Goal: Task Accomplishment & Management: Use online tool/utility

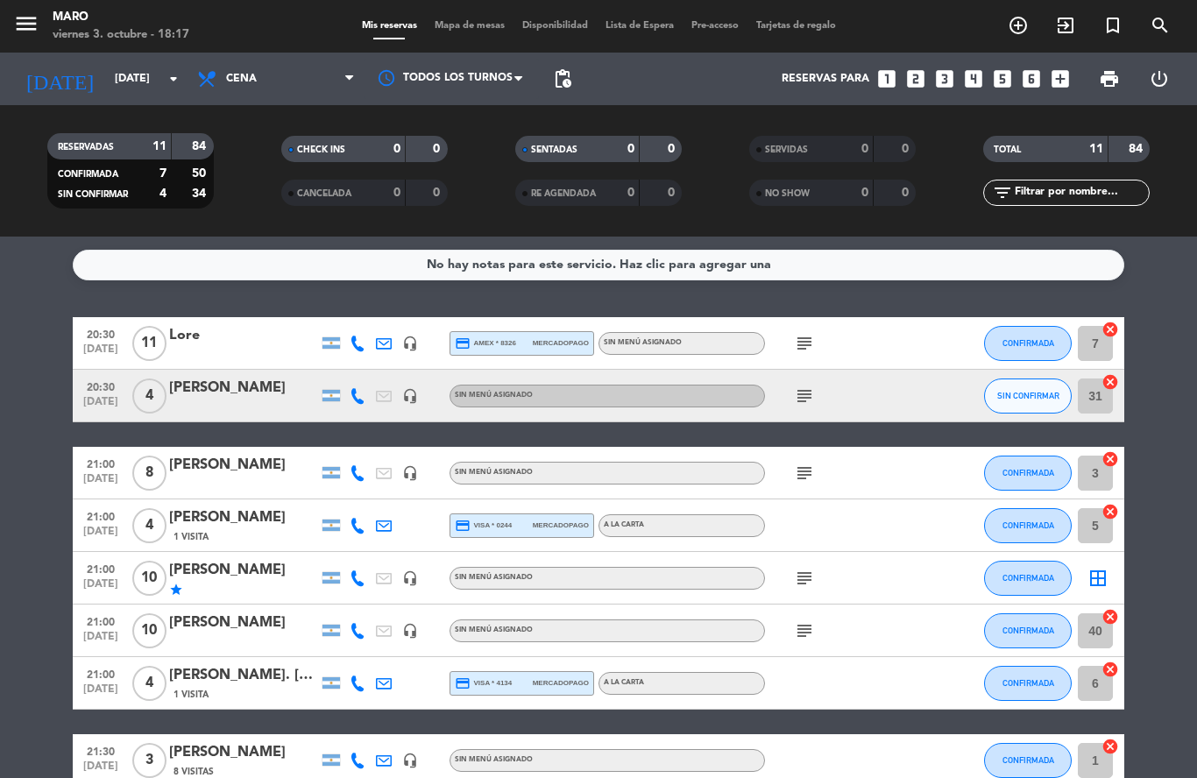
click at [448, 31] on span "Mapa de mesas" at bounding box center [470, 26] width 88 height 10
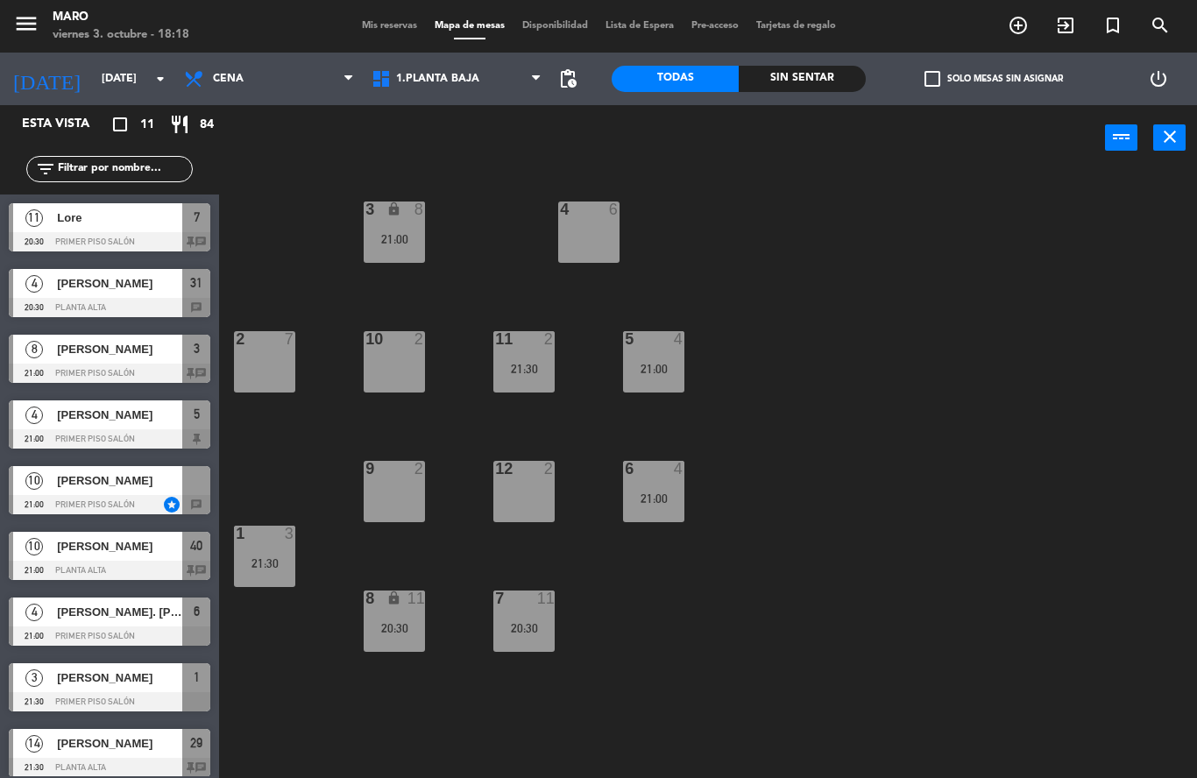
click at [699, 373] on div "3 lock 8 21:00 4 6 2 7 10 2 11 2 21:30 5 4 21:00 12 2 9 2 6 4 21:00 1 3 21:30 7…" at bounding box center [714, 474] width 966 height 607
click at [662, 375] on div "21:00" at bounding box center [653, 369] width 61 height 12
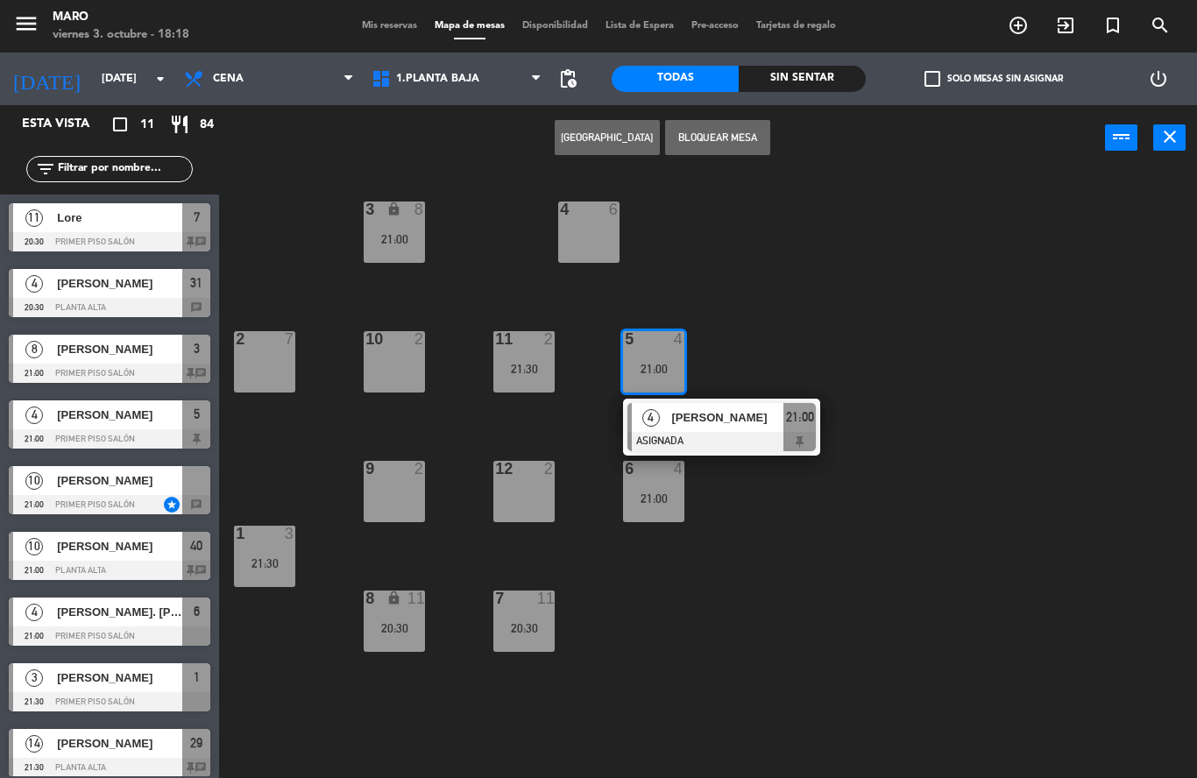
click at [796, 339] on div "3 lock 8 21:00 4 6 2 7 10 2 11 2 21:30 5 4 21:00 4 [PERSON_NAME] ASIGNADA 21:00…" at bounding box center [714, 474] width 966 height 607
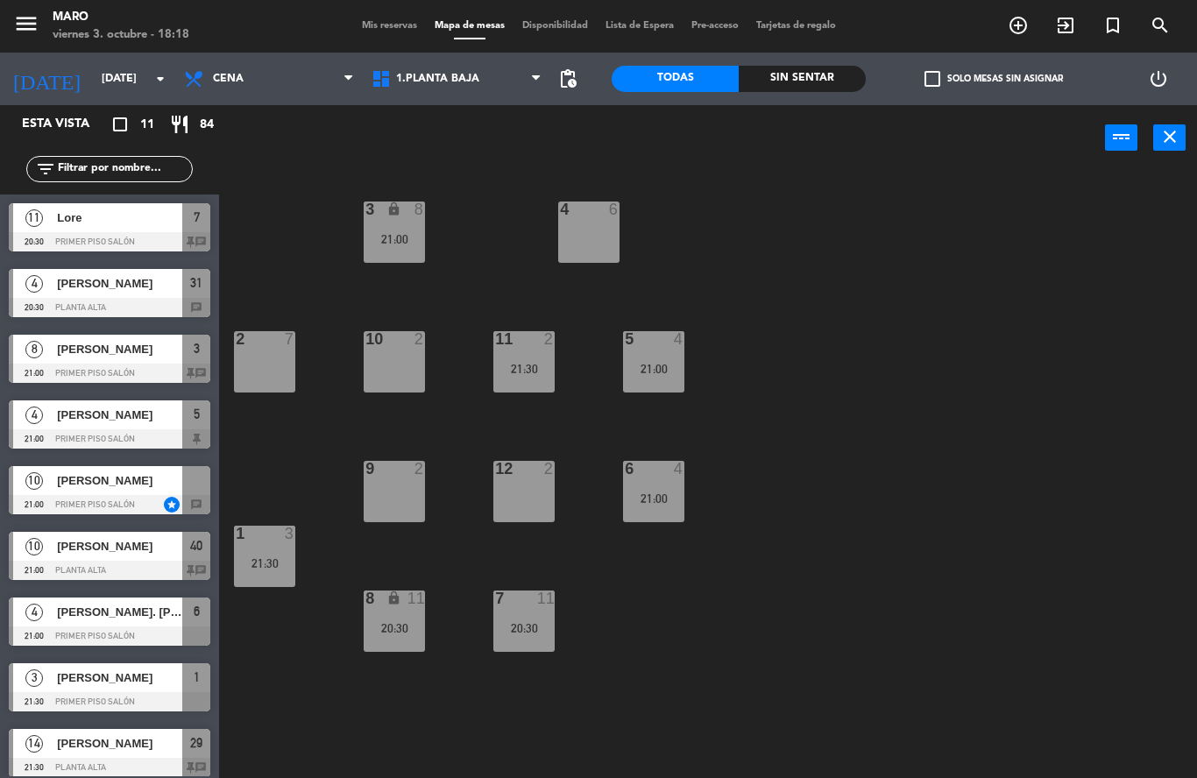
click at [670, 493] on div "21:00" at bounding box center [653, 499] width 61 height 12
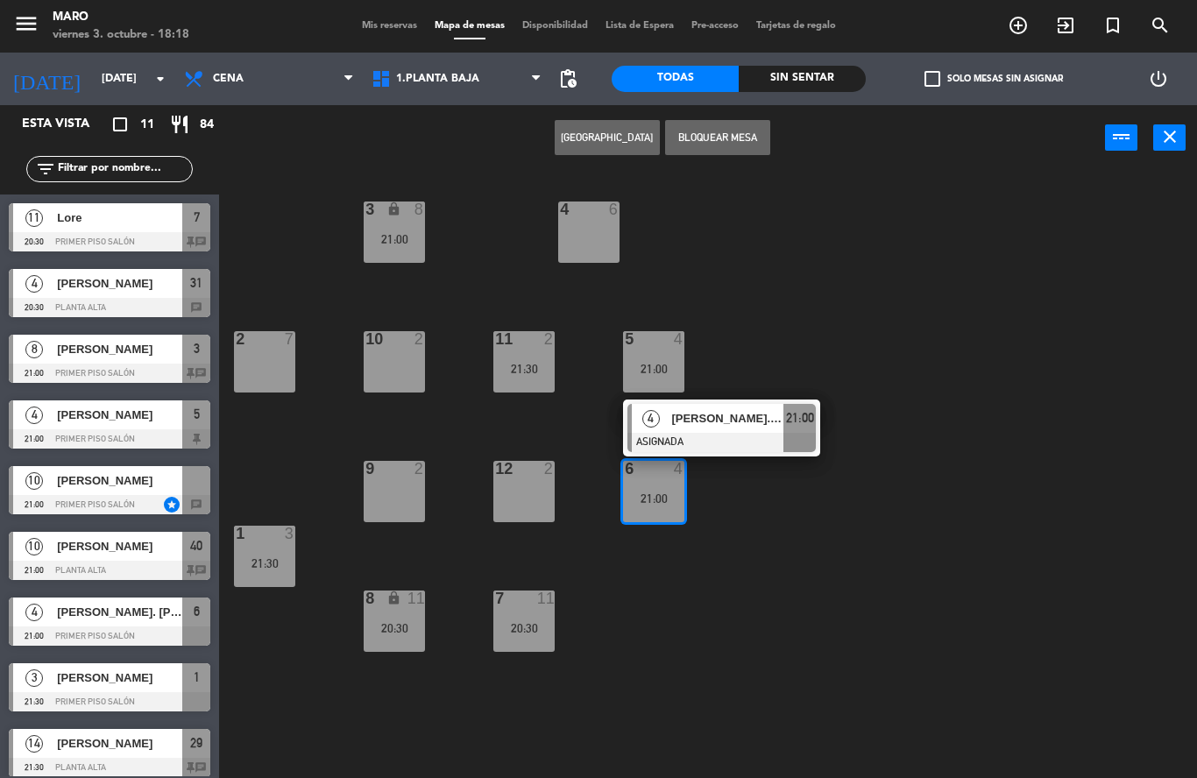
click at [684, 522] on div "6 4 21:00 4 [PERSON_NAME]. [PERSON_NAME] ASIGNADA 21:00" at bounding box center [653, 491] width 61 height 61
click at [793, 360] on div "3 lock 8 21:00 4 6 2 7 10 2 11 2 21:30 5 4 21:00 12 2 9 2 6 4 21:00 4 [PERSON_N…" at bounding box center [714, 474] width 966 height 607
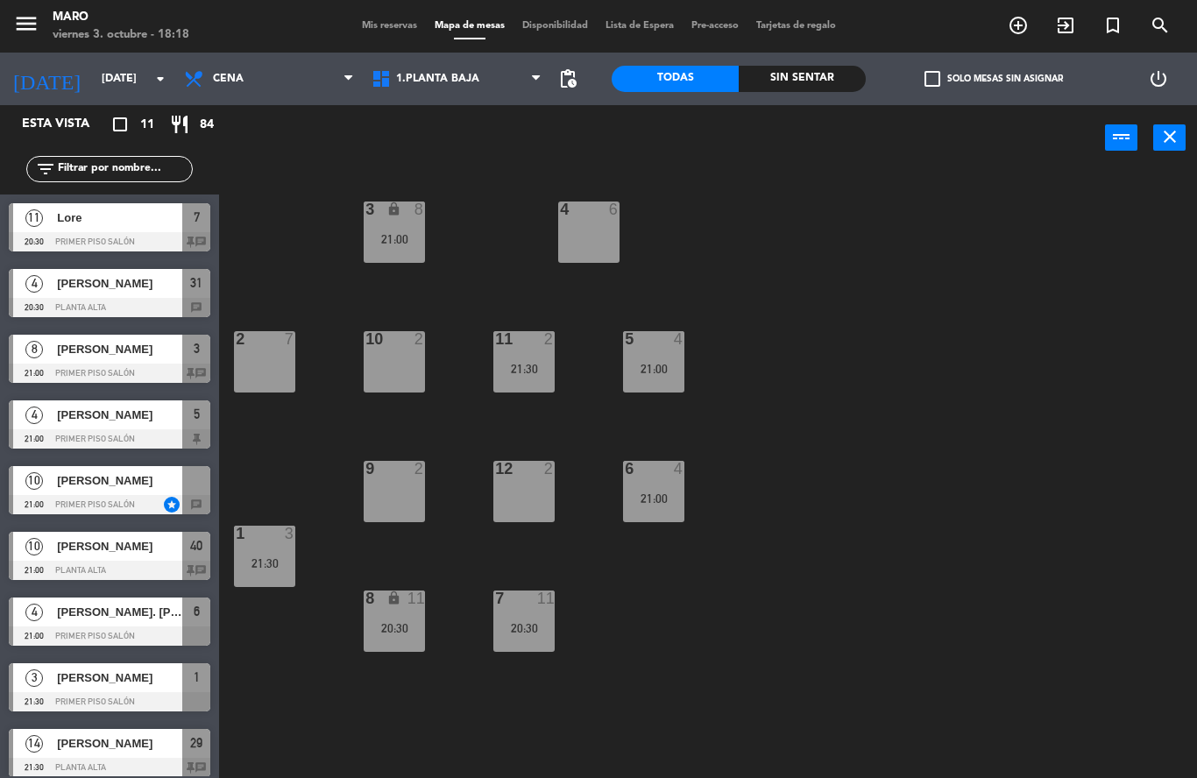
click at [669, 353] on div "5 4 21:00" at bounding box center [653, 361] width 61 height 61
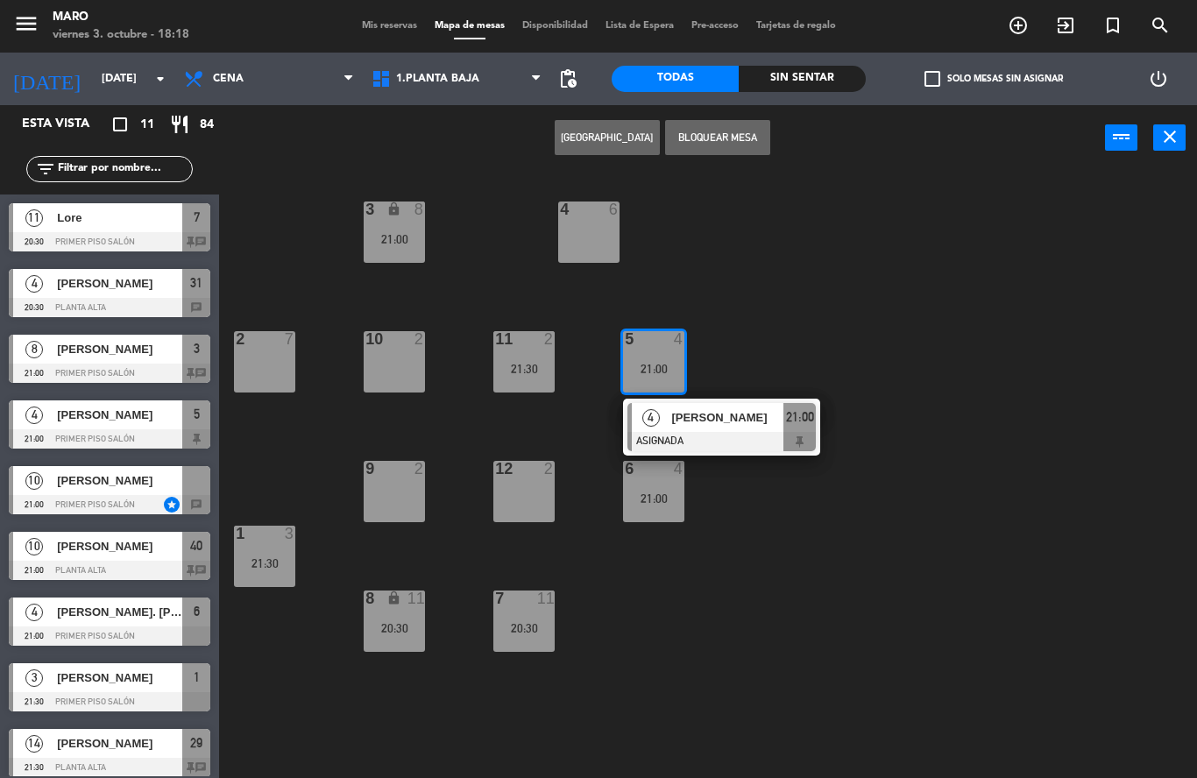
click at [774, 316] on div "3 lock 8 21:00 4 6 2 7 10 2 11 2 21:30 5 4 21:00 4 [PERSON_NAME] ASIGNADA 21:00…" at bounding box center [714, 474] width 966 height 607
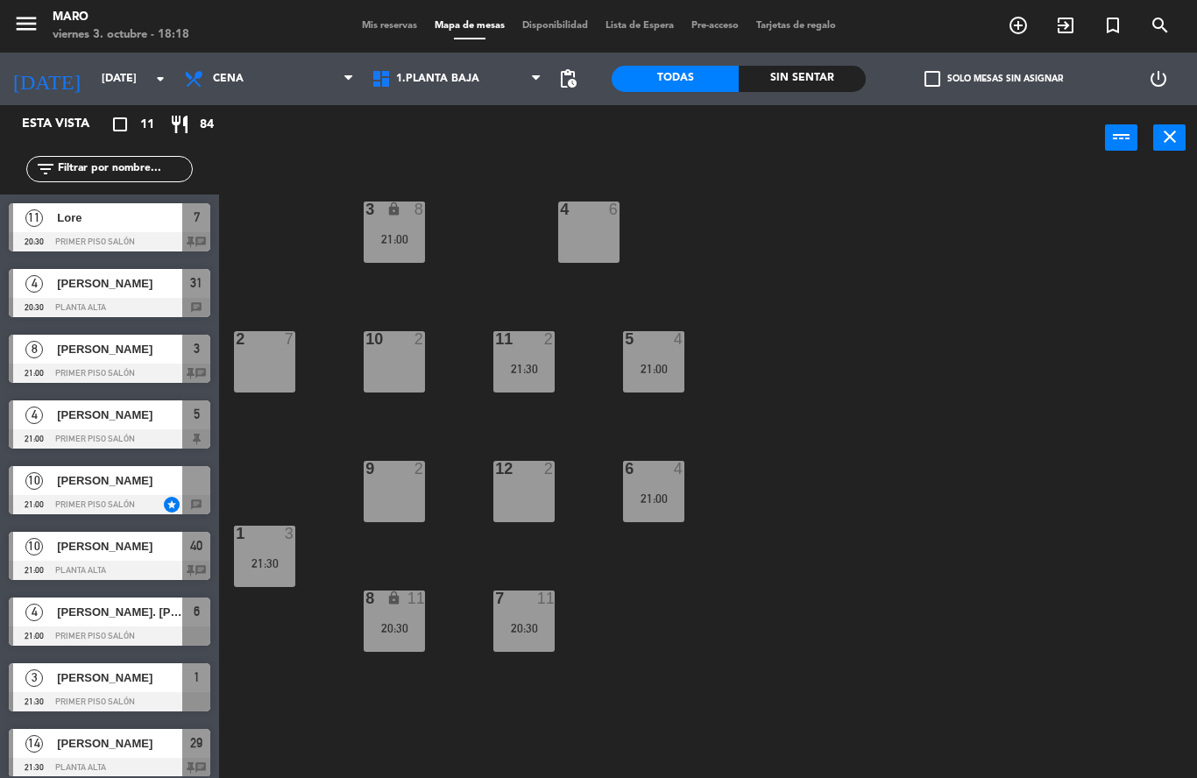
click at [651, 500] on div "21:00" at bounding box center [653, 499] width 61 height 12
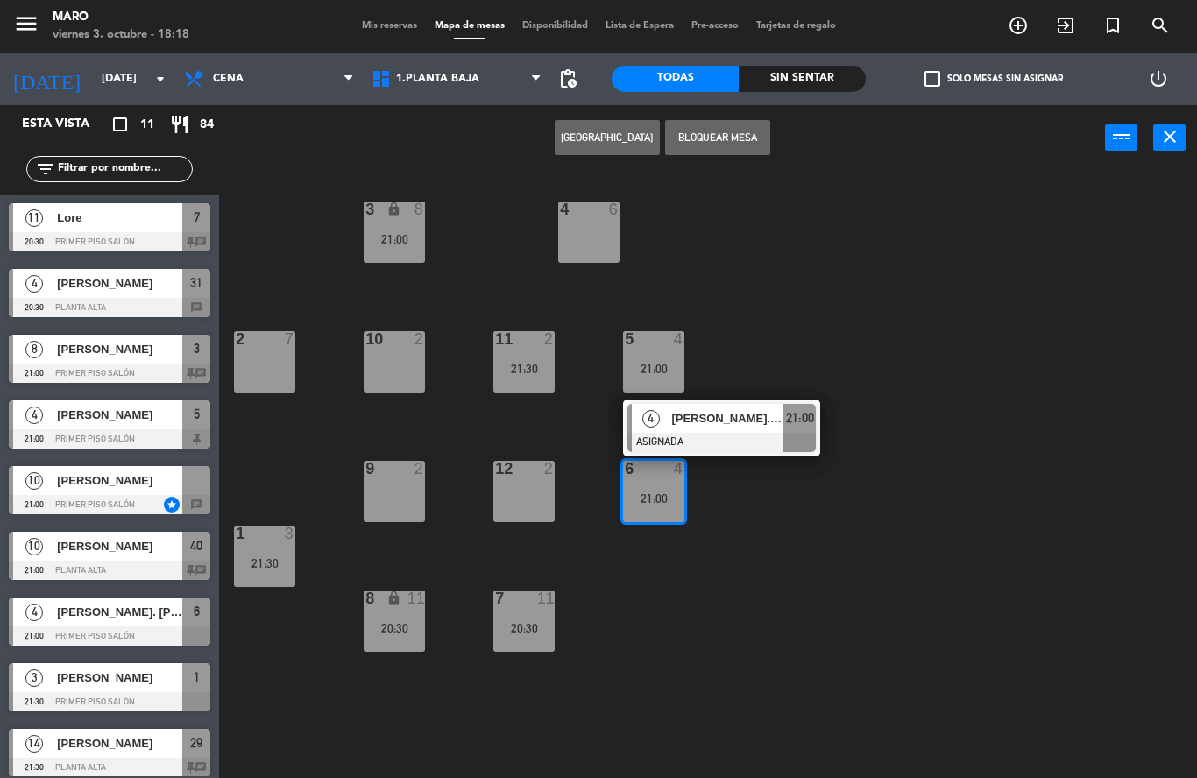
click at [758, 517] on div "3 lock 8 21:00 4 6 2 7 10 2 11 2 21:30 5 4 21:00 12 2 9 2 6 4 21:00 4 [PERSON_N…" at bounding box center [714, 474] width 966 height 607
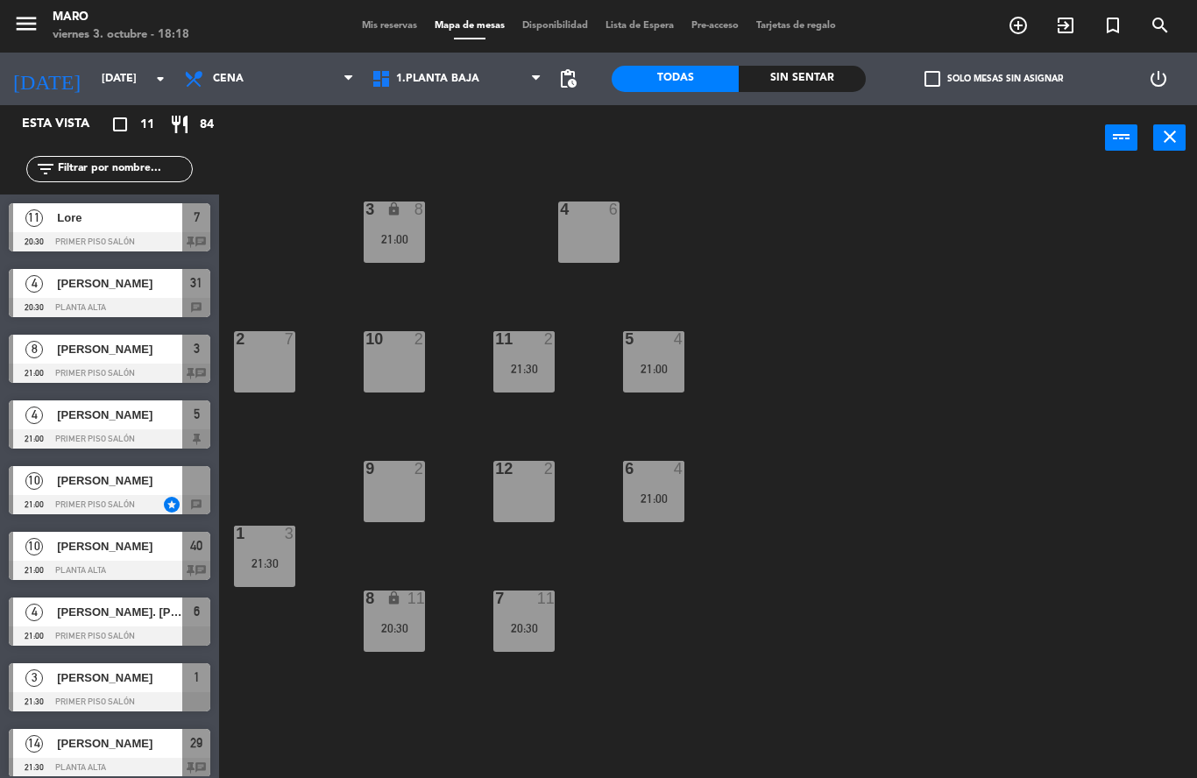
click at [665, 372] on div "21:00" at bounding box center [653, 369] width 61 height 12
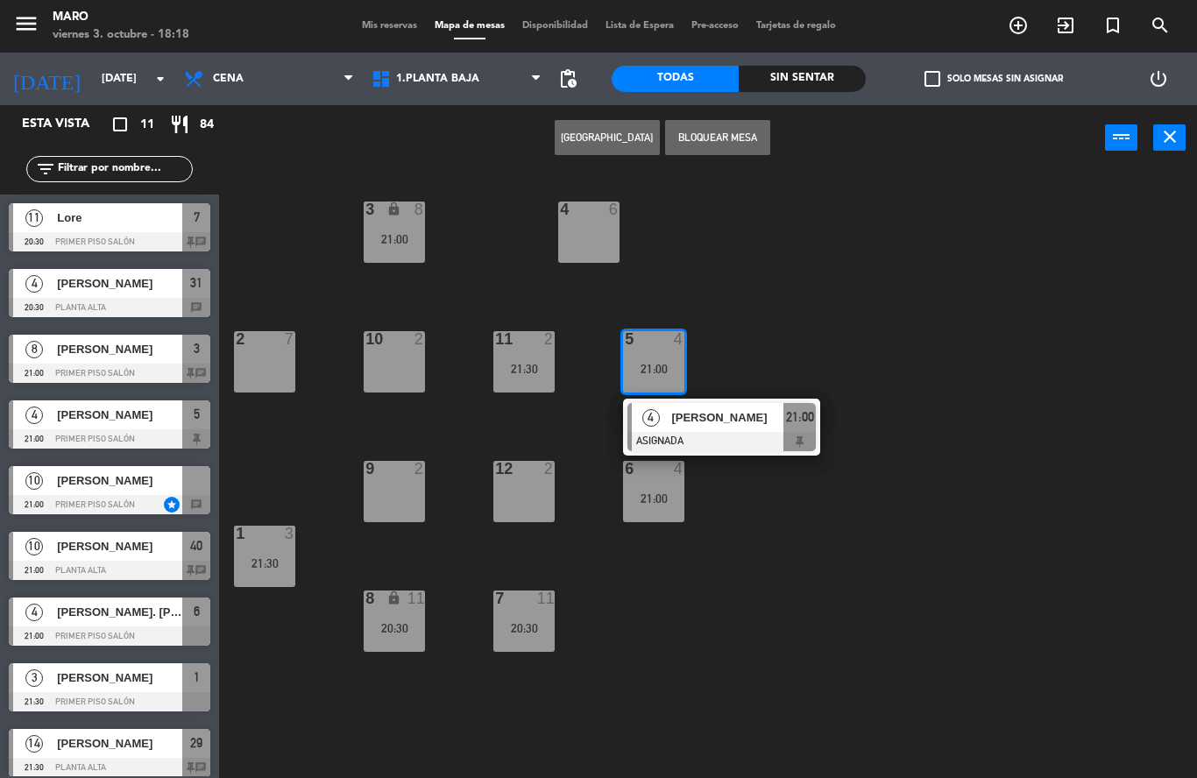
click at [773, 357] on div "3 lock 8 21:00 4 6 2 7 10 2 11 2 21:30 5 4 21:00 4 [PERSON_NAME] ASIGNADA 21:00…" at bounding box center [714, 474] width 966 height 607
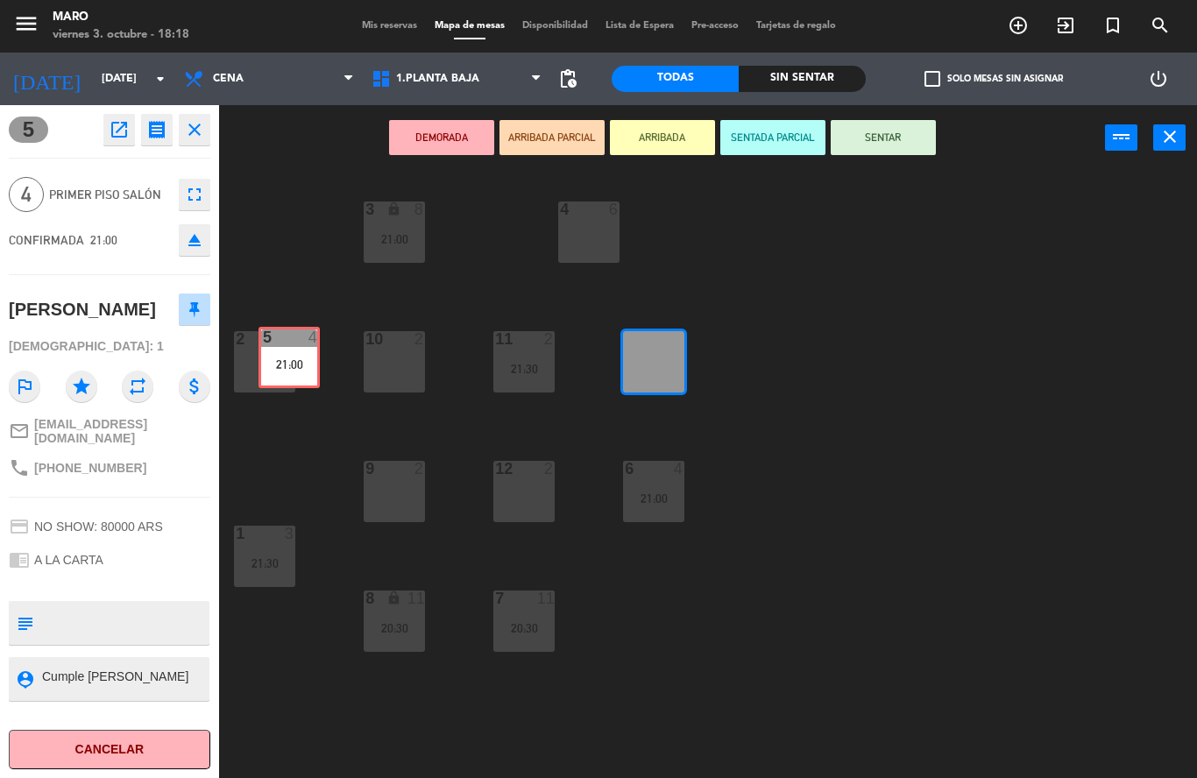
drag, startPoint x: 666, startPoint y: 362, endPoint x: 301, endPoint y: 358, distance: 364.6
click at [301, 358] on div "3 lock 8 21:00 4 6 2 7 10 2 11 2 21:30 5 4 21:00 5 4 21:00 12 2 9 2 6 4 21:00 1…" at bounding box center [714, 474] width 966 height 607
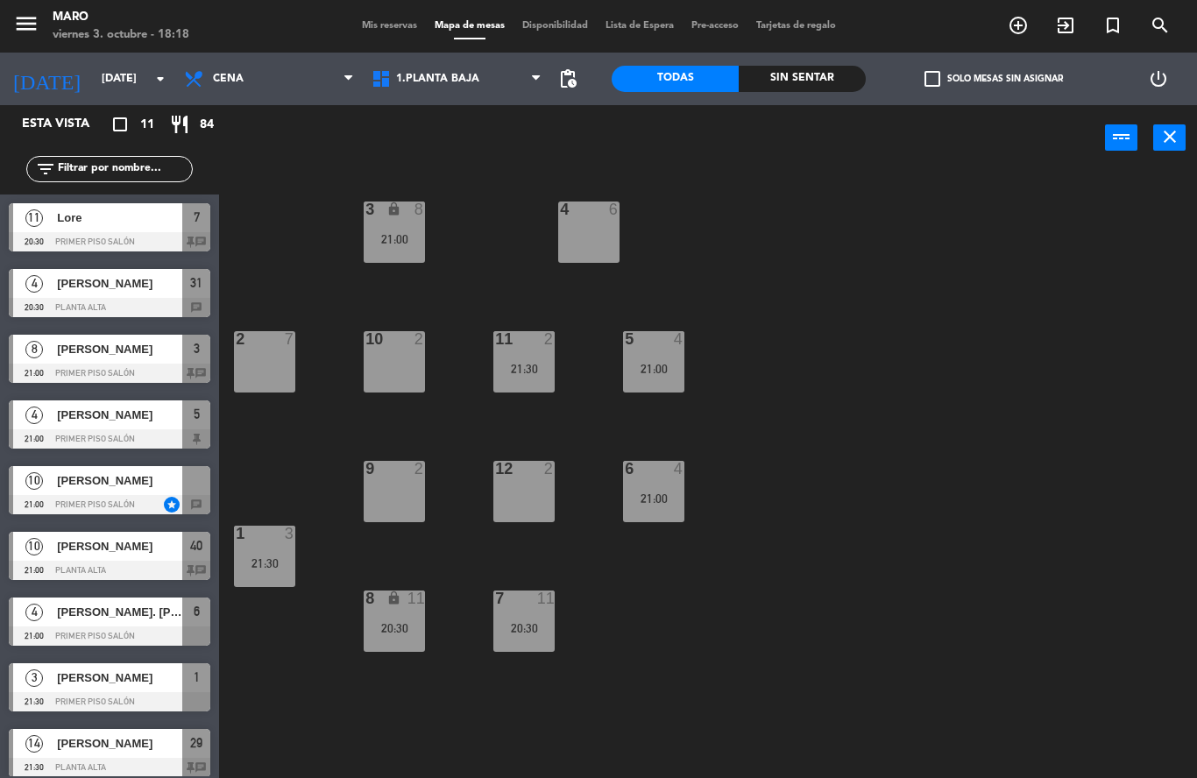
click at [795, 521] on div "3 lock 8 21:00 4 6 2 7 10 2 11 2 21:30 5 4 21:00 12 2 9 2 6 4 21:00 1 3 21:30 7…" at bounding box center [714, 474] width 966 height 607
click at [410, 242] on div "21:00" at bounding box center [394, 239] width 61 height 12
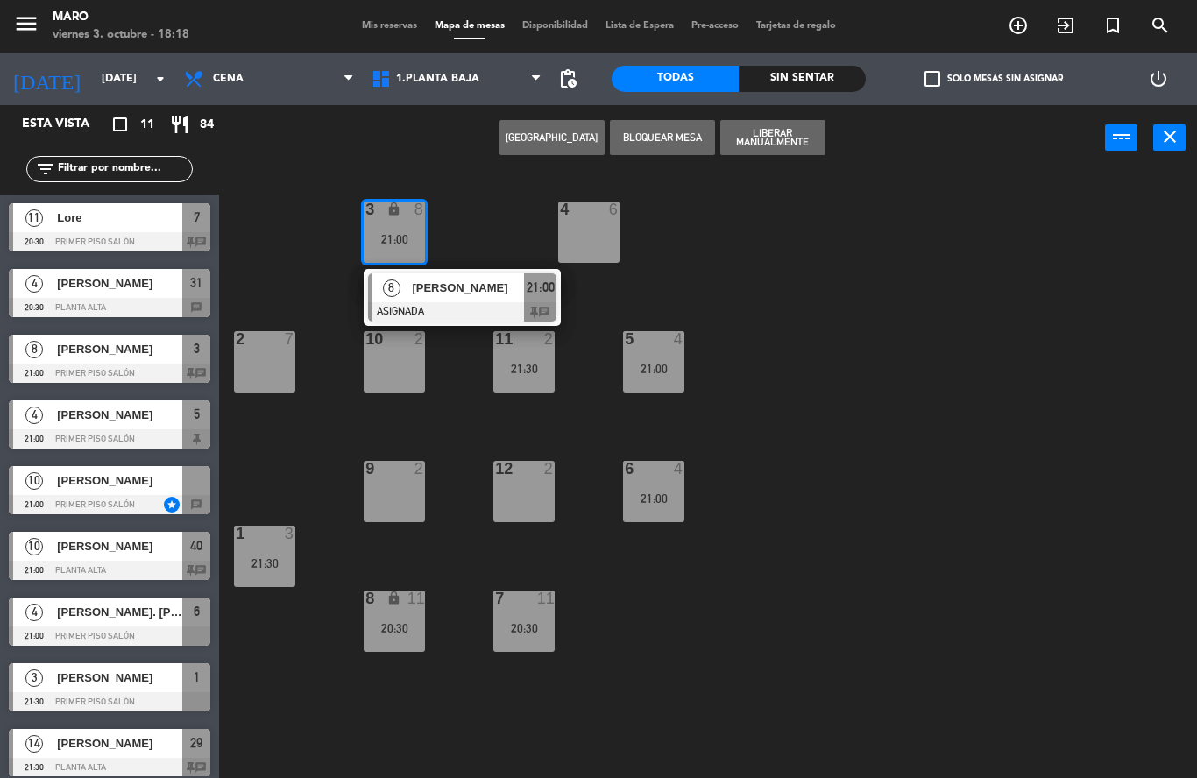
click at [766, 308] on div "3 lock 8 21:00 8 [PERSON_NAME] ASIGNADA 21:00 chat 4 6 2 7 10 2 11 2 21:30 5 4 …" at bounding box center [714, 474] width 966 height 607
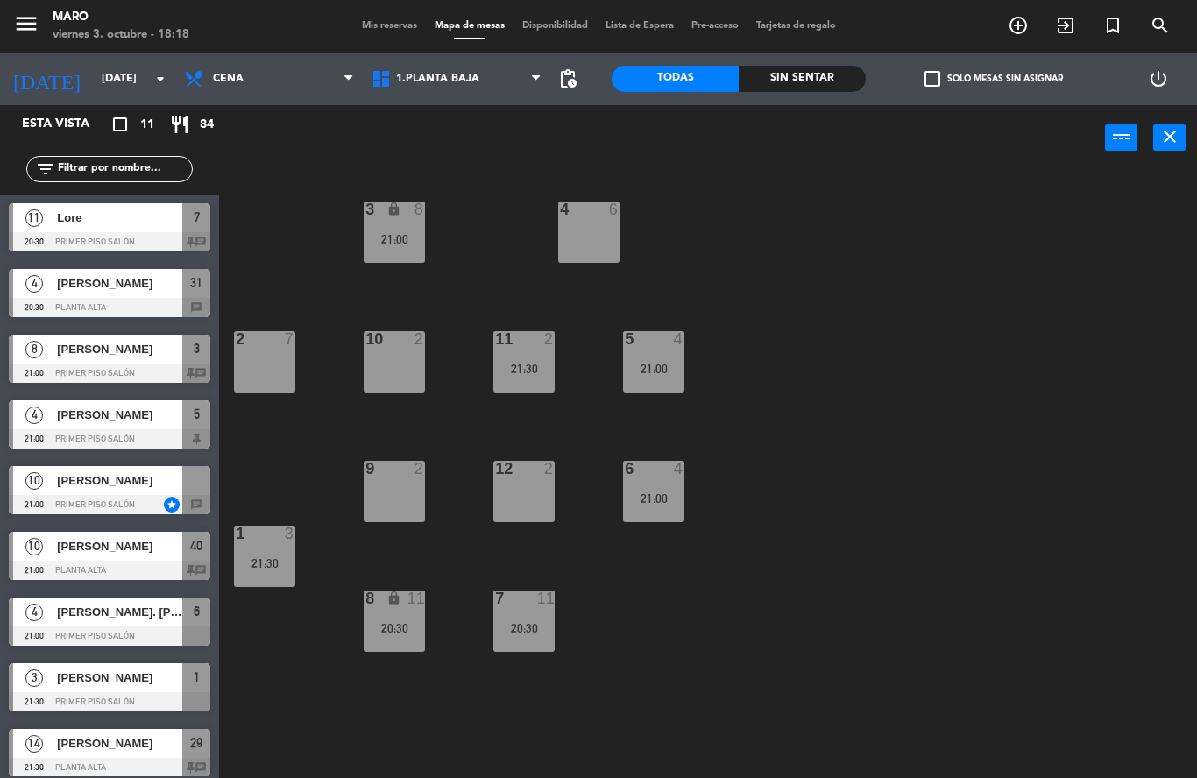
click at [411, 614] on div "8 lock 11 20:30" at bounding box center [394, 621] width 61 height 61
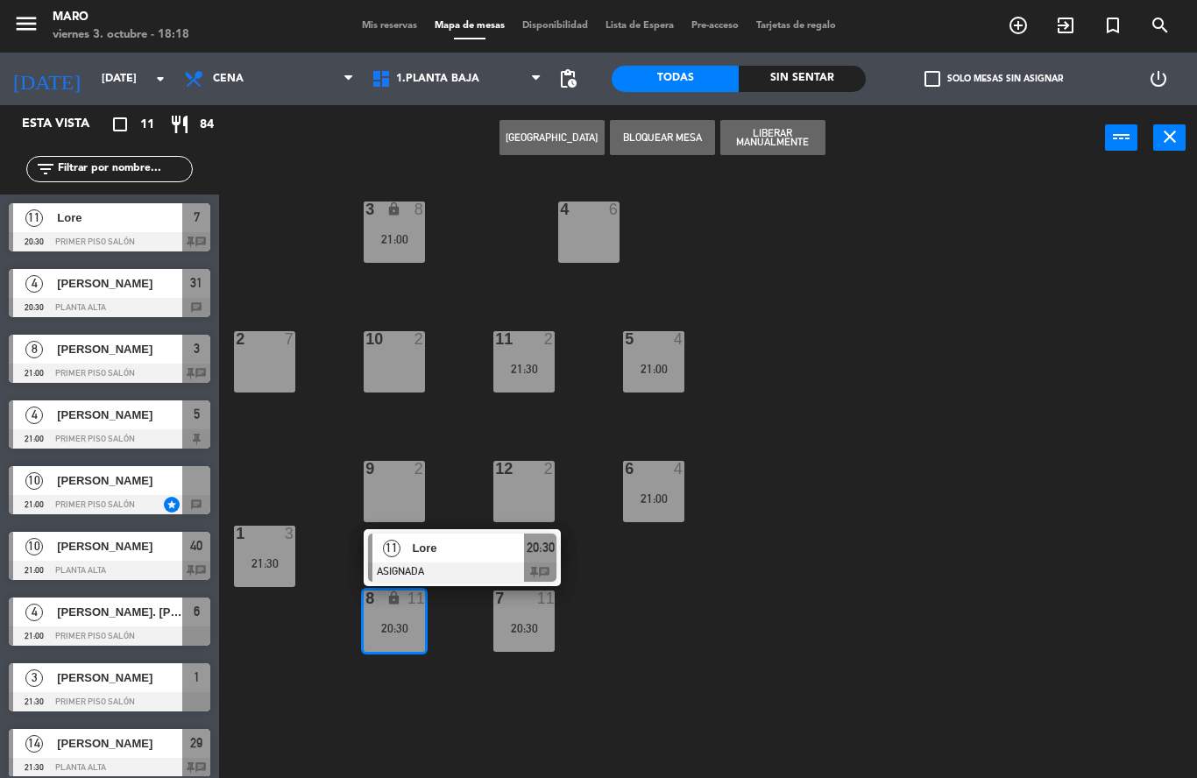
click at [653, 616] on div "3 lock 8 21:00 4 6 2 7 10 2 11 2 21:30 5 4 21:00 12 2 9 2 6 4 21:00 1 3 21:30 7…" at bounding box center [714, 474] width 966 height 607
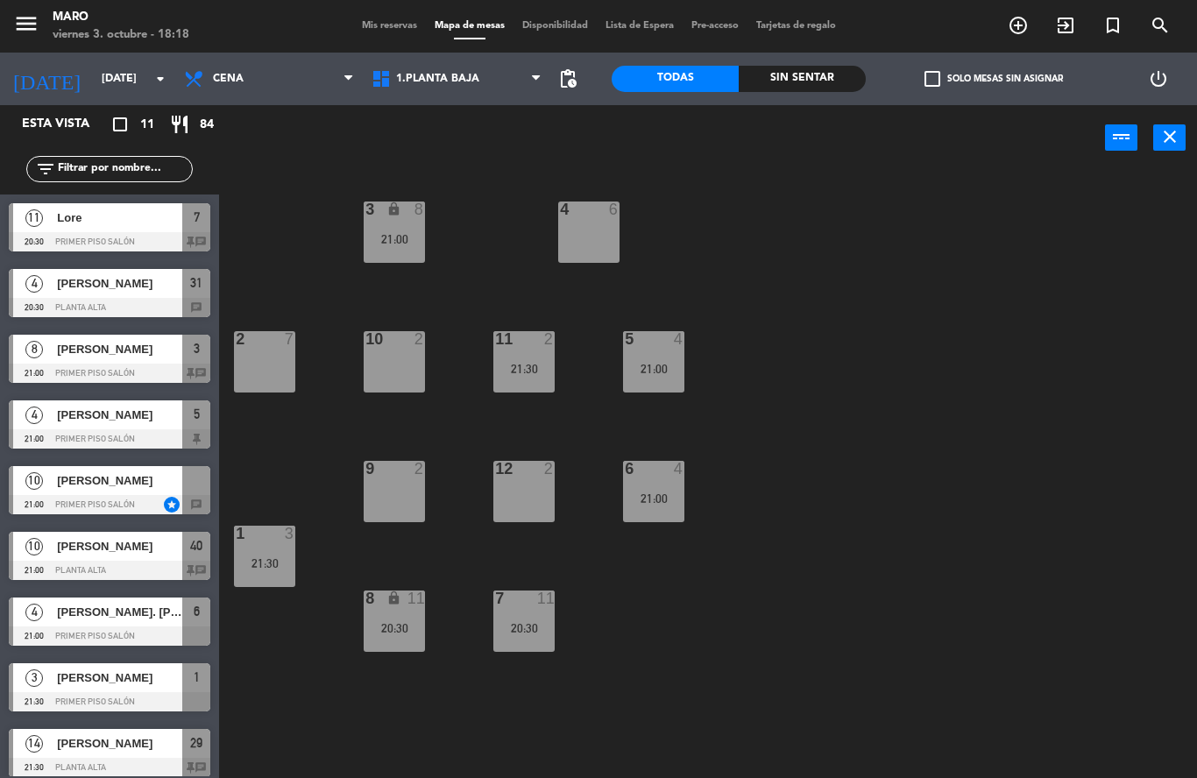
click at [522, 613] on div "7 11 20:30" at bounding box center [523, 621] width 61 height 61
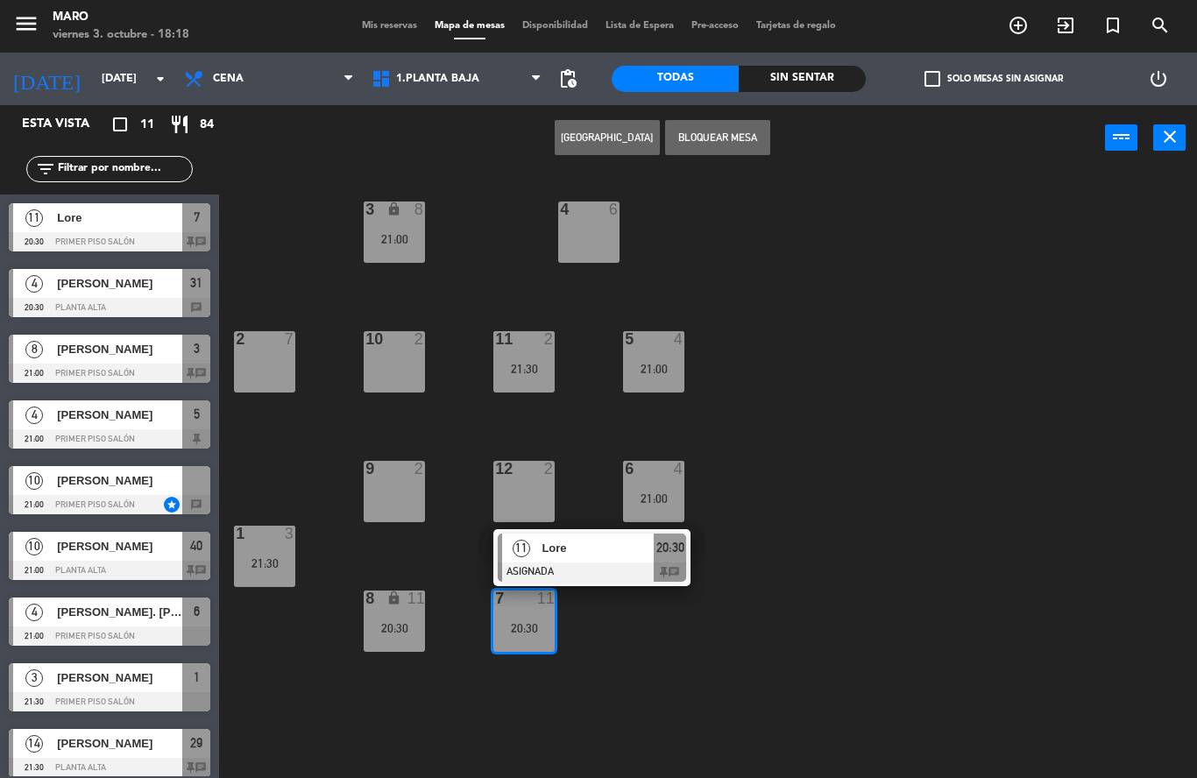
click at [626, 644] on div "3 lock 8 21:00 4 6 2 7 10 2 11 2 21:30 5 4 21:00 12 2 9 2 6 4 21:00 1 3 21:30 7…" at bounding box center [714, 474] width 966 height 607
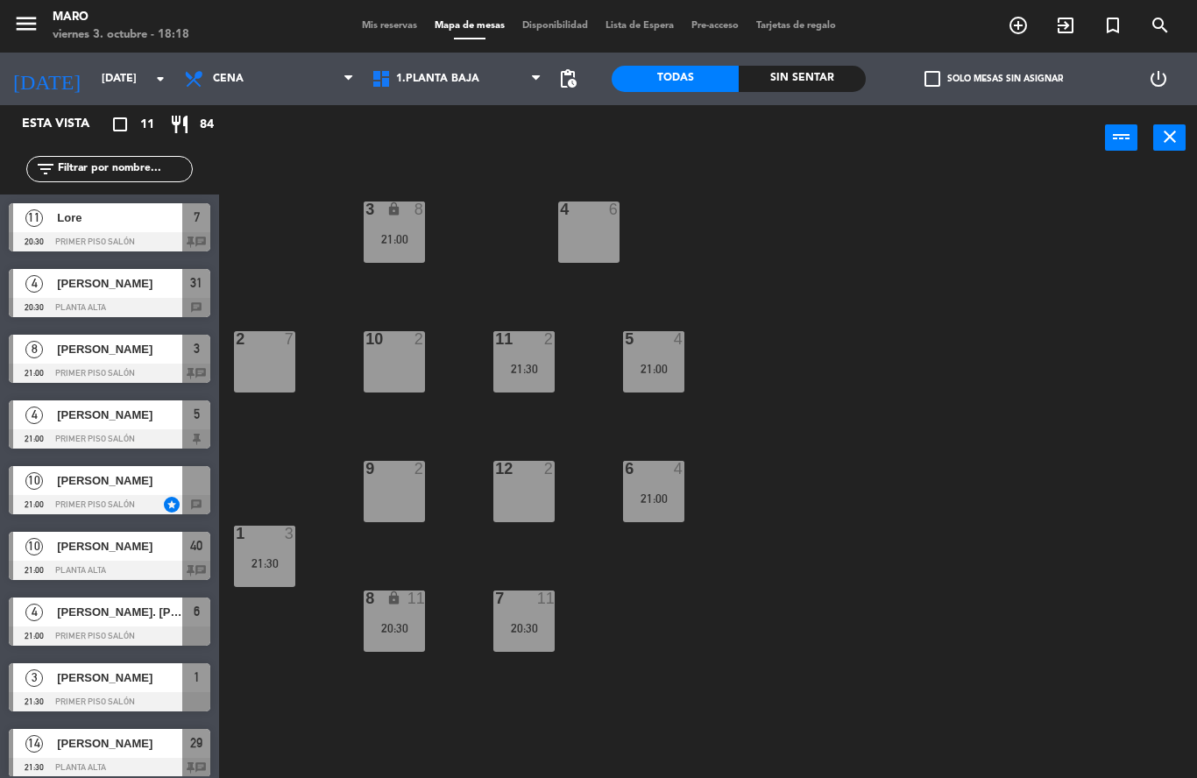
click at [669, 665] on div "3 lock 8 21:00 4 6 2 7 10 2 11 2 21:30 5 4 21:00 12 2 9 2 6 4 21:00 1 3 21:30 7…" at bounding box center [714, 474] width 966 height 607
click at [376, 30] on span "Mis reservas" at bounding box center [389, 26] width 73 height 10
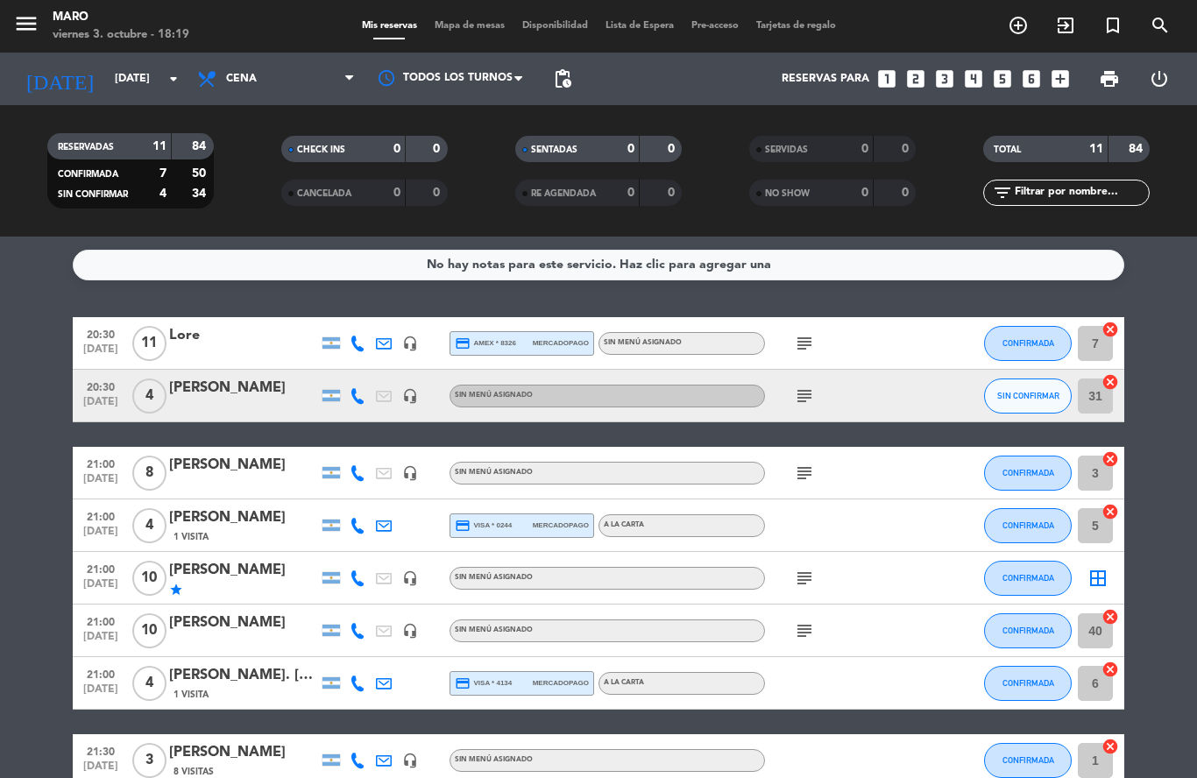
scroll to position [4, 0]
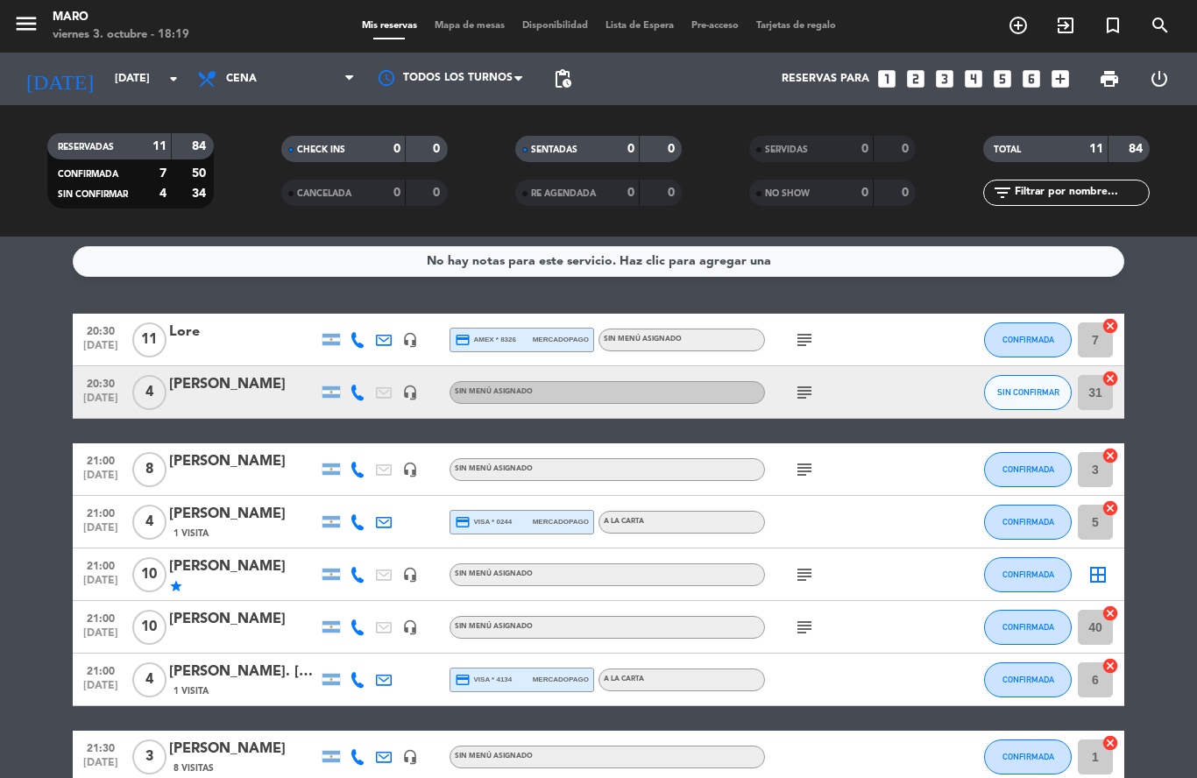
click at [807, 579] on icon "subject" at bounding box center [804, 574] width 21 height 21
click at [448, 28] on span "Mapa de mesas" at bounding box center [470, 26] width 88 height 10
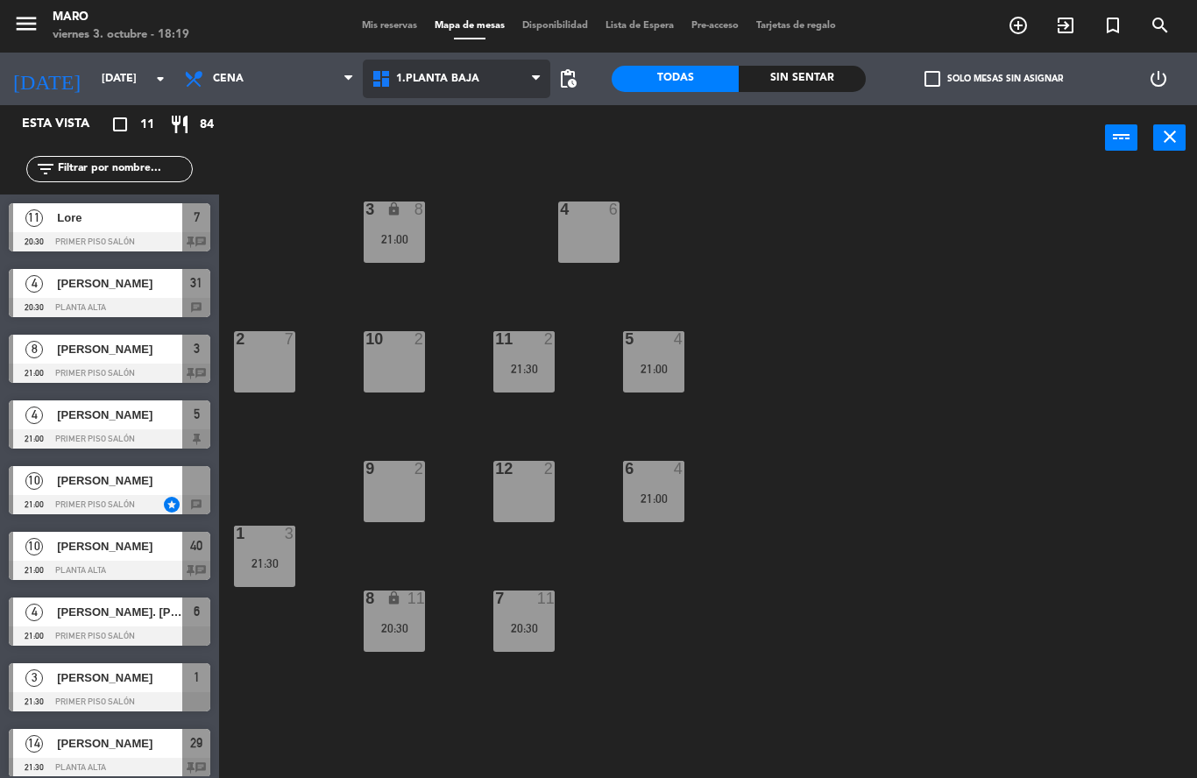
click at [511, 92] on span "1.Planta baja" at bounding box center [457, 79] width 188 height 39
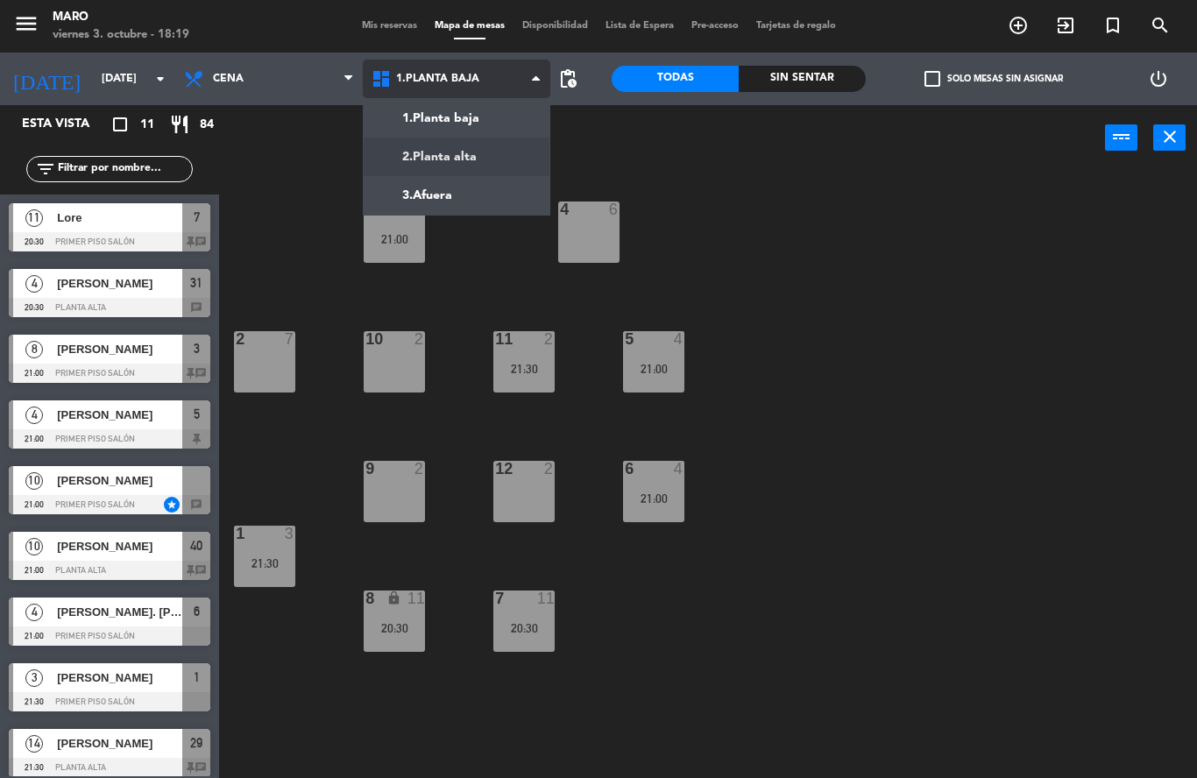
click at [500, 147] on ng-component "menu [PERSON_NAME][DATE] 3. octubre - 18:19 Mis reservas Mapa de mesas Disponib…" at bounding box center [598, 389] width 1197 height 778
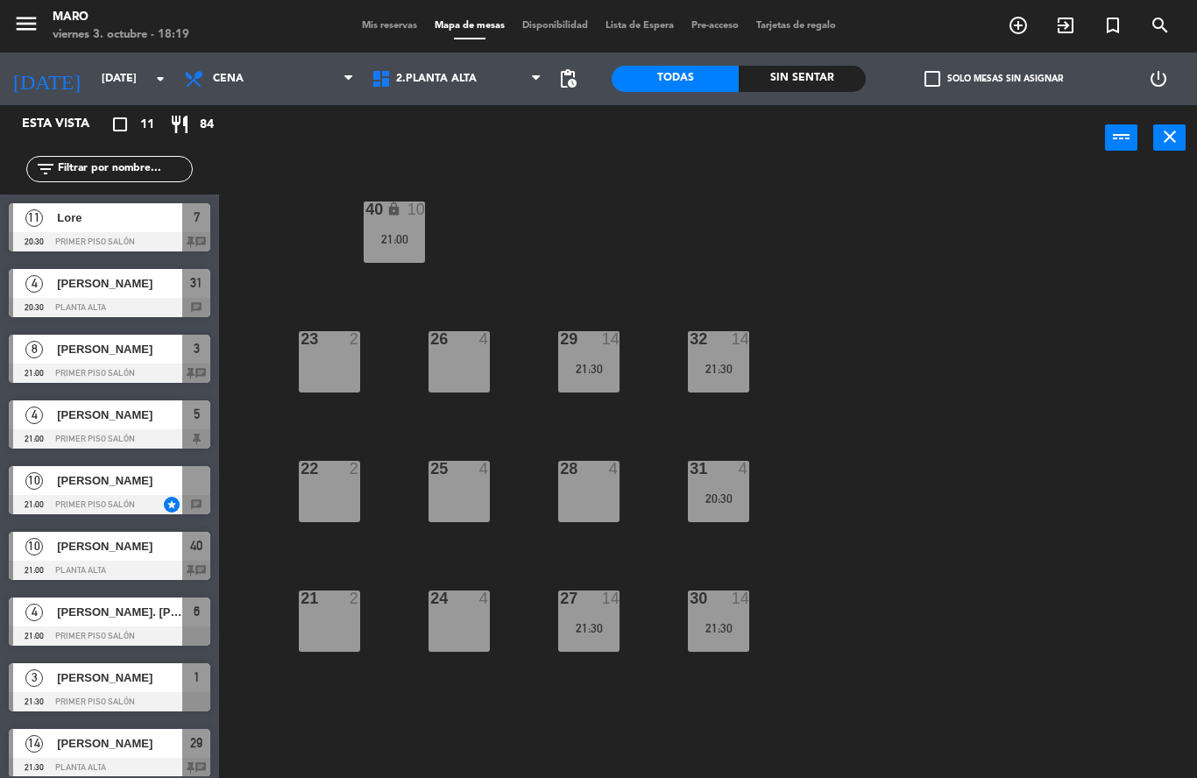
click at [596, 356] on div "29 14 21:30" at bounding box center [588, 361] width 61 height 61
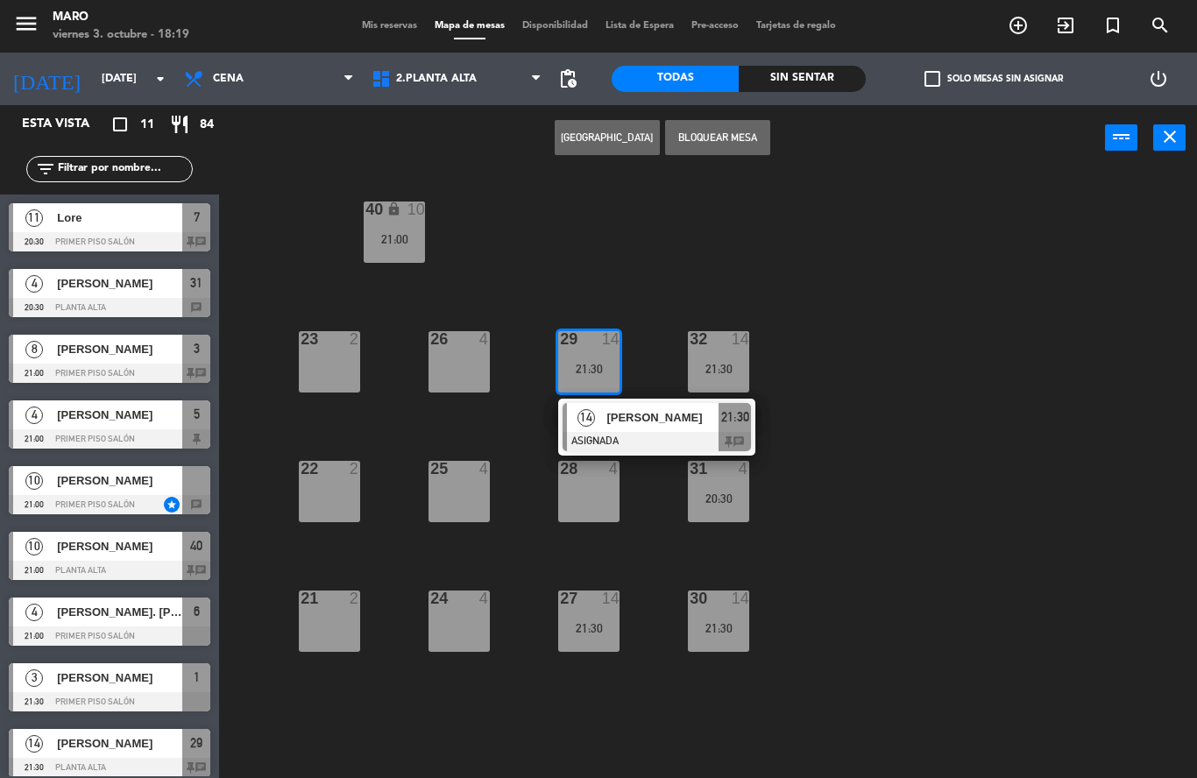
click at [848, 396] on div "40 lock 10 21:00 23 2 26 4 29 14 21:30 14 [PERSON_NAME] ASIGNADA 21:30 chat 32 …" at bounding box center [714, 474] width 966 height 607
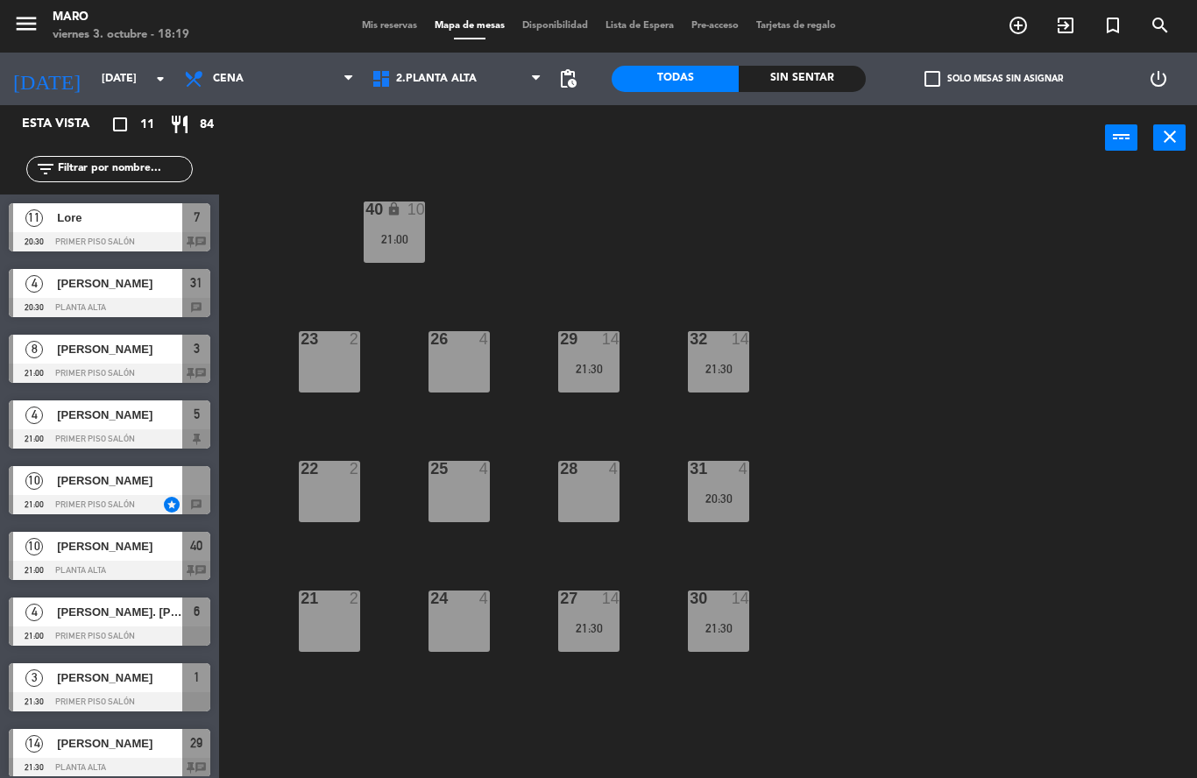
click at [713, 613] on div "30 14 21:30" at bounding box center [718, 621] width 61 height 61
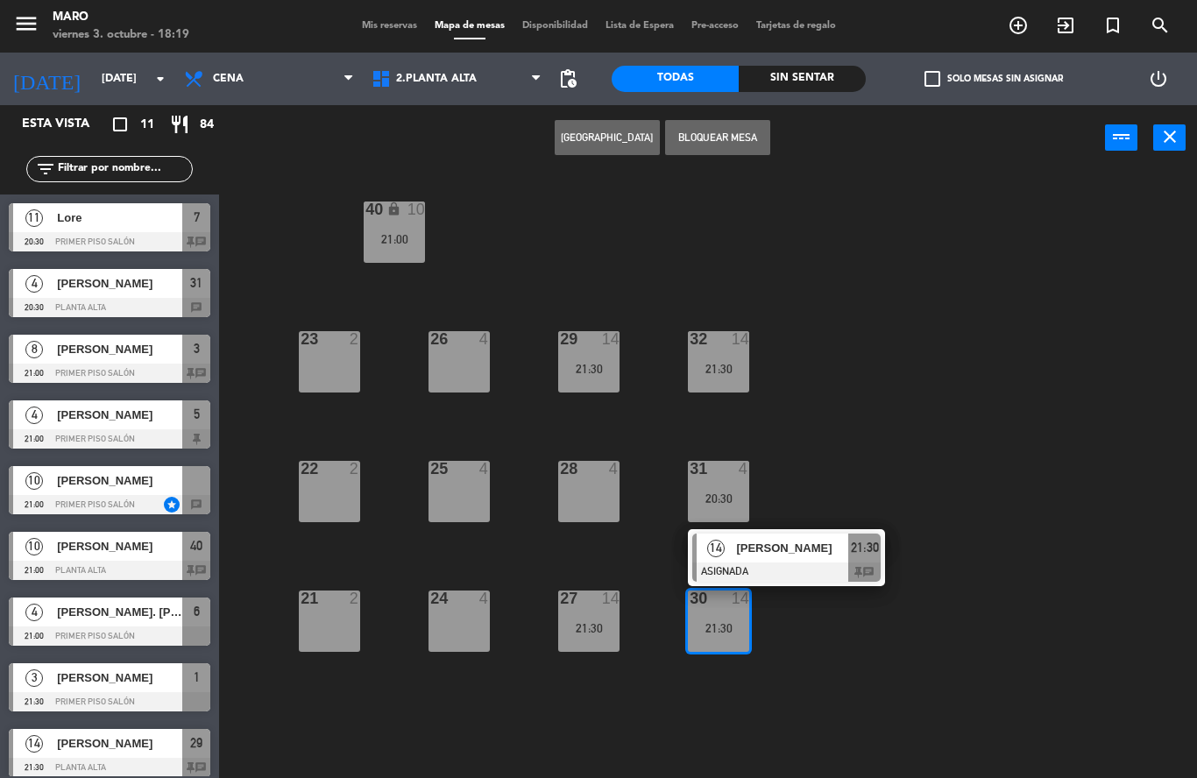
click at [835, 464] on div "40 lock 10 21:00 23 2 26 4 29 14 21:30 32 14 21:30 22 2 25 4 28 4 31 4 20:30 21…" at bounding box center [714, 474] width 966 height 607
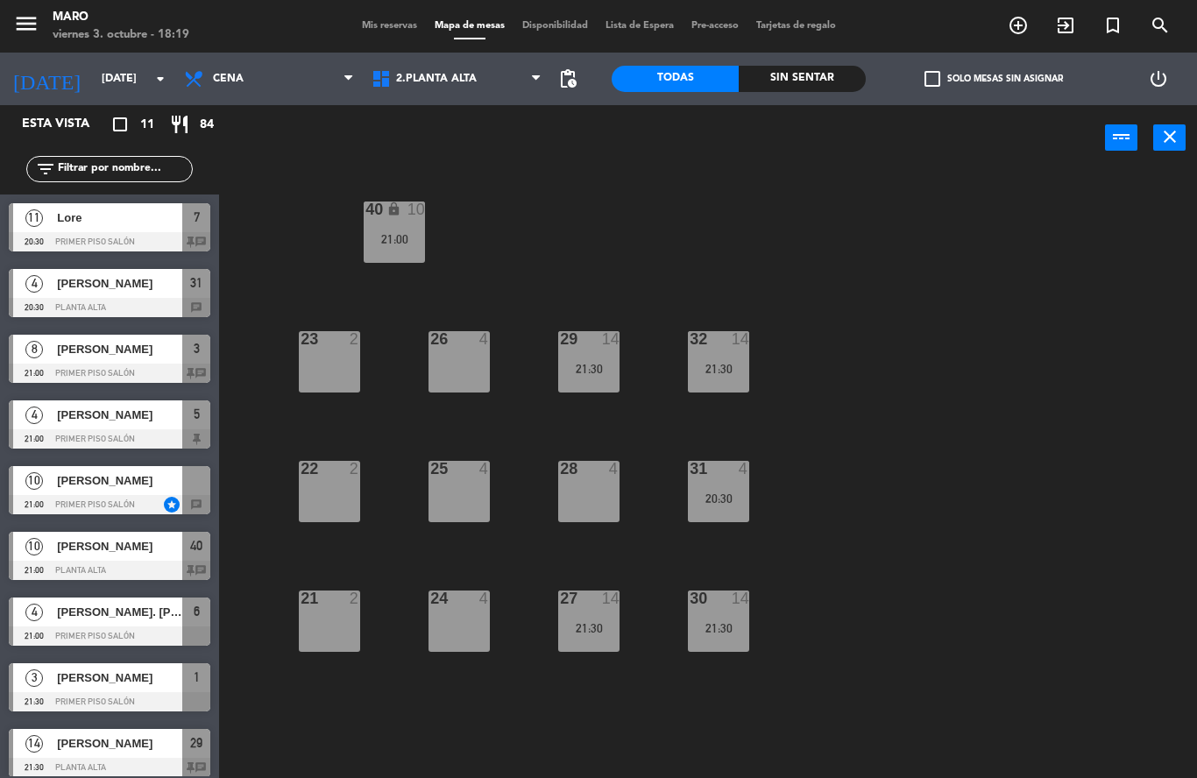
click at [739, 475] on div "4" at bounding box center [744, 469] width 11 height 16
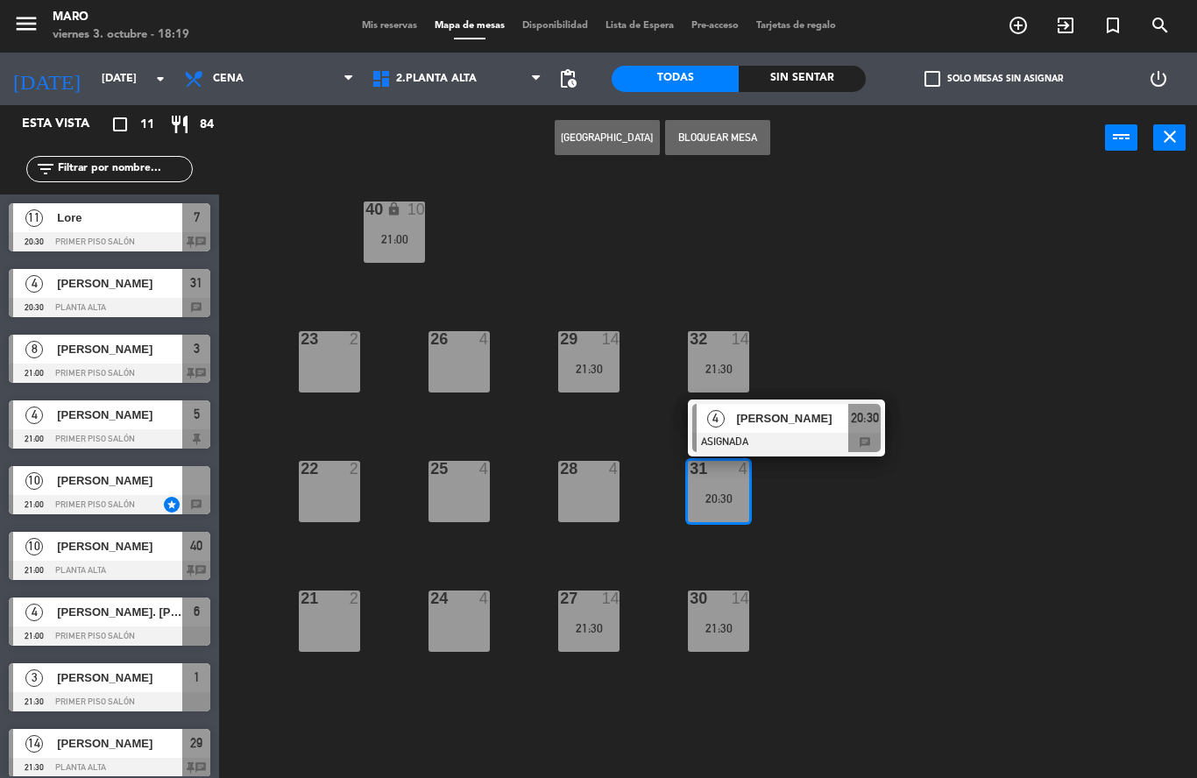
click at [893, 521] on div "40 lock 10 21:00 23 2 26 4 29 14 21:30 32 14 21:30 22 2 25 4 28 4 31 4 20:30 4 …" at bounding box center [714, 474] width 966 height 607
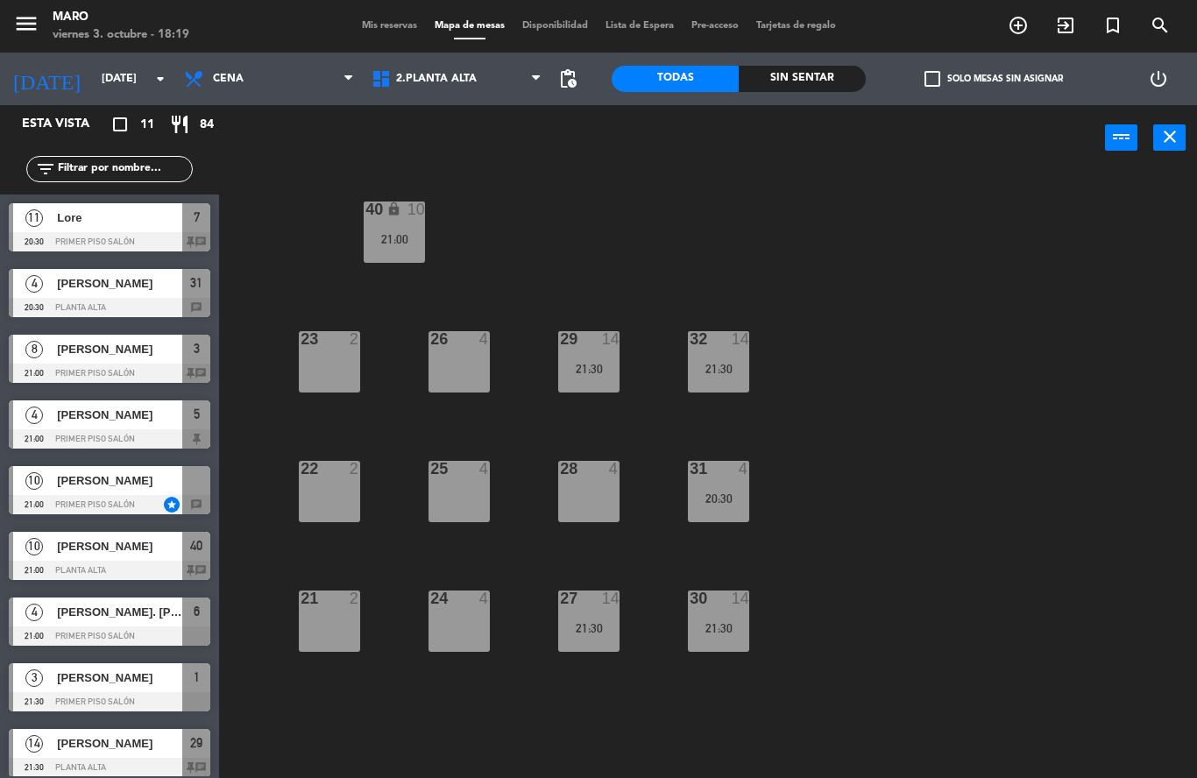
click at [412, 25] on span "Mis reservas" at bounding box center [389, 26] width 73 height 10
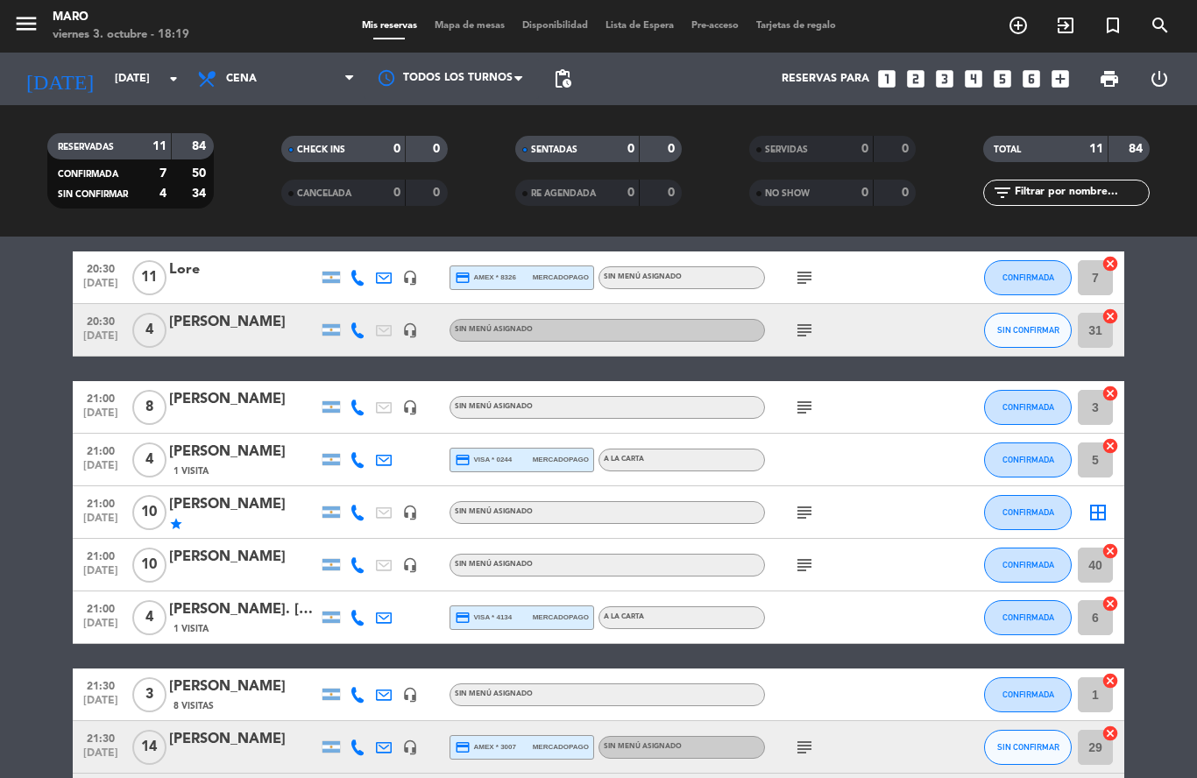
scroll to position [65, 0]
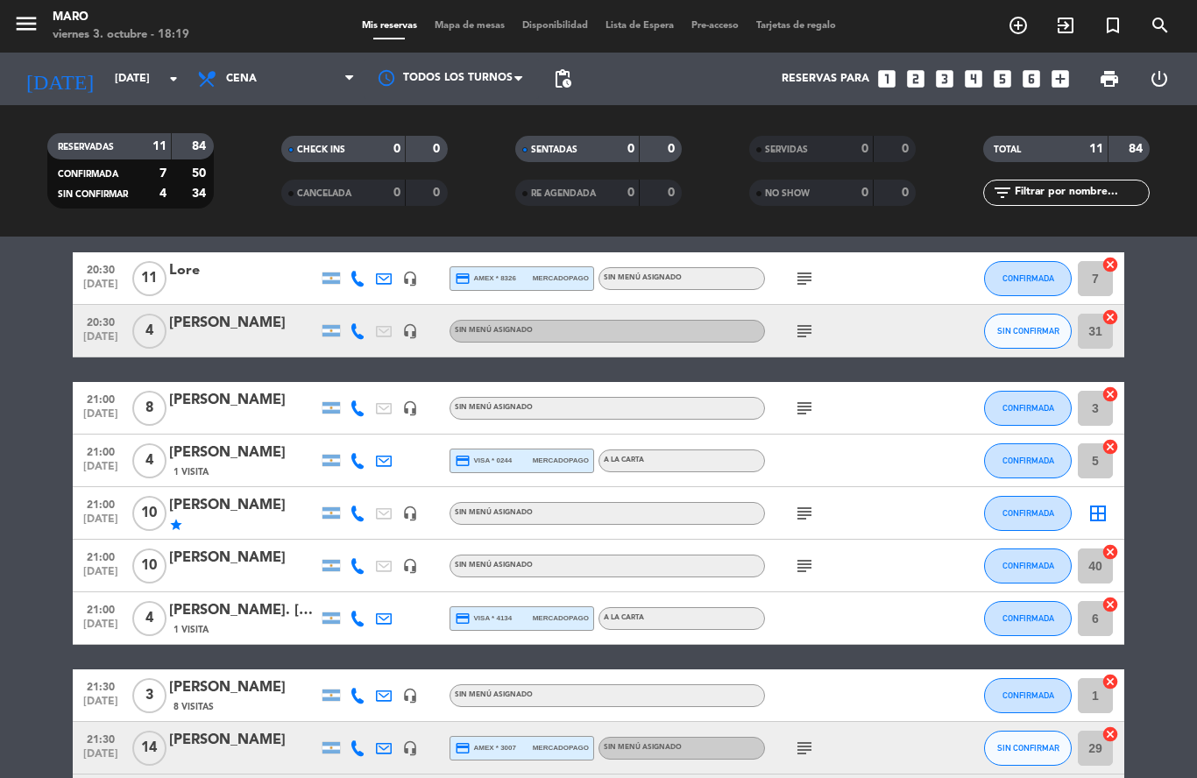
click at [1110, 316] on icon "cancel" at bounding box center [1111, 318] width 18 height 18
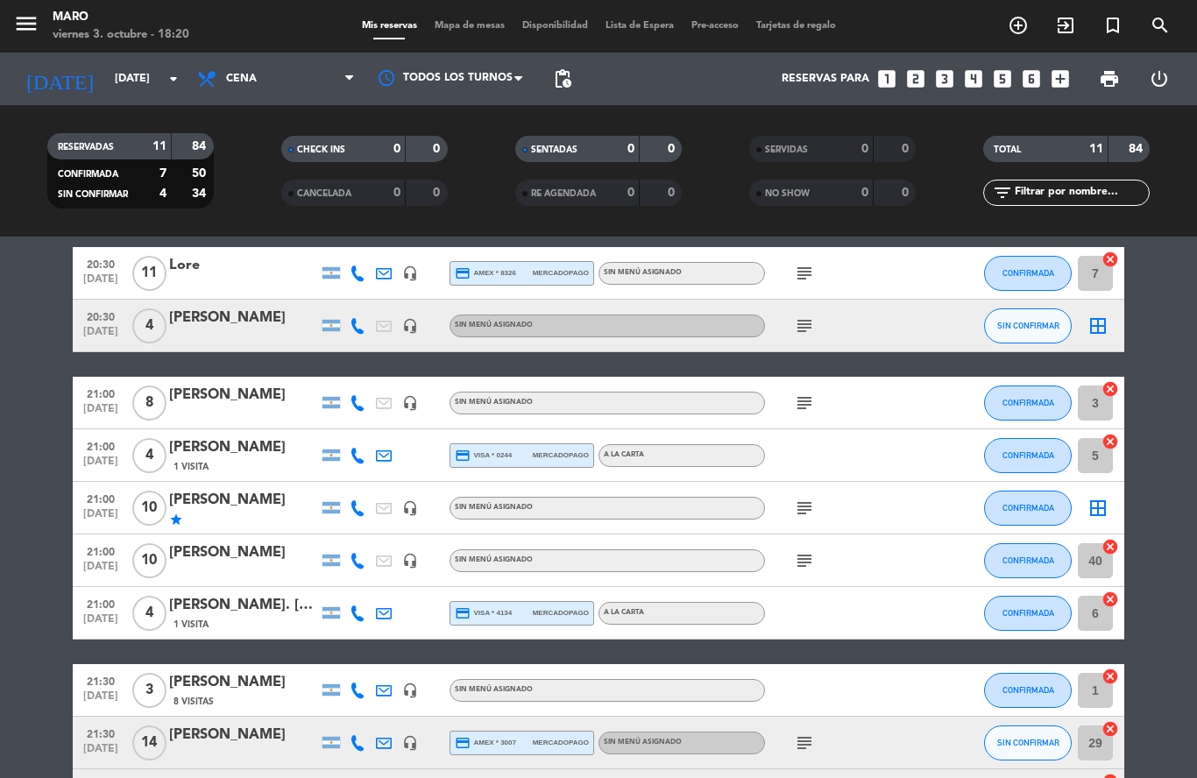
scroll to position [69, 0]
click at [1107, 443] on icon "cancel" at bounding box center [1111, 443] width 18 height 18
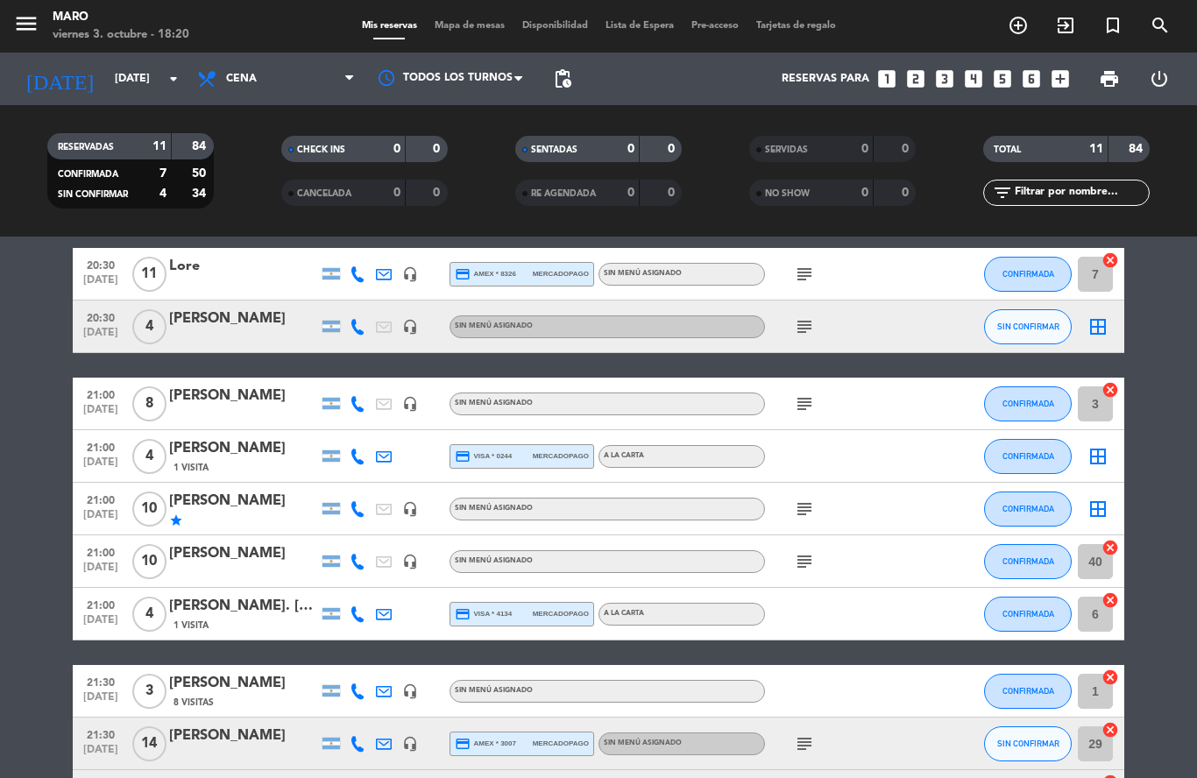
click at [1103, 325] on icon "border_all" at bounding box center [1098, 326] width 21 height 21
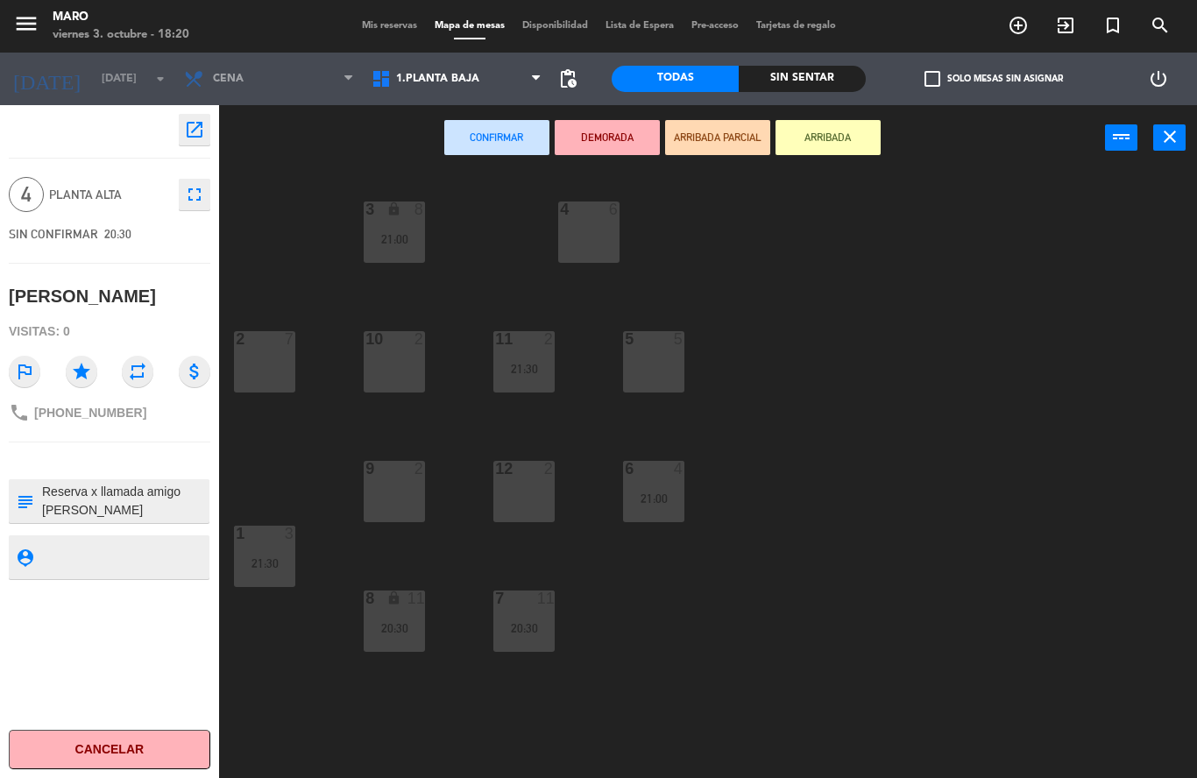
click at [661, 367] on div "5 5" at bounding box center [653, 361] width 61 height 61
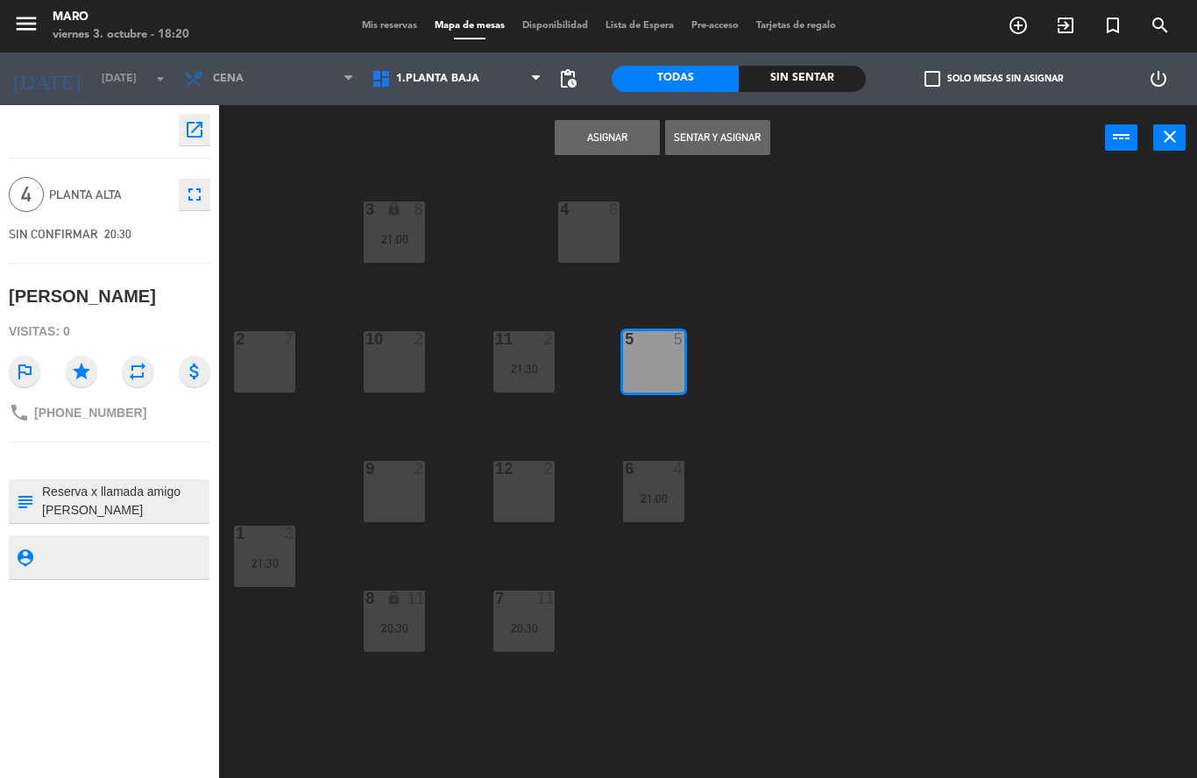
click at [592, 135] on button "Asignar" at bounding box center [607, 137] width 105 height 35
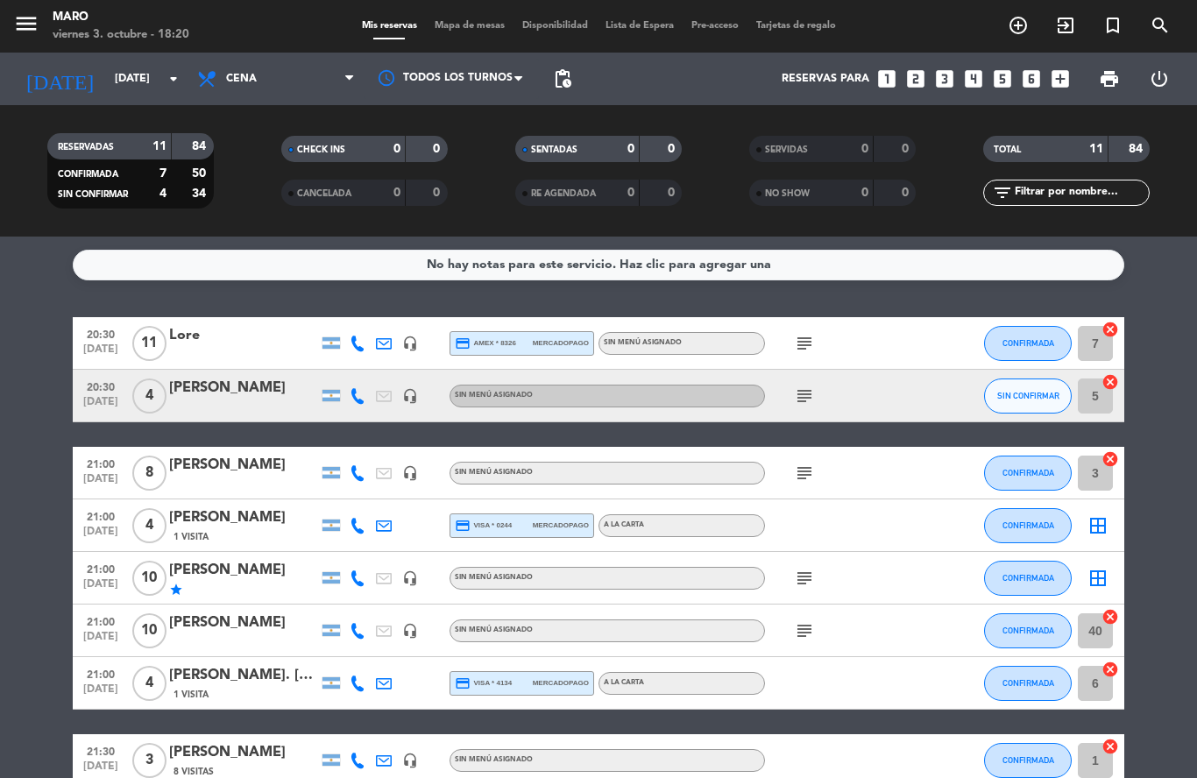
click at [1093, 523] on icon "border_all" at bounding box center [1098, 525] width 21 height 21
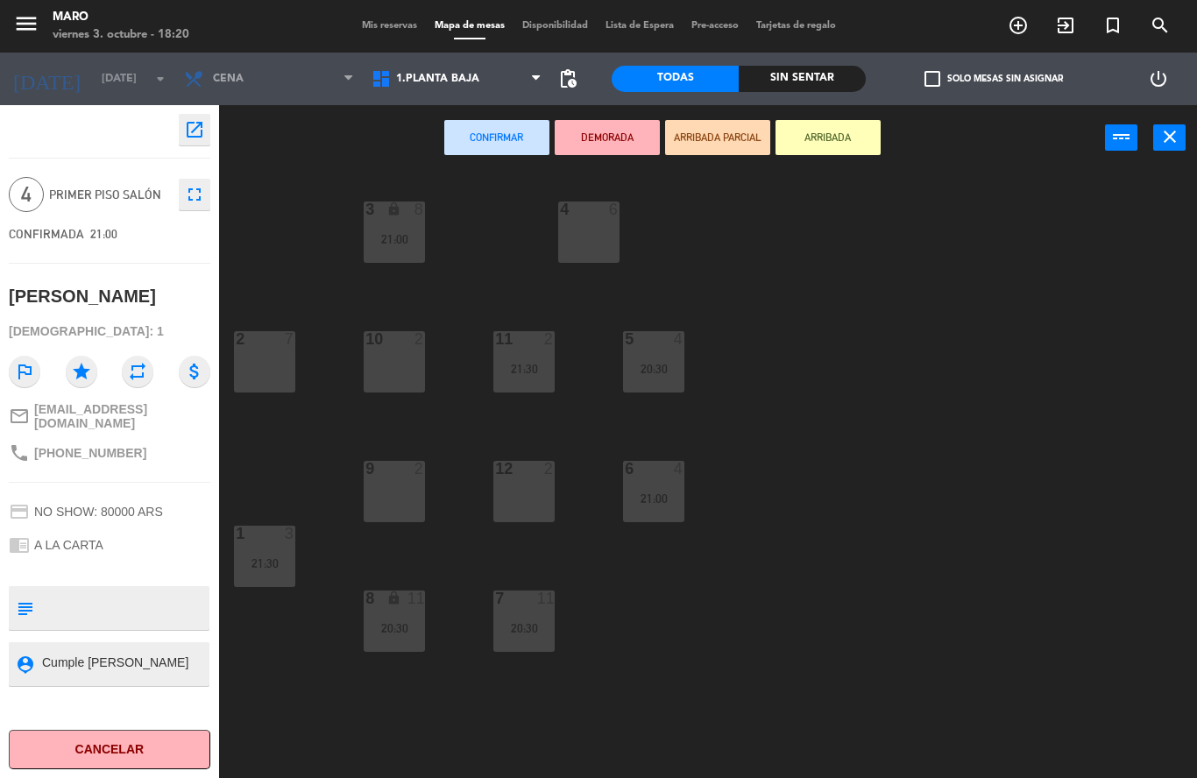
click at [259, 372] on div "2 7" at bounding box center [264, 361] width 61 height 61
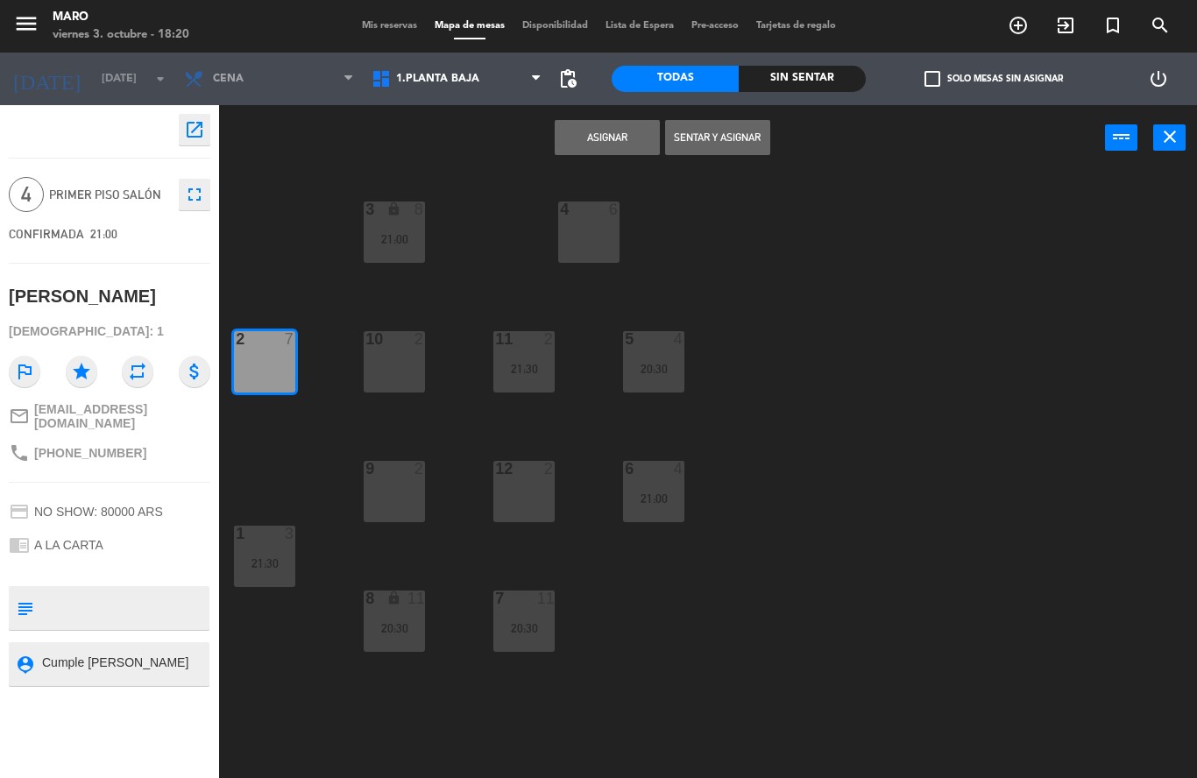
click at [633, 140] on button "Asignar" at bounding box center [607, 137] width 105 height 35
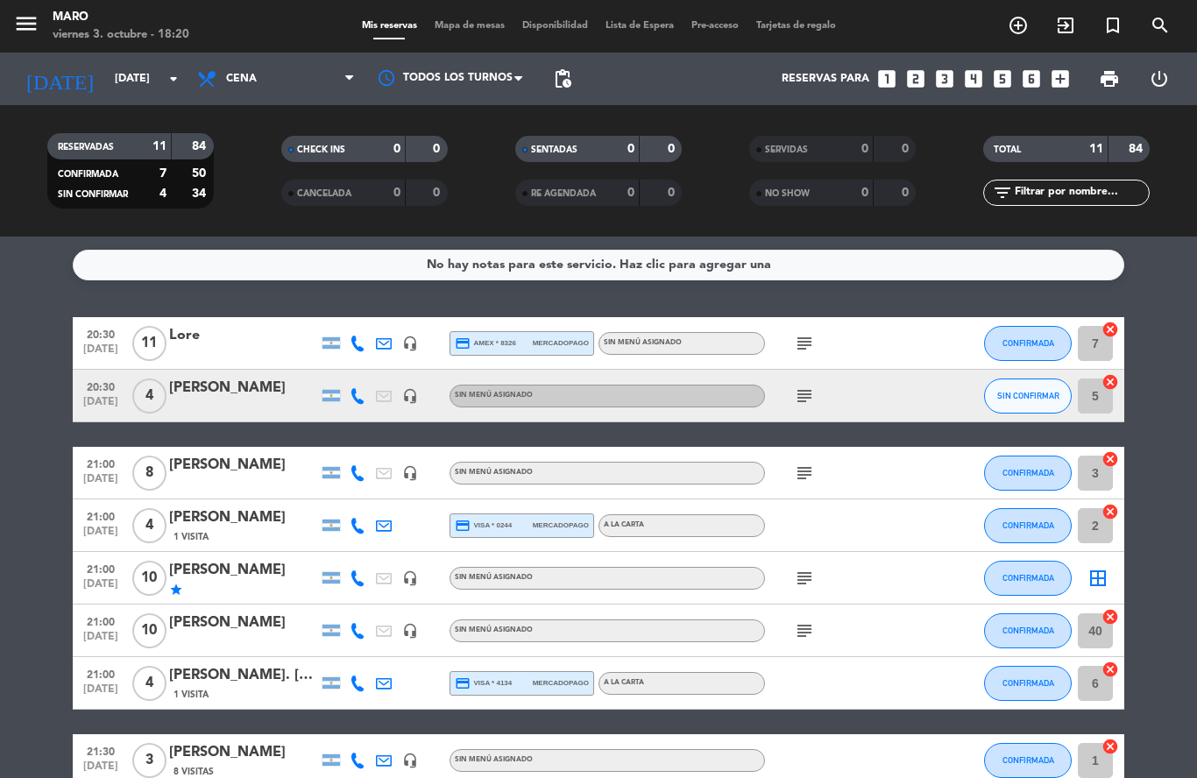
click at [1108, 331] on icon "cancel" at bounding box center [1111, 330] width 18 height 18
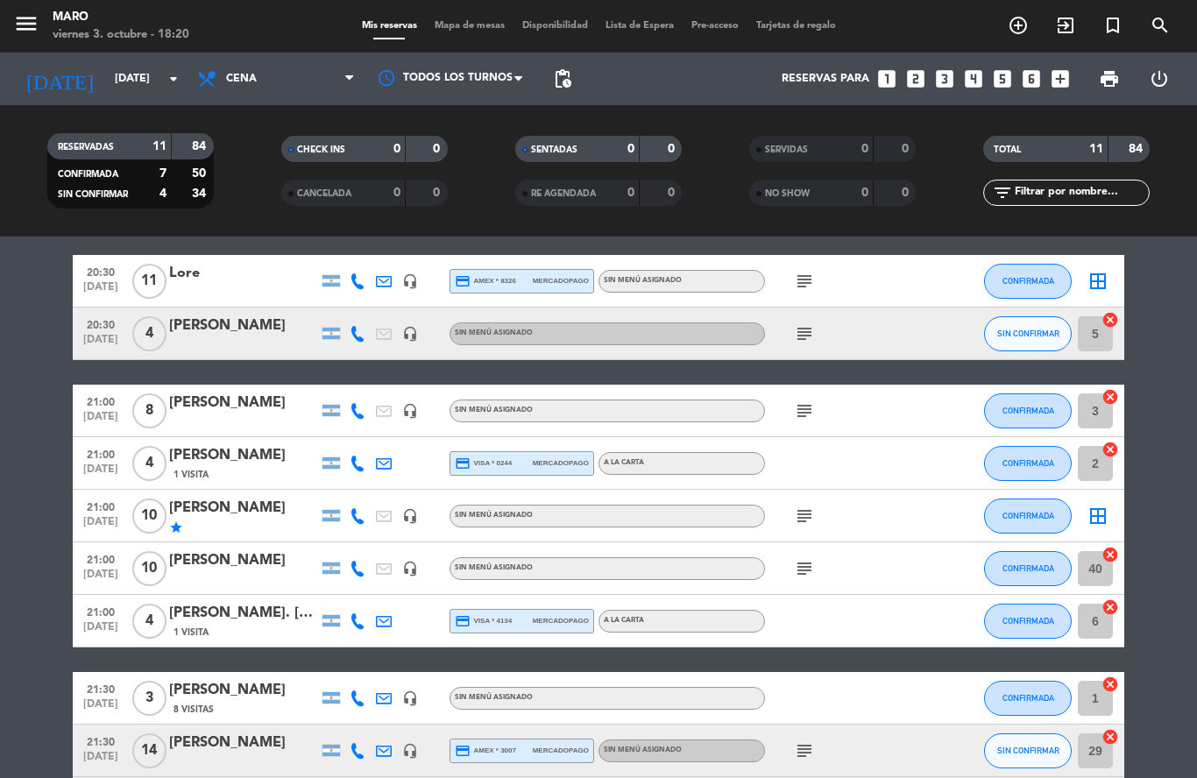
scroll to position [81, 0]
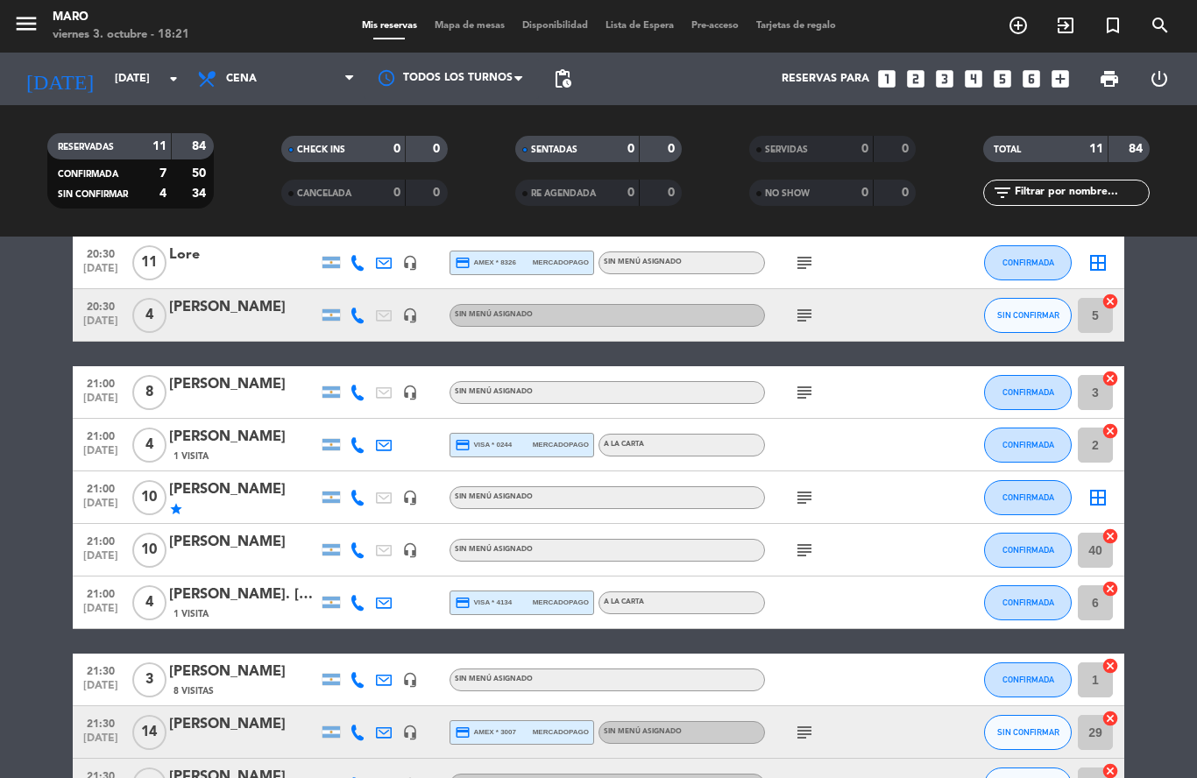
click at [1096, 493] on icon "border_all" at bounding box center [1098, 497] width 21 height 21
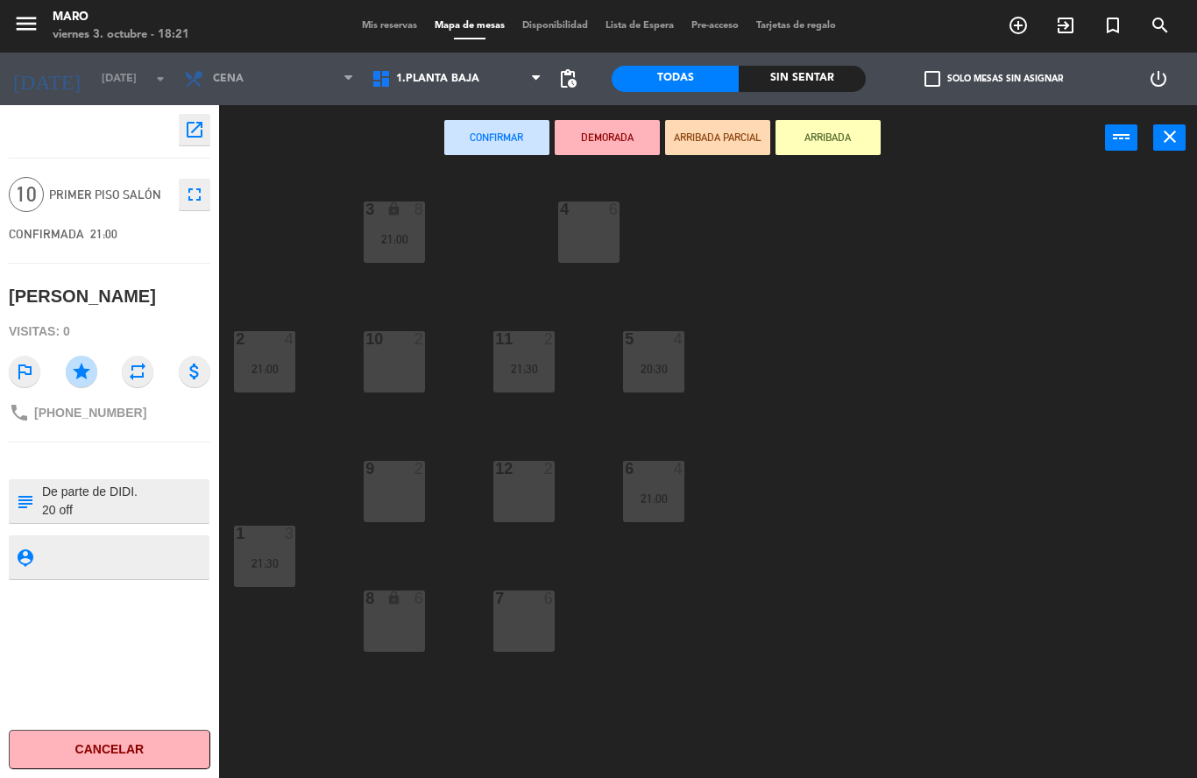
click at [524, 613] on div "7 6" at bounding box center [523, 621] width 61 height 61
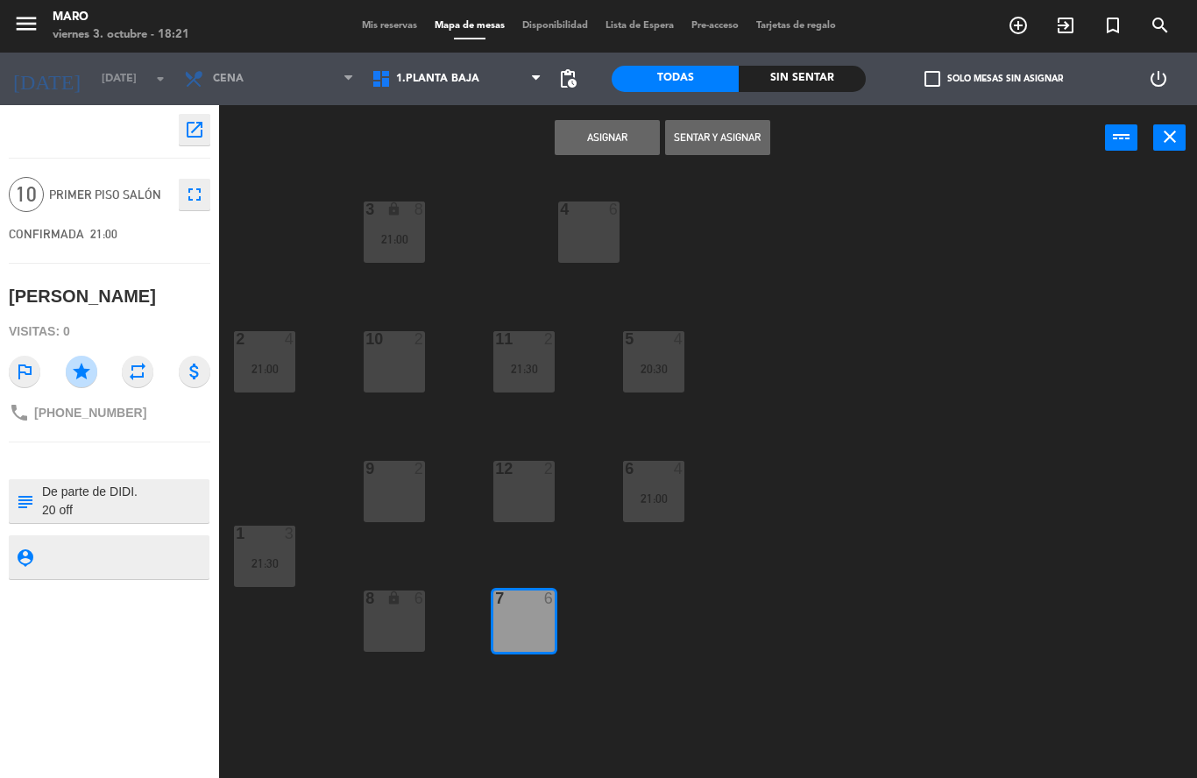
click at [621, 130] on button "Asignar" at bounding box center [607, 137] width 105 height 35
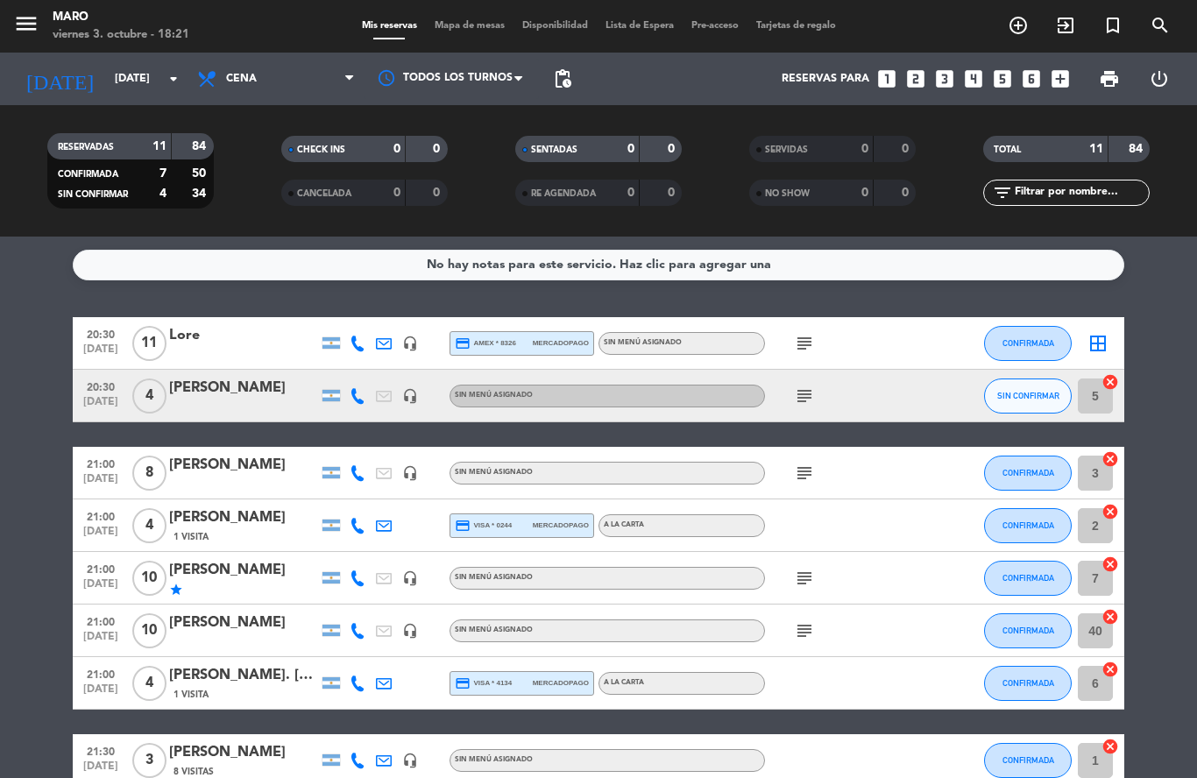
click at [804, 471] on icon "subject" at bounding box center [804, 473] width 21 height 21
click at [1103, 342] on icon "border_all" at bounding box center [1098, 343] width 21 height 21
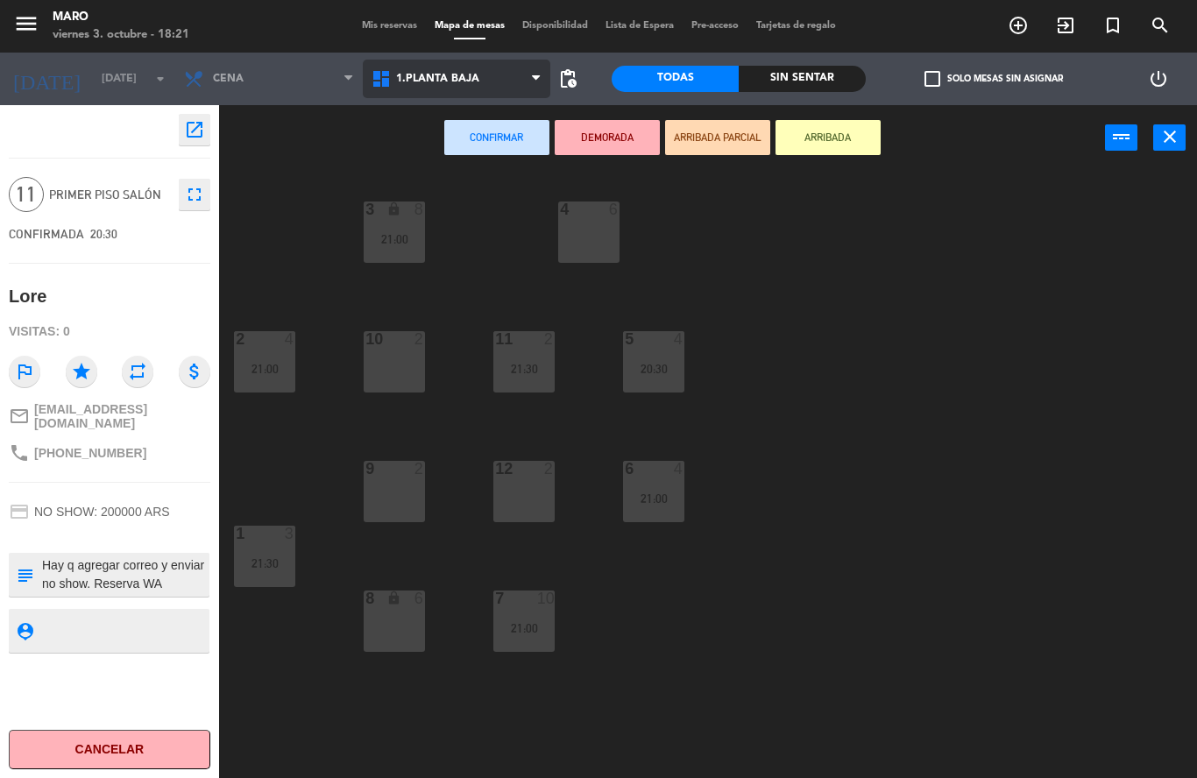
click at [503, 90] on span "1.Planta baja" at bounding box center [457, 79] width 188 height 39
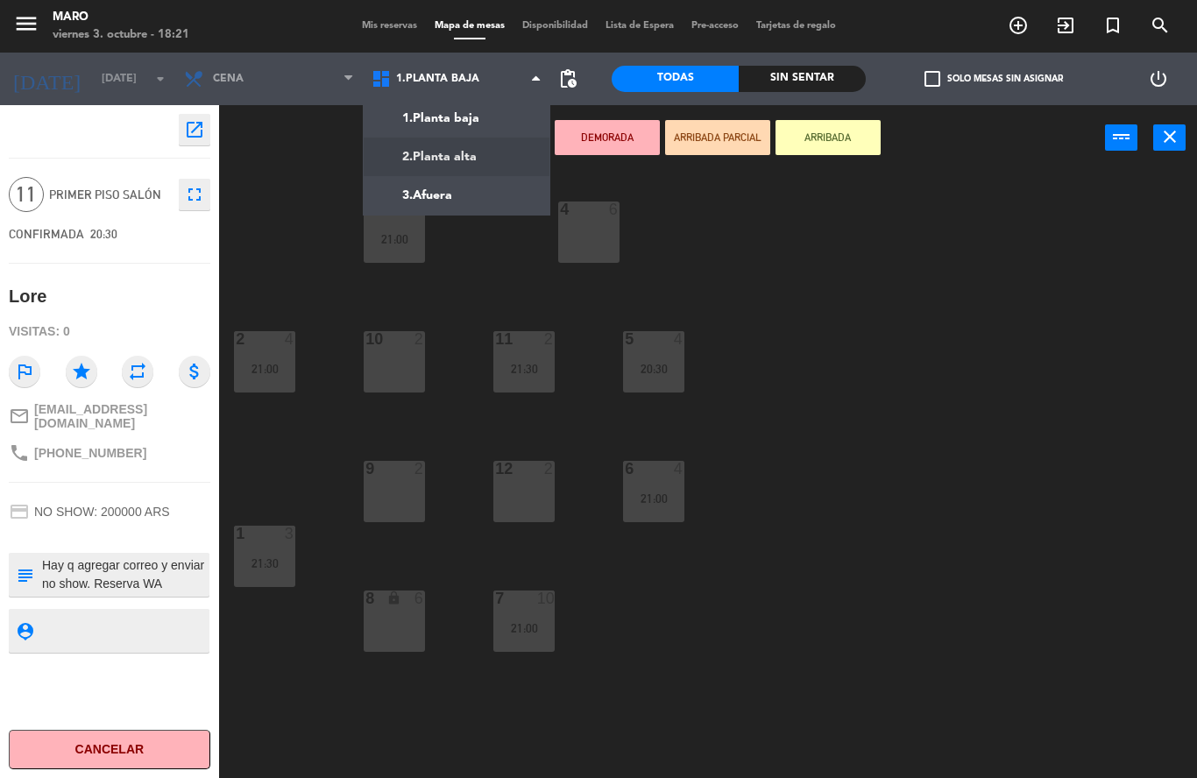
click at [501, 145] on ng-component "menu [PERSON_NAME][DATE] 3. octubre - 18:21 Mis reservas Mapa de mesas Disponib…" at bounding box center [598, 389] width 1197 height 778
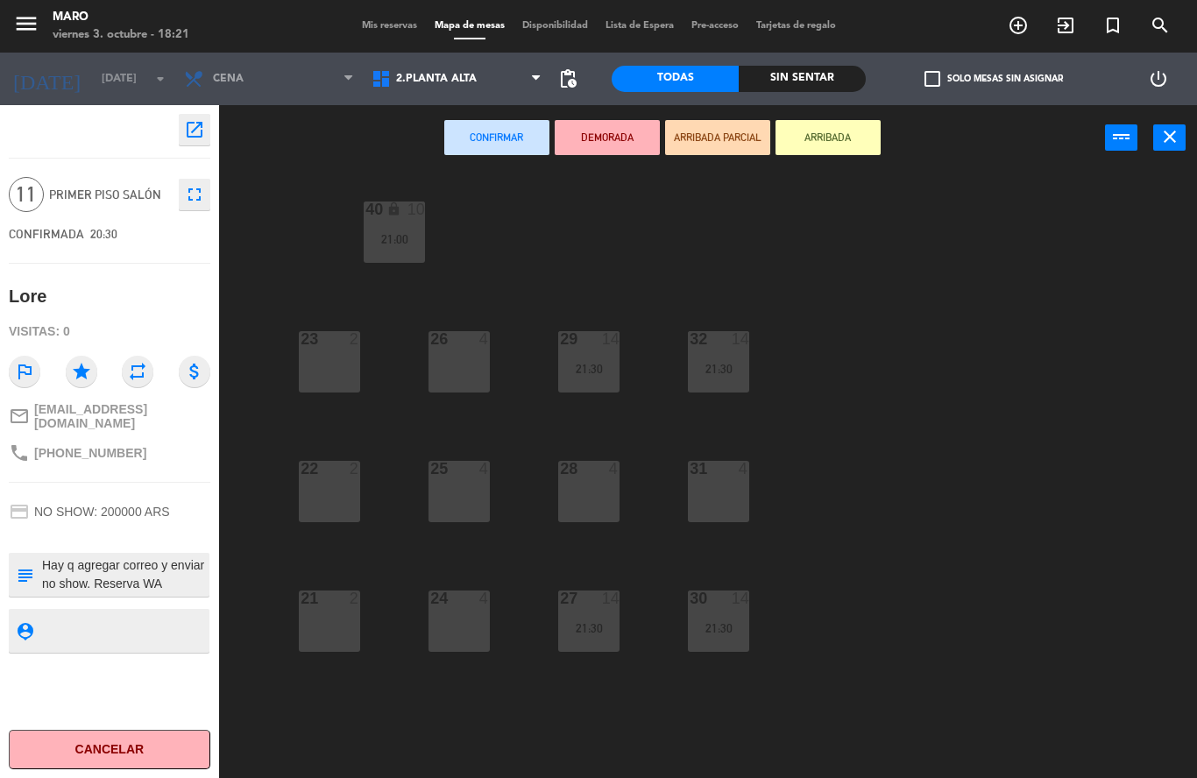
click at [610, 499] on div "28 4" at bounding box center [588, 491] width 61 height 61
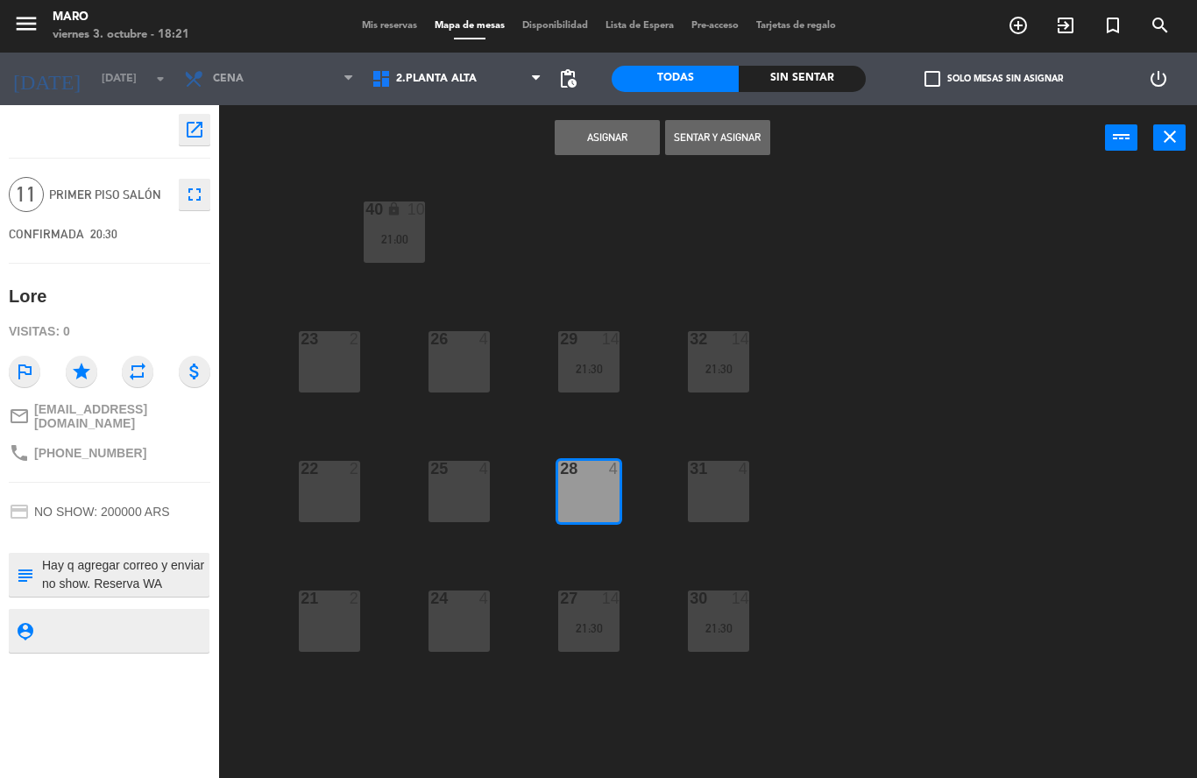
click at [731, 481] on div "31 4" at bounding box center [718, 491] width 61 height 61
click at [599, 148] on button "Asignar" at bounding box center [607, 137] width 105 height 35
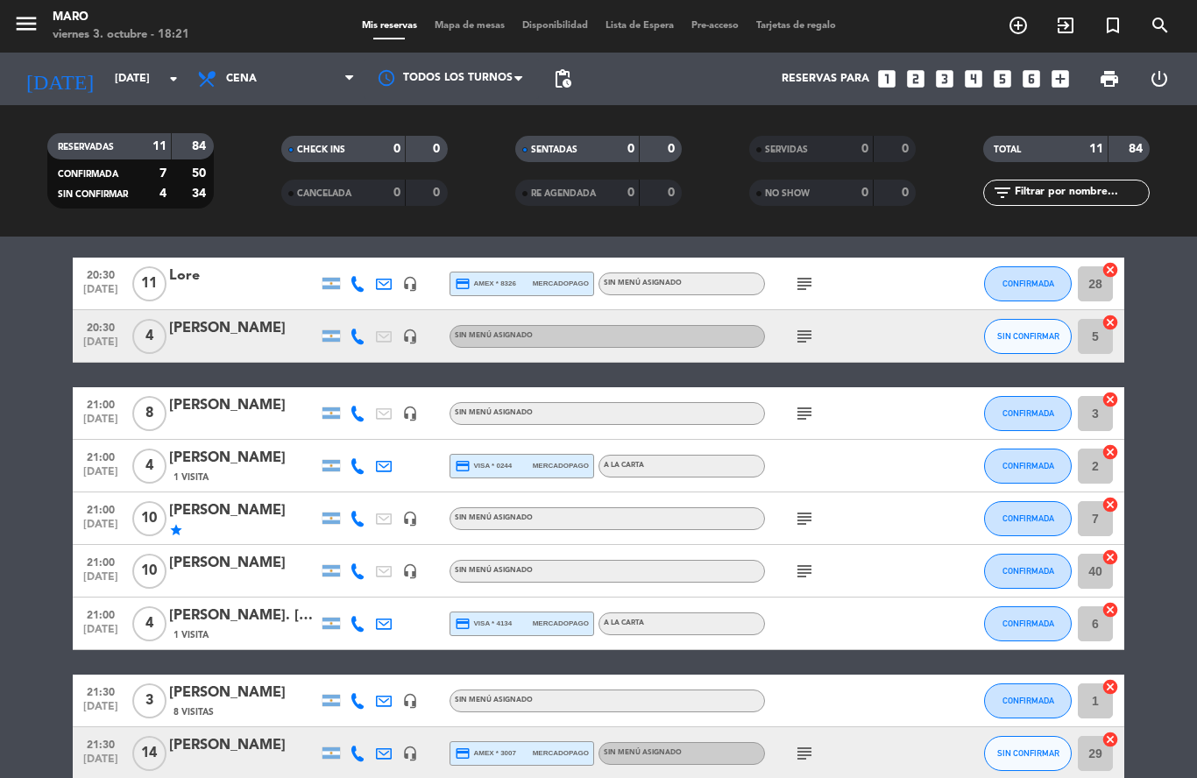
scroll to position [74, 0]
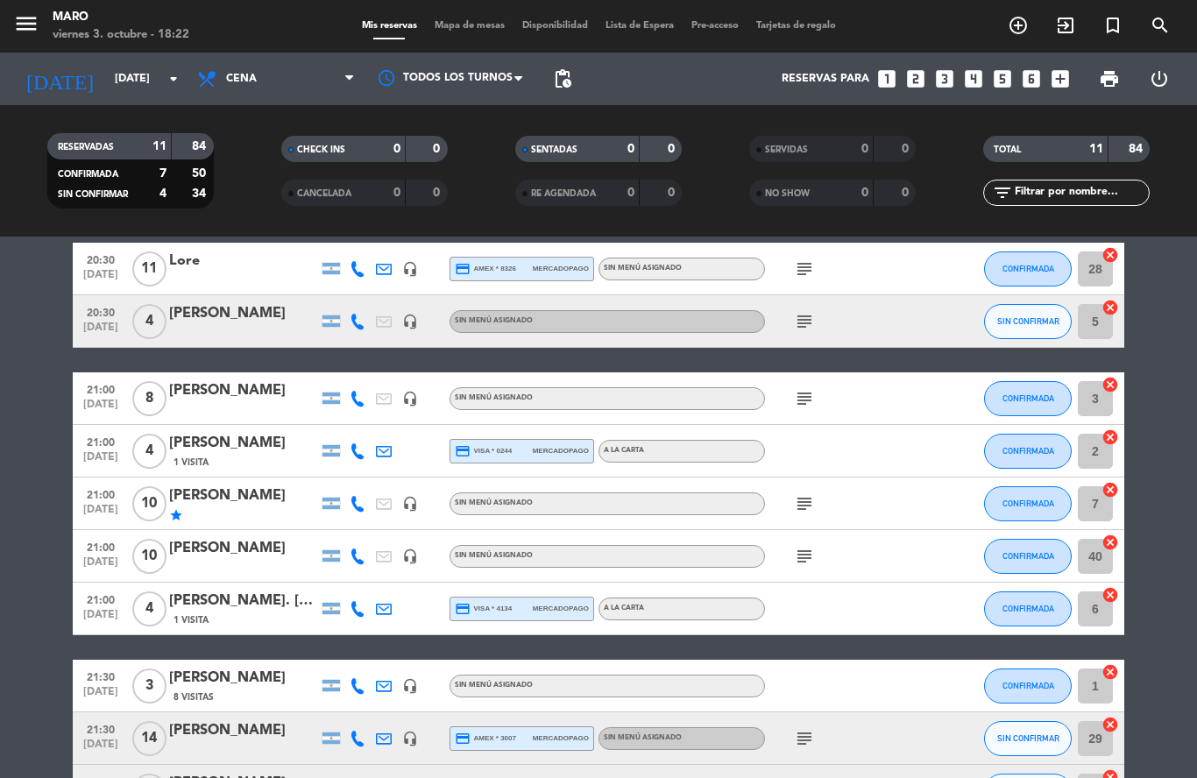
click at [480, 17] on div "menu [PERSON_NAME][DATE] 3. octubre - 18:22 Mis reservas Mapa de mesas Disponib…" at bounding box center [598, 26] width 1197 height 53
click at [477, 28] on span "Mapa de mesas" at bounding box center [470, 26] width 88 height 10
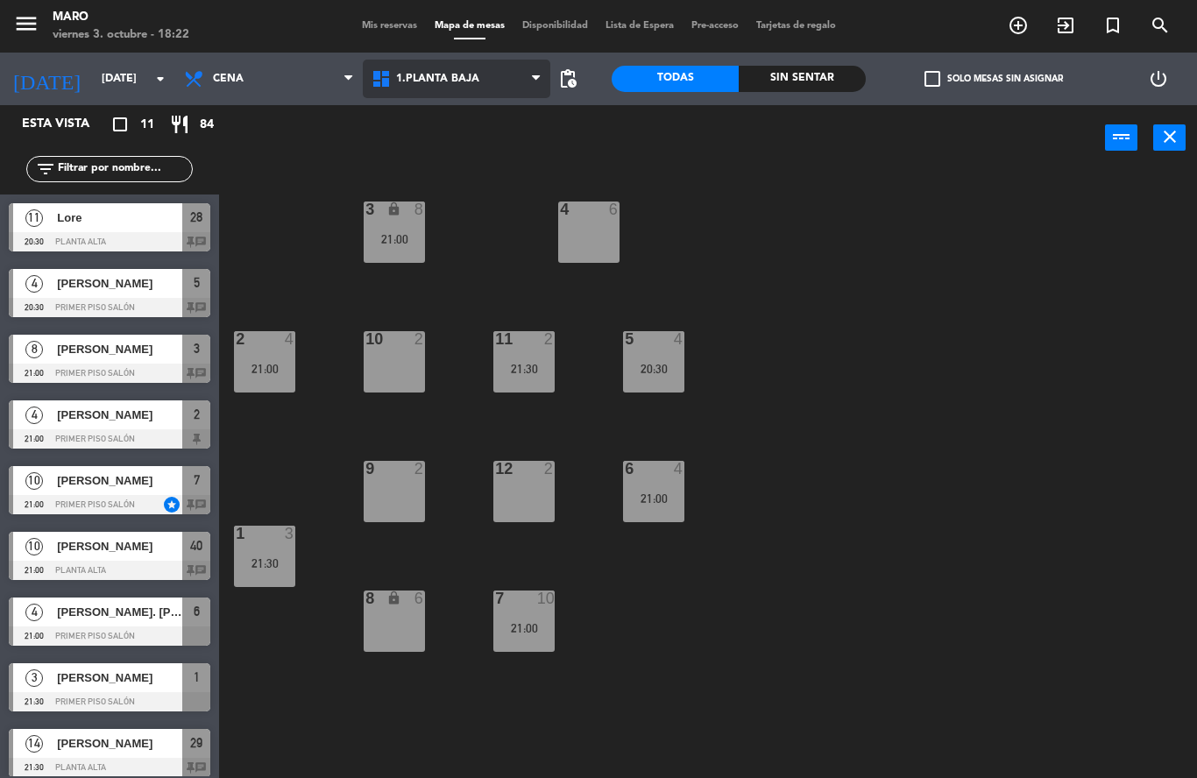
click at [454, 88] on span "1.Planta baja" at bounding box center [457, 79] width 188 height 39
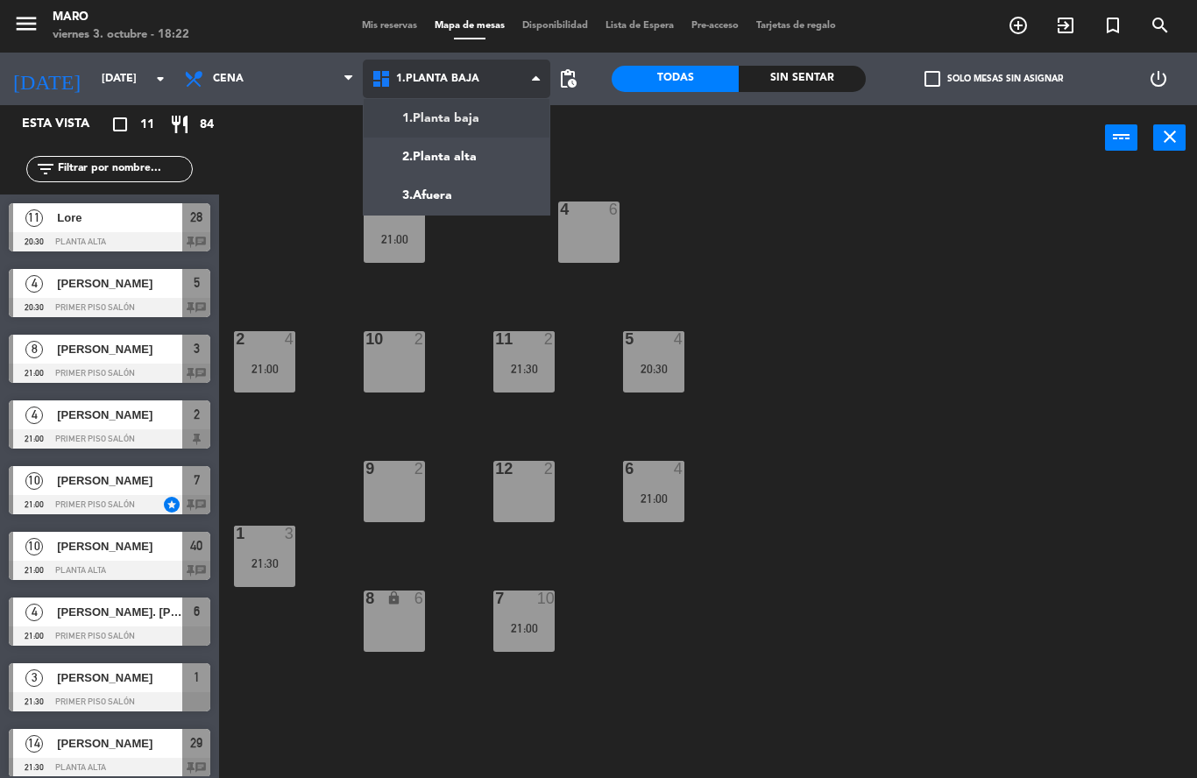
click at [477, 124] on ng-component "menu [PERSON_NAME][DATE] 3. octubre - 18:22 Mis reservas Mapa de mesas Disponib…" at bounding box center [598, 389] width 1197 height 778
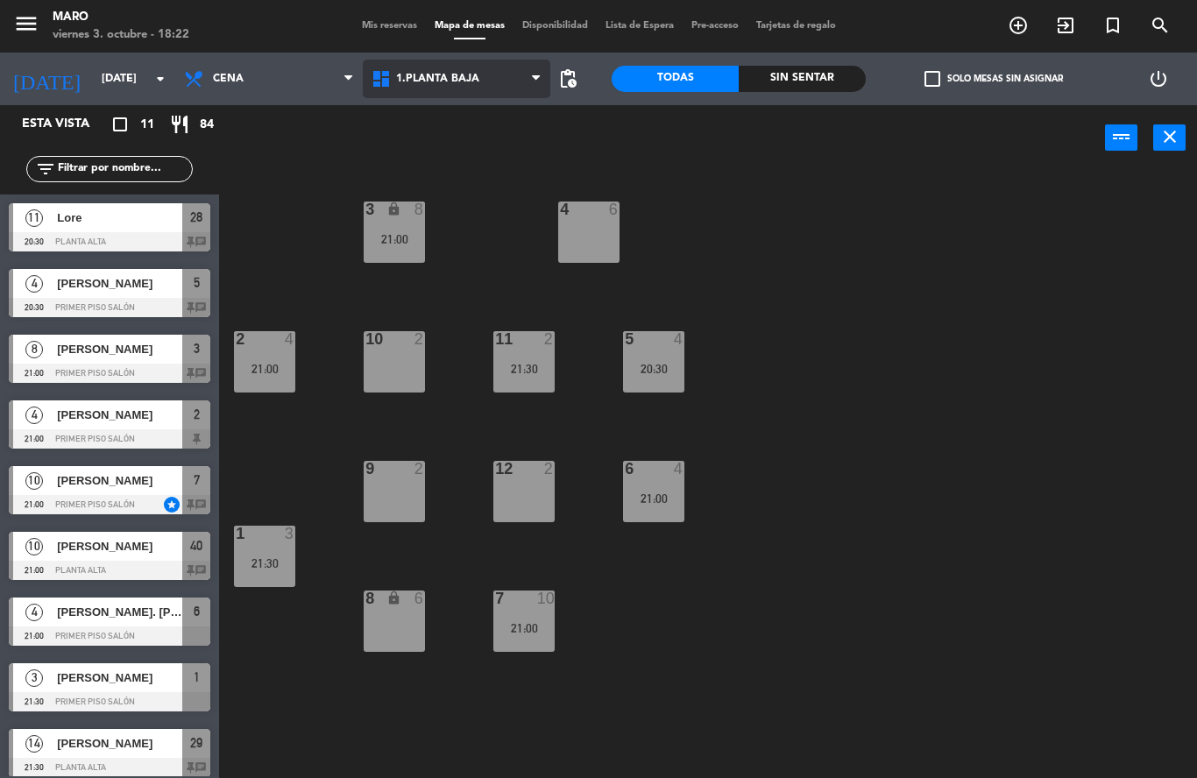
click at [435, 96] on span "1.Planta baja" at bounding box center [457, 79] width 188 height 39
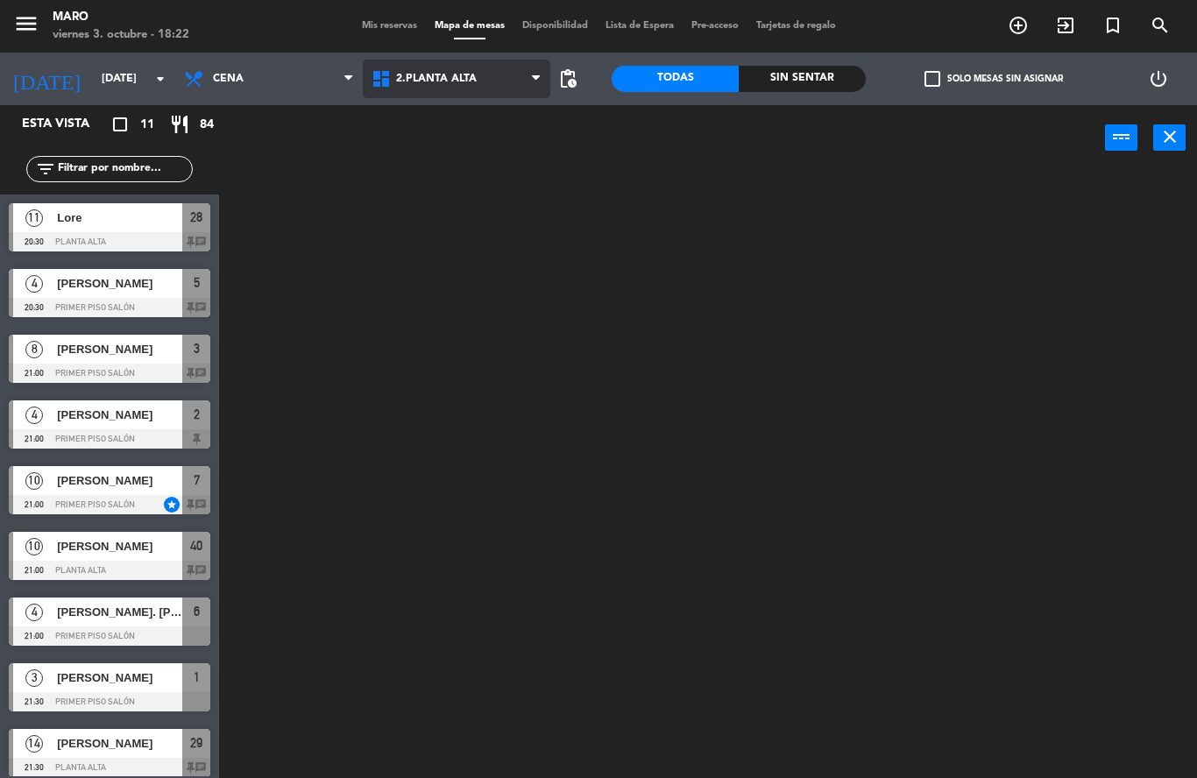
click at [467, 151] on ng-component "menu [PERSON_NAME][DATE] 3. octubre - 18:22 Mis reservas Mapa de mesas Disponib…" at bounding box center [598, 389] width 1197 height 778
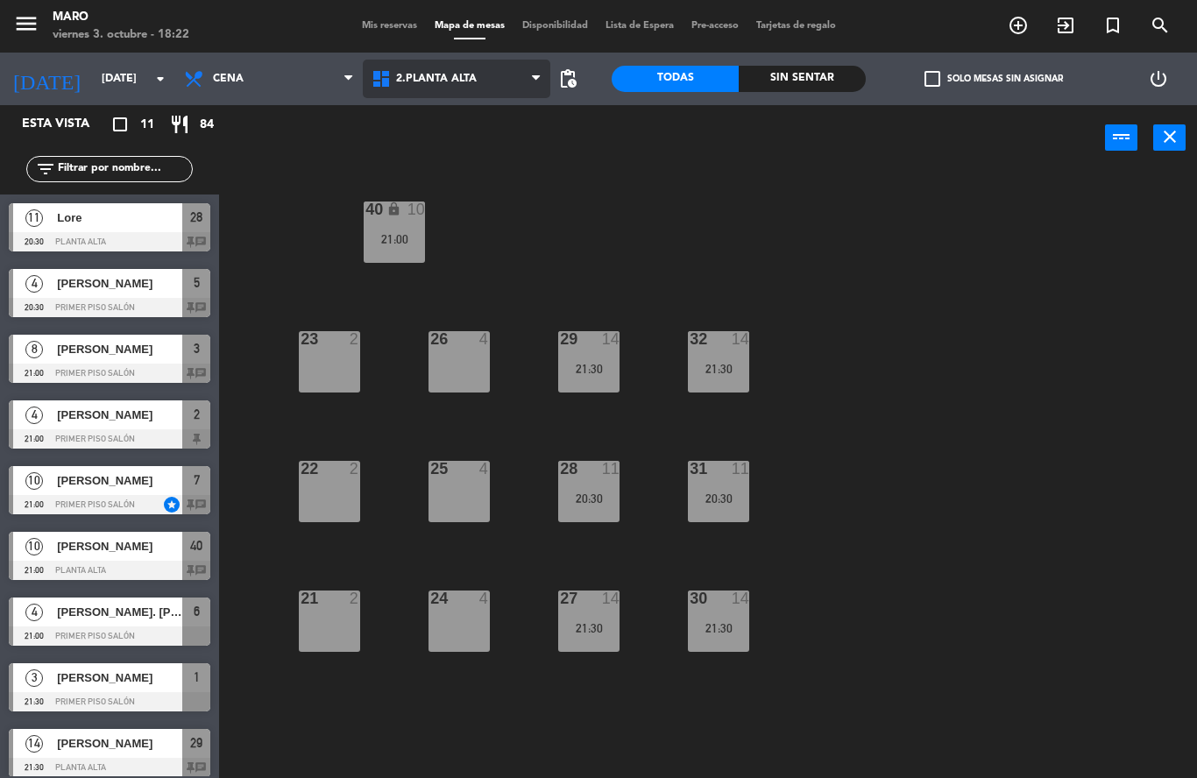
click at [454, 85] on span "2.Planta alta" at bounding box center [436, 79] width 81 height 12
click at [643, 183] on div "40 lock 10 21:00 23 2 26 4 29 14 21:30 32 14 21:30 22 2 25 4 28 11 20:30 31 11 …" at bounding box center [714, 474] width 966 height 607
click at [443, 84] on span "2.Planta alta" at bounding box center [436, 79] width 81 height 12
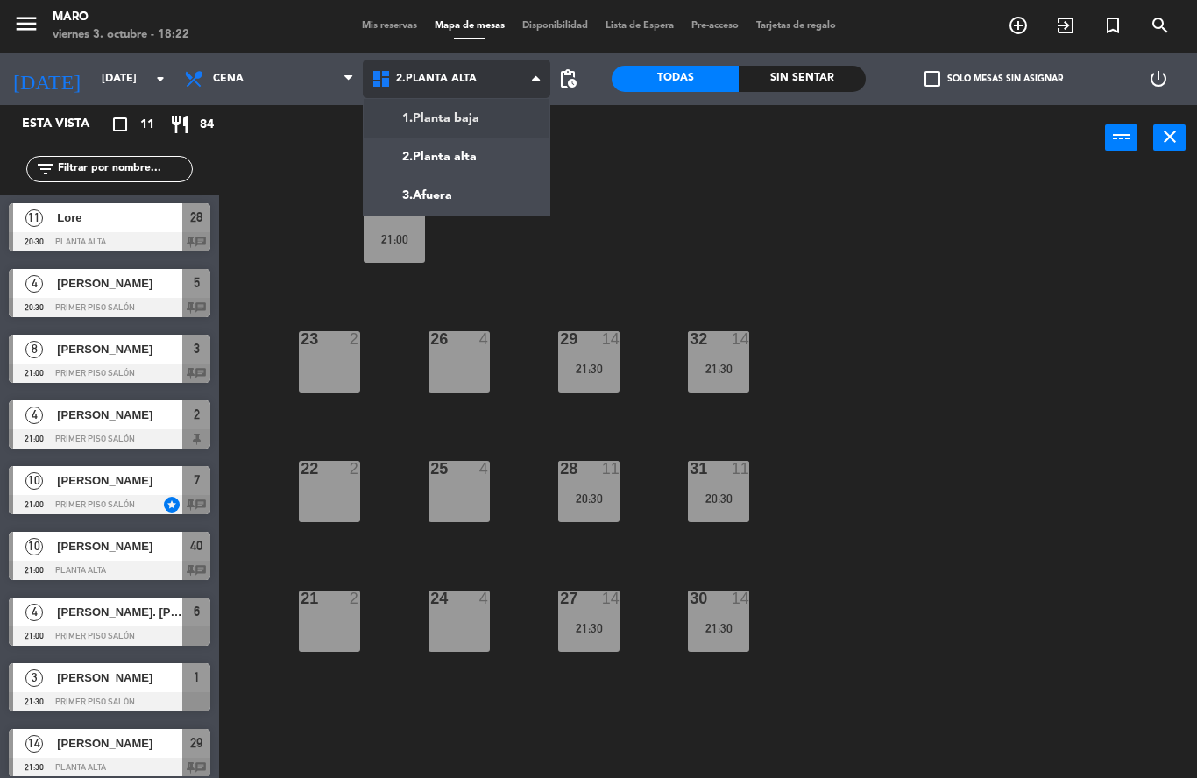
click at [447, 124] on ng-component "menu [PERSON_NAME][DATE] 3. octubre - 18:22 Mis reservas Mapa de mesas Disponib…" at bounding box center [598, 389] width 1197 height 778
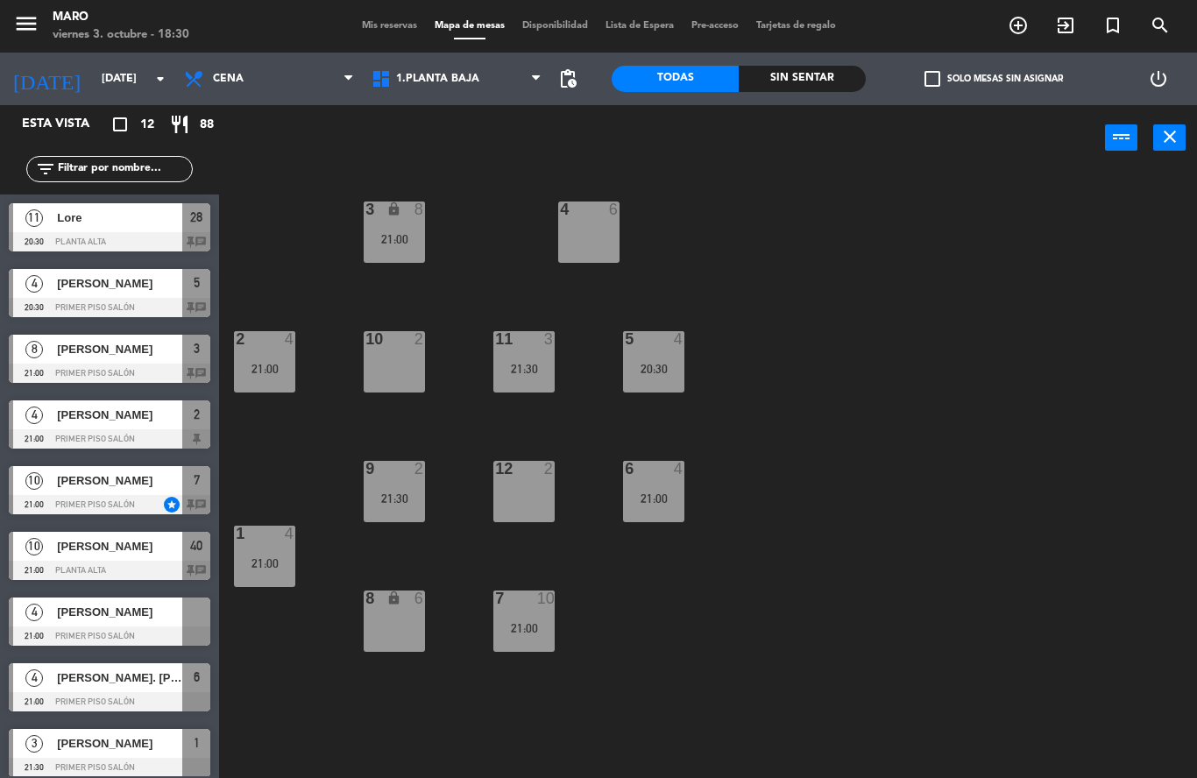
click at [420, 366] on div "10 2" at bounding box center [394, 361] width 61 height 61
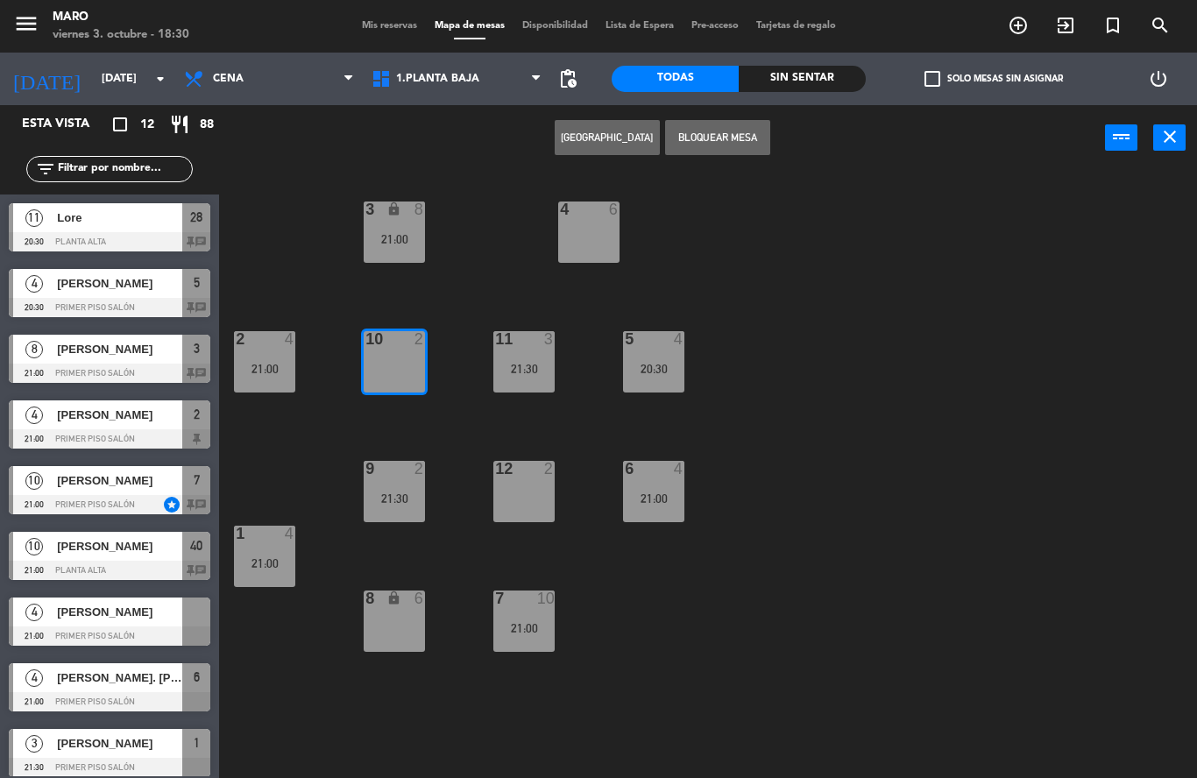
click at [385, 527] on div "3 lock 8 21:00 4 6 2 4 21:00 10 2 11 3 21:30 5 4 20:30 12 2 9 2 21:30 6 4 21:00…" at bounding box center [714, 474] width 966 height 607
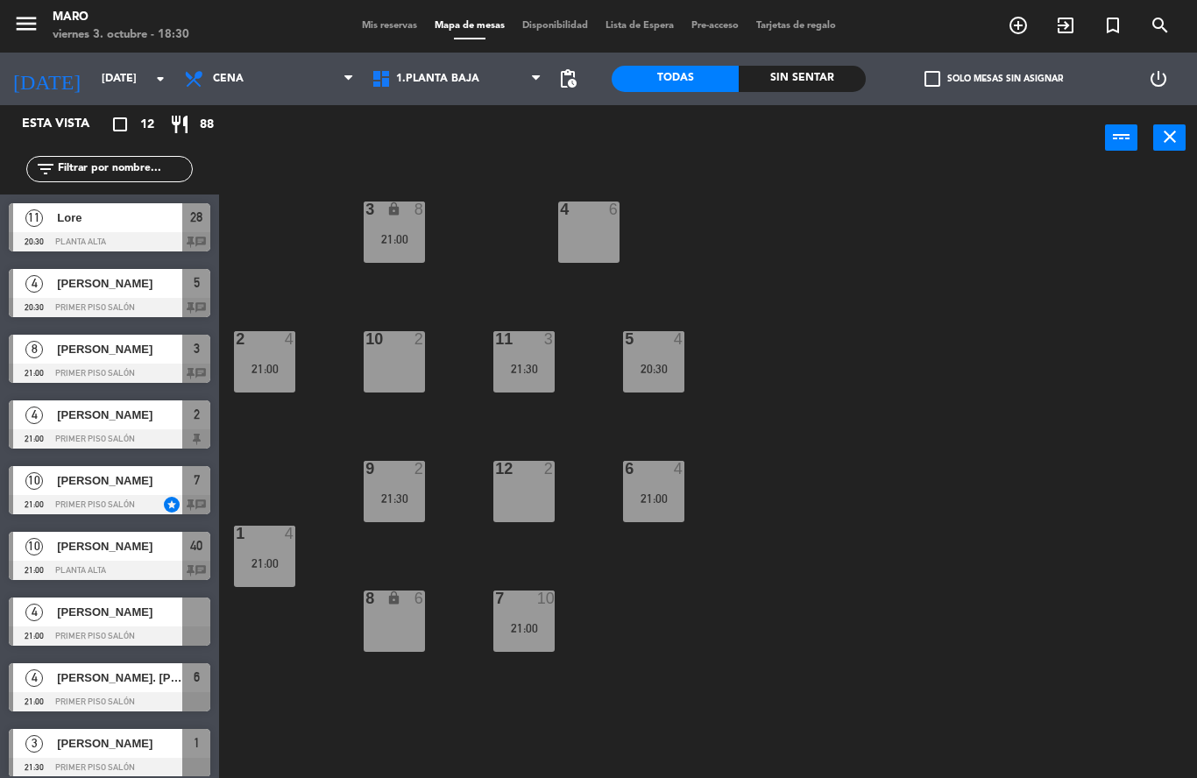
click at [393, 482] on div "9 2 21:30" at bounding box center [394, 491] width 61 height 61
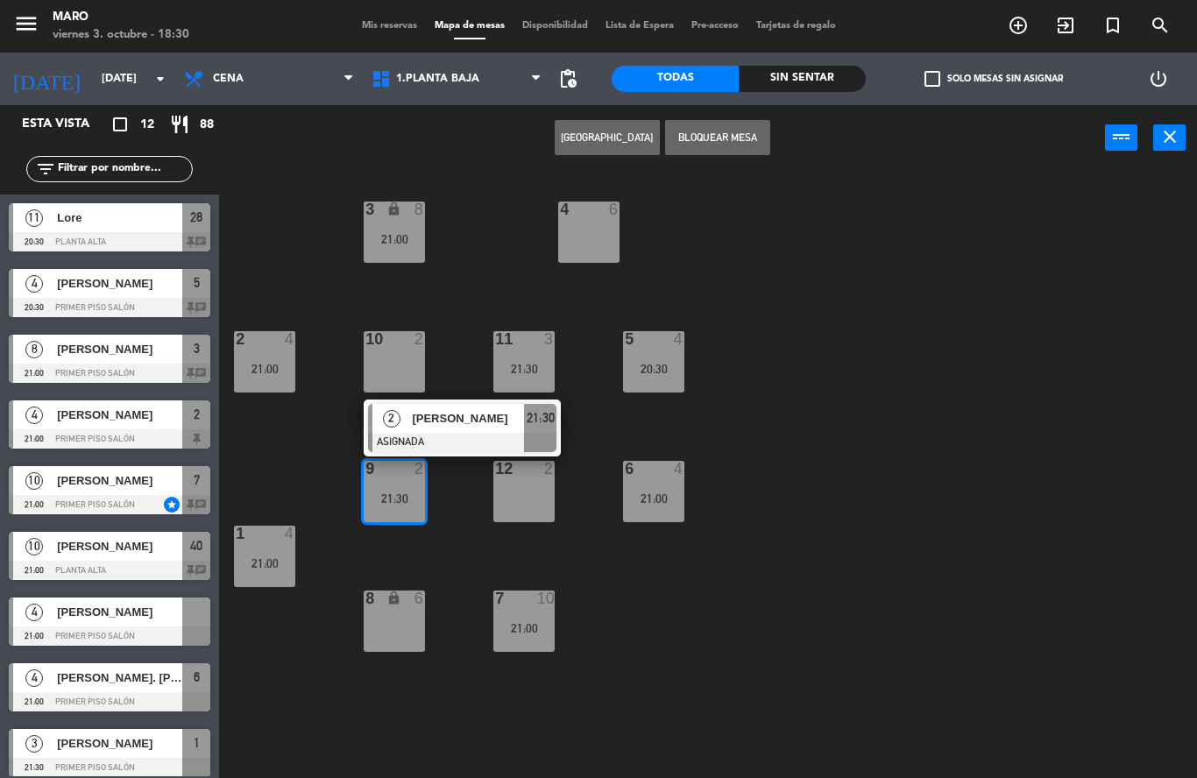
click at [1002, 600] on div "3 lock 8 21:00 4 6 2 4 21:00 10 2 11 3 21:30 5 4 20:30 12 2 9 2 21:30 2 [PERSON…" at bounding box center [714, 474] width 966 height 607
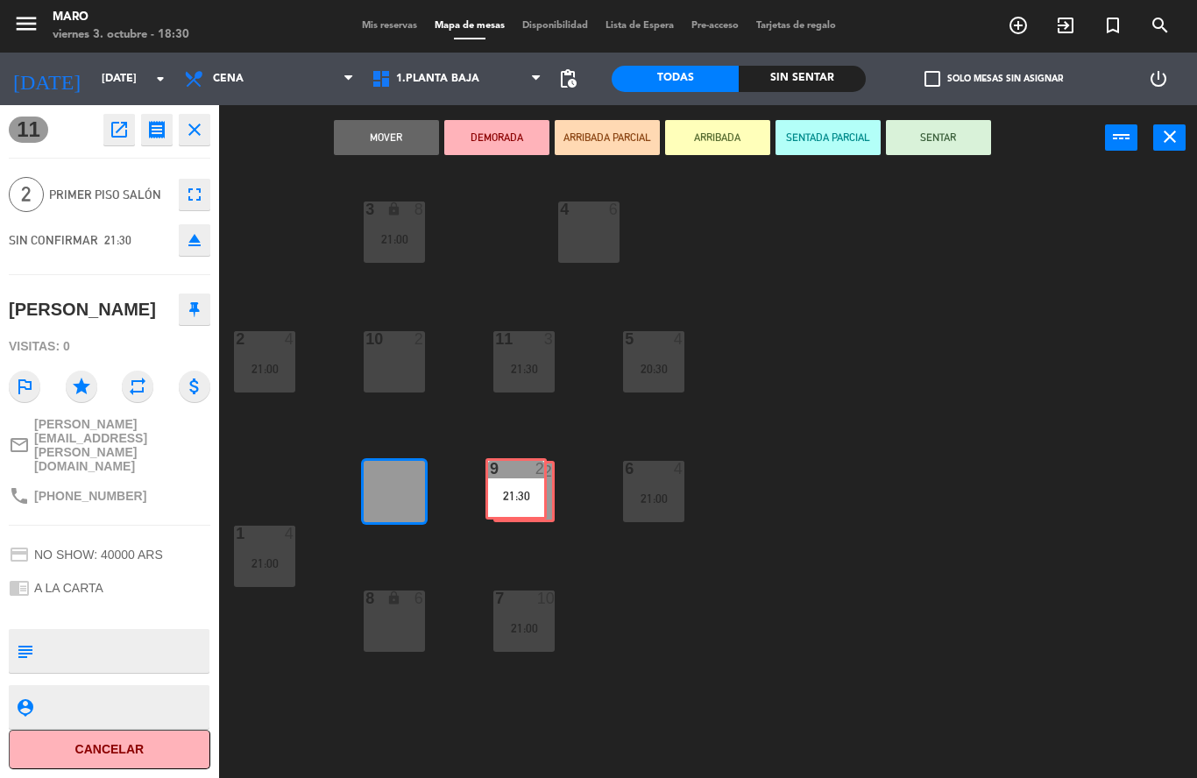
drag, startPoint x: 405, startPoint y: 491, endPoint x: 528, endPoint y: 489, distance: 123.6
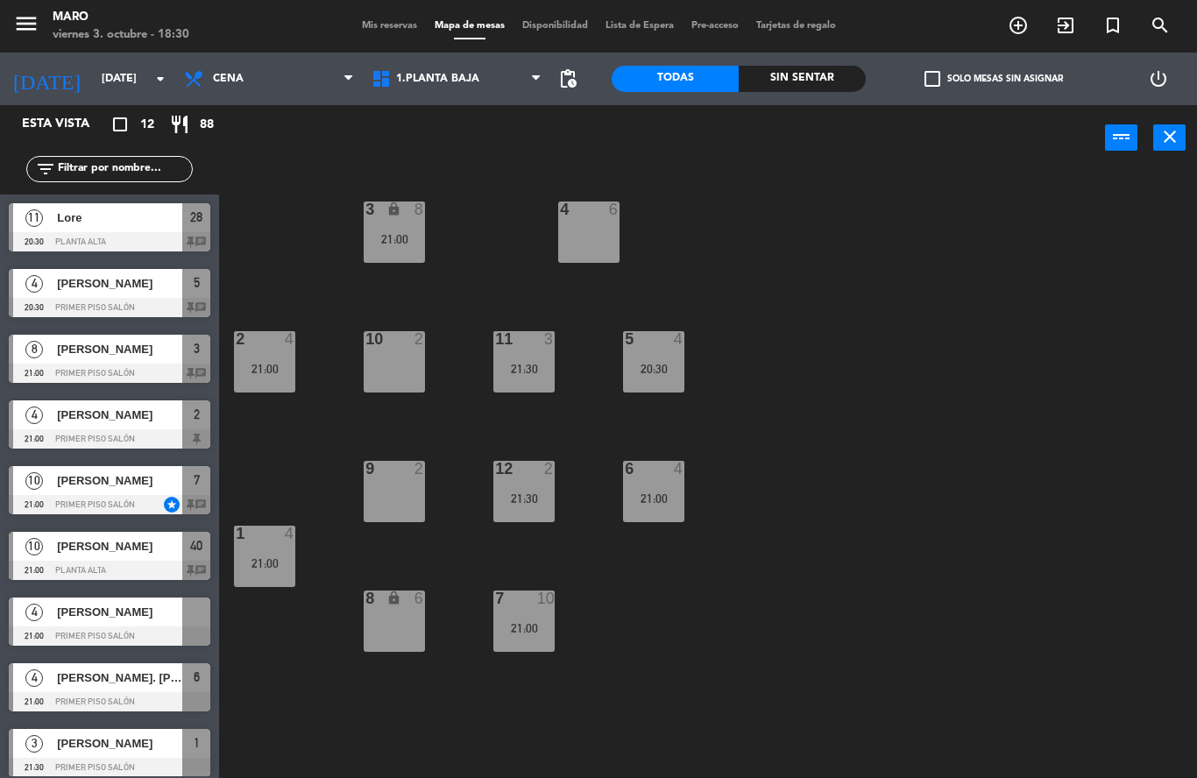
scroll to position [207, 0]
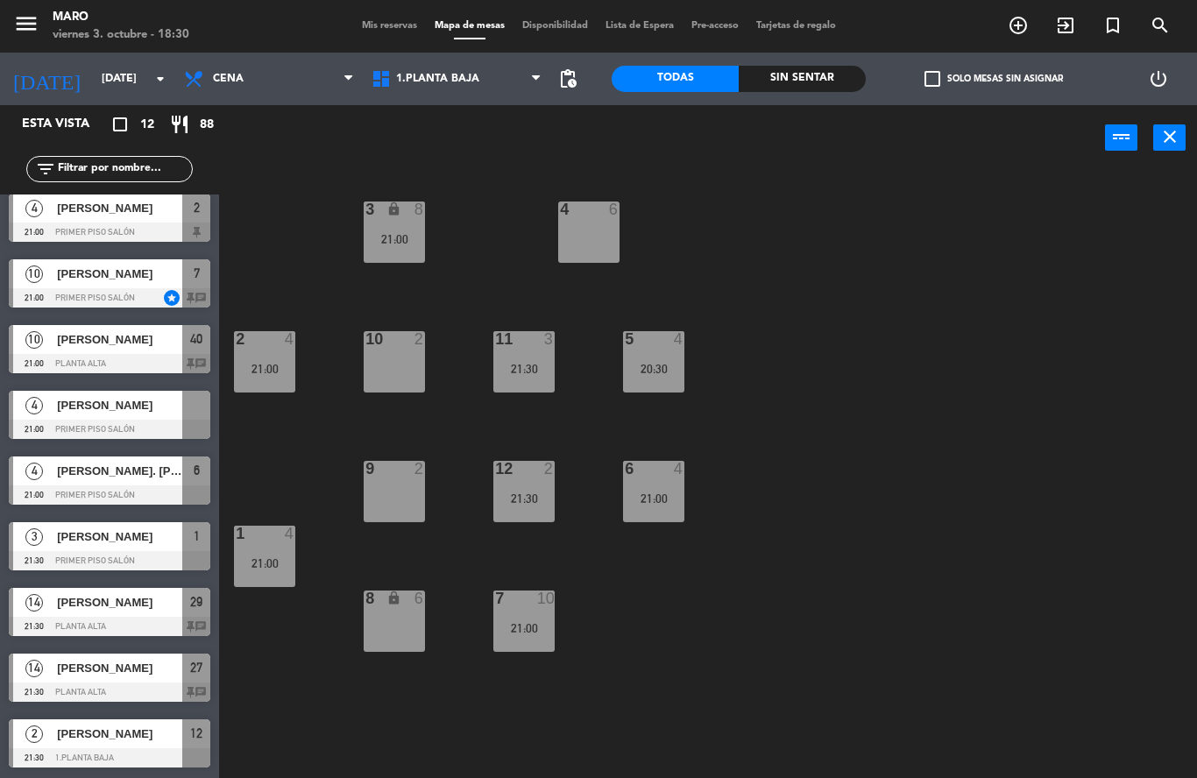
click at [400, 360] on div "10 2" at bounding box center [394, 361] width 61 height 61
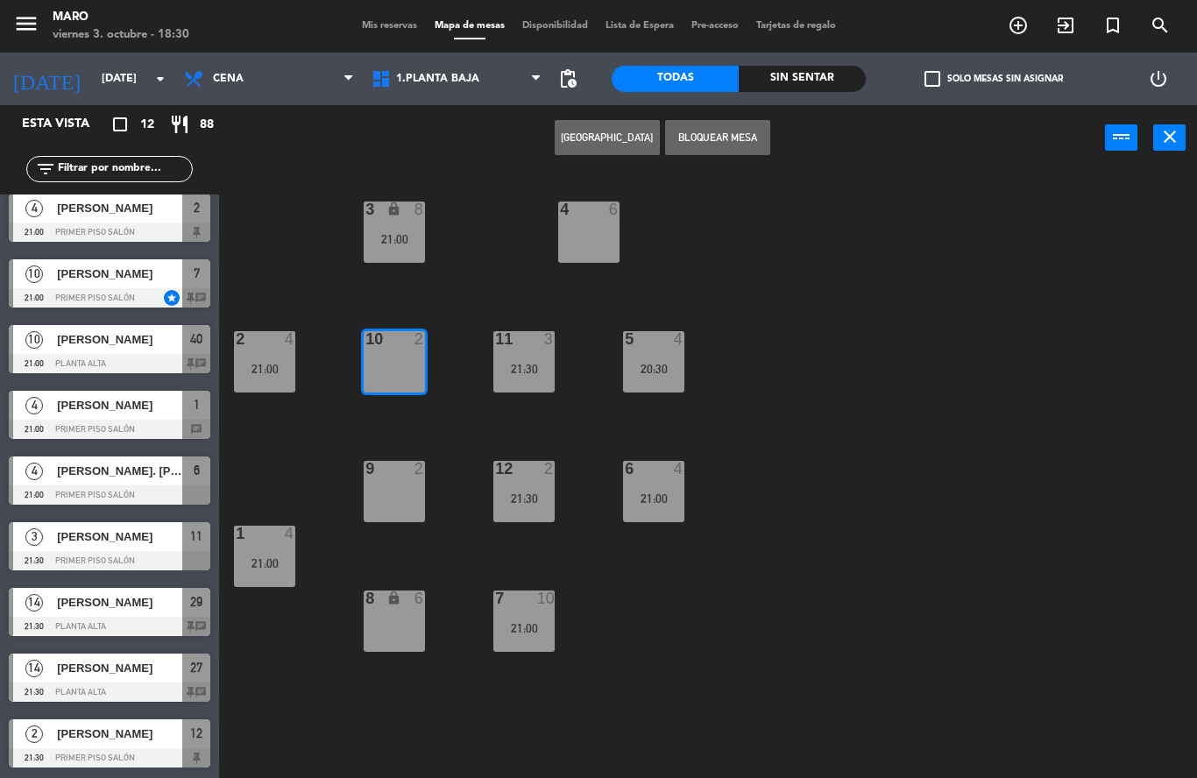
click at [699, 146] on button "Bloquear Mesa" at bounding box center [717, 137] width 105 height 35
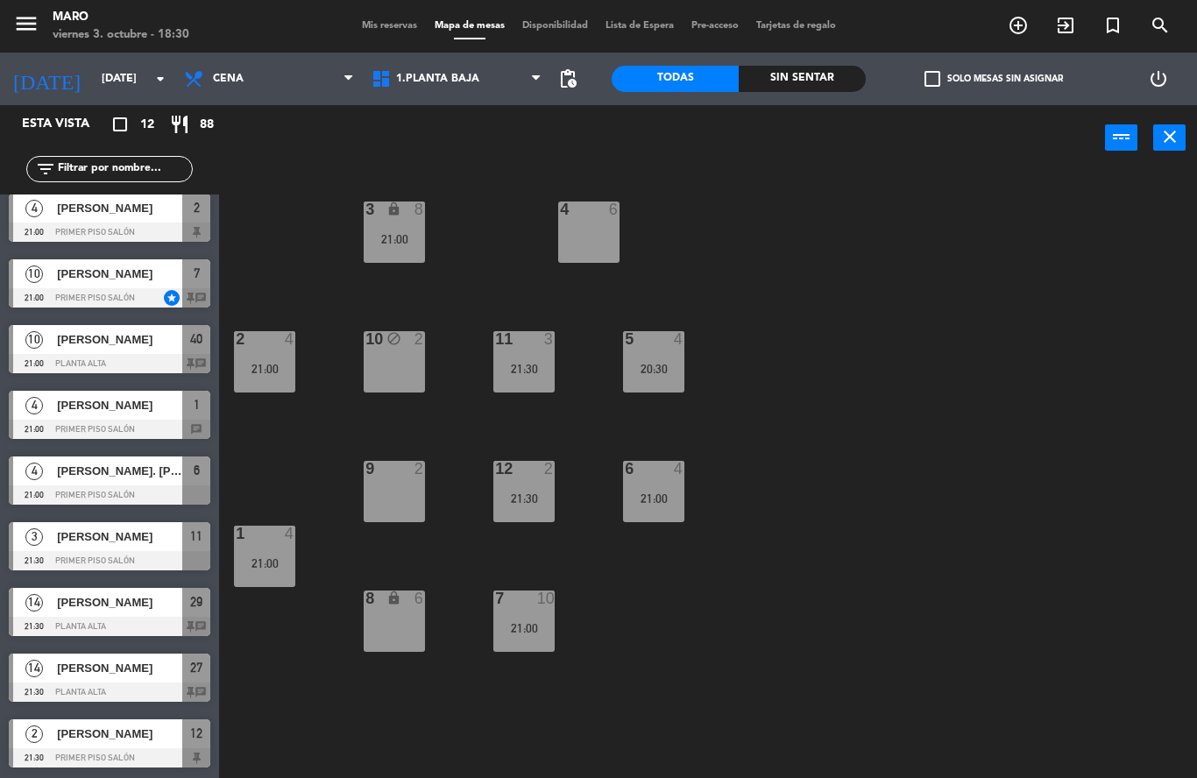
click at [391, 467] on div at bounding box center [393, 469] width 29 height 16
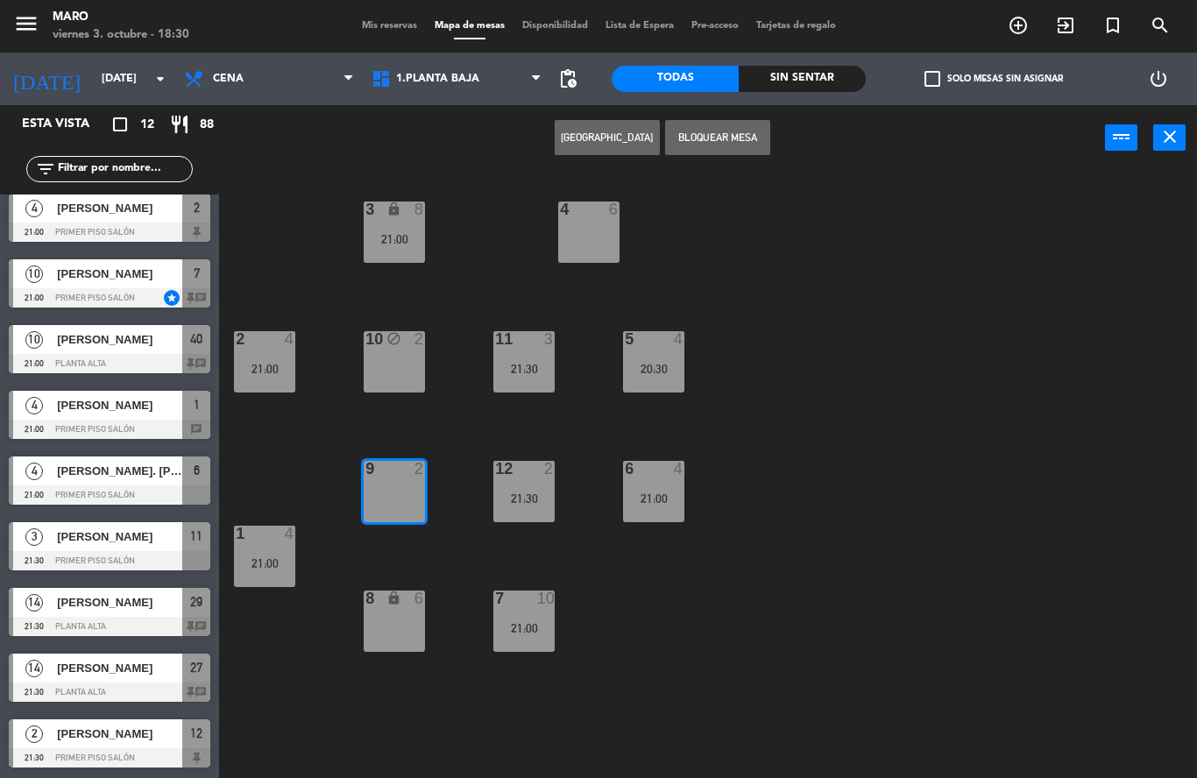
click at [720, 145] on button "Bloquear Mesa" at bounding box center [717, 137] width 105 height 35
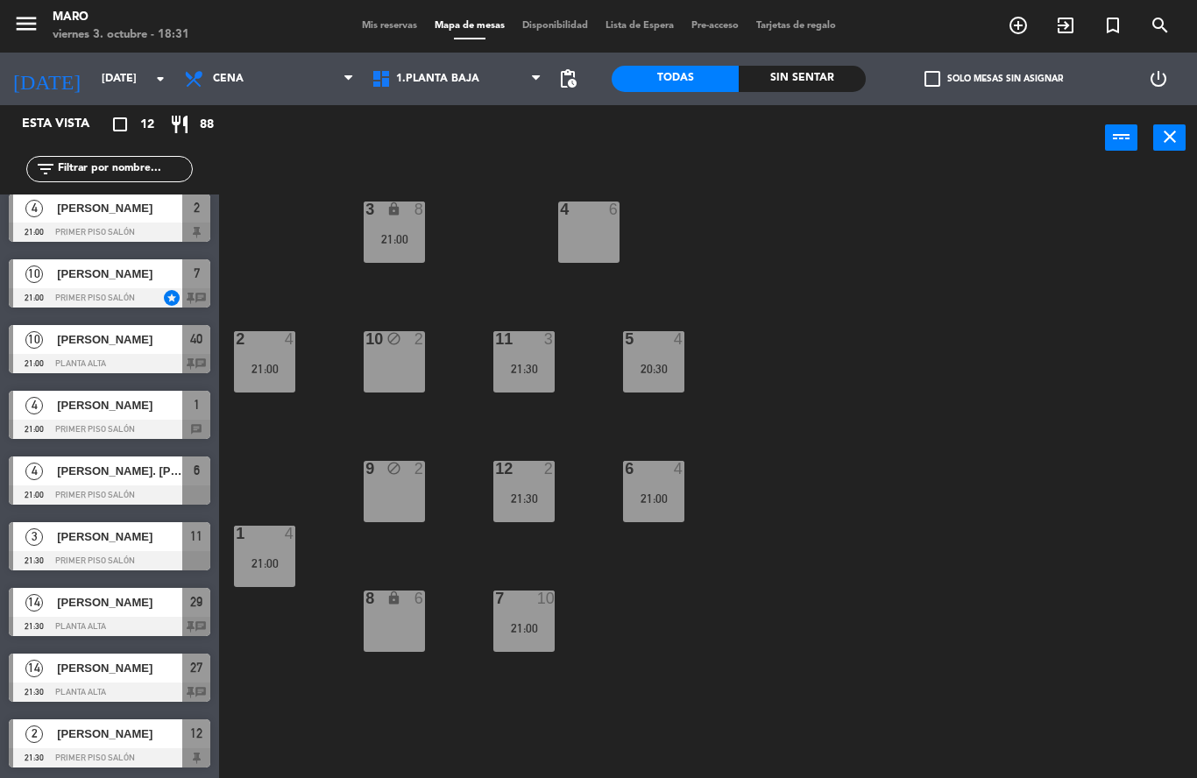
click at [772, 353] on div "3 lock 8 21:00 4 6 2 4 21:00 10 block 2 11 3 21:30 5 4 20:30 12 2 21:30 9 block…" at bounding box center [714, 474] width 966 height 607
click at [543, 353] on div "11 3 21:30" at bounding box center [523, 361] width 61 height 61
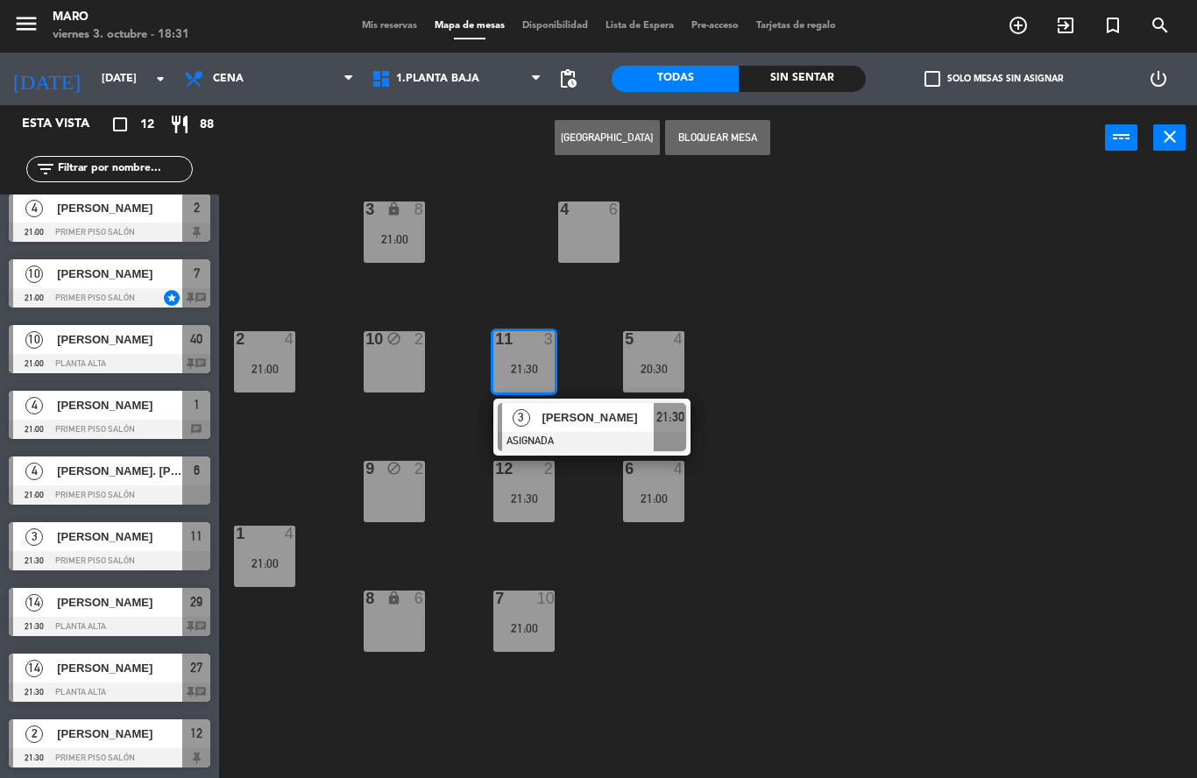
click at [777, 432] on div "3 lock 8 21:00 4 6 2 4 21:00 10 block 2 11 3 21:30 3 [PERSON_NAME] ASIGNADA 21:…" at bounding box center [714, 474] width 966 height 607
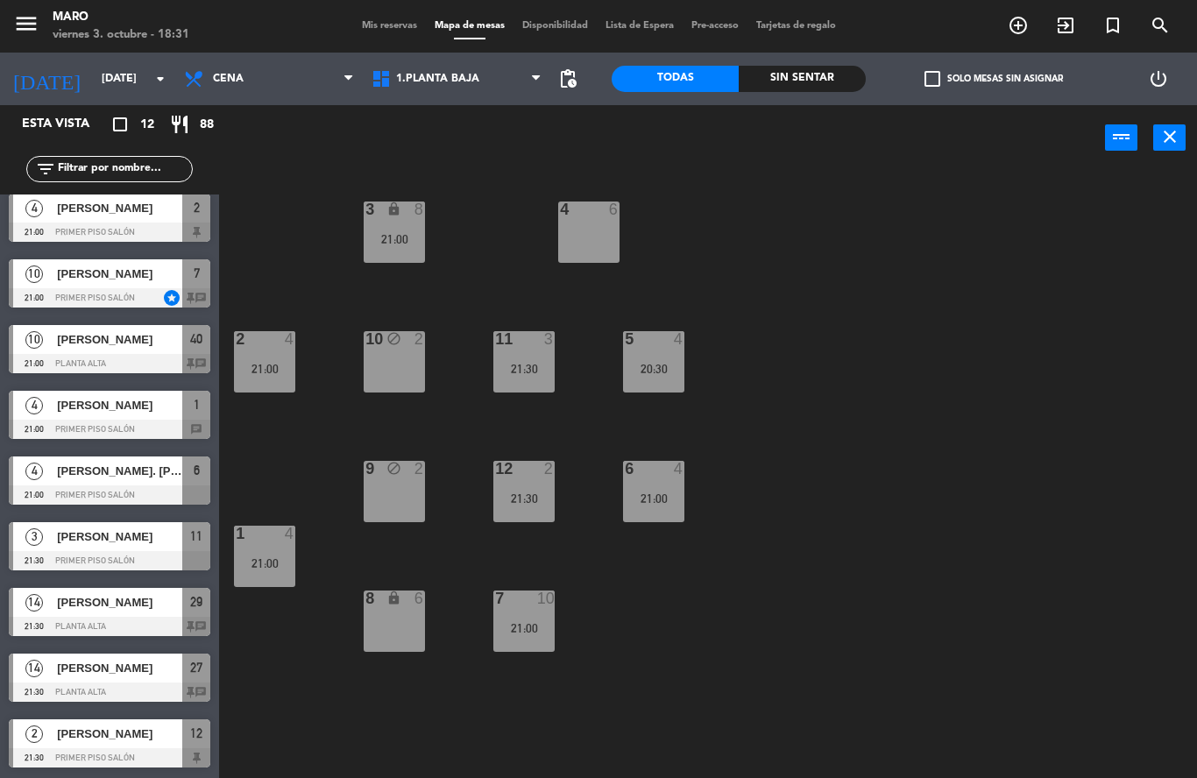
click at [262, 531] on div at bounding box center [264, 534] width 29 height 16
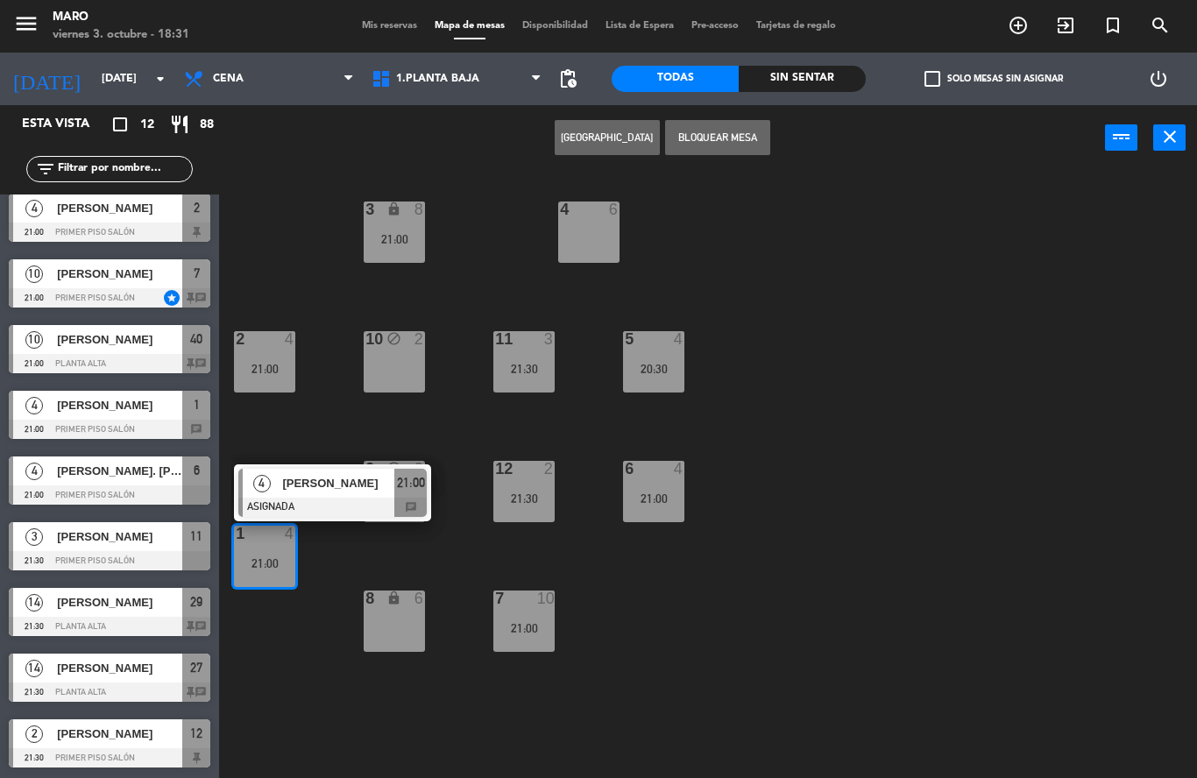
click at [676, 598] on div "3 lock 8 21:00 4 6 2 4 21:00 10 block 2 11 3 21:30 5 4 20:30 12 2 21:30 9 block…" at bounding box center [714, 474] width 966 height 607
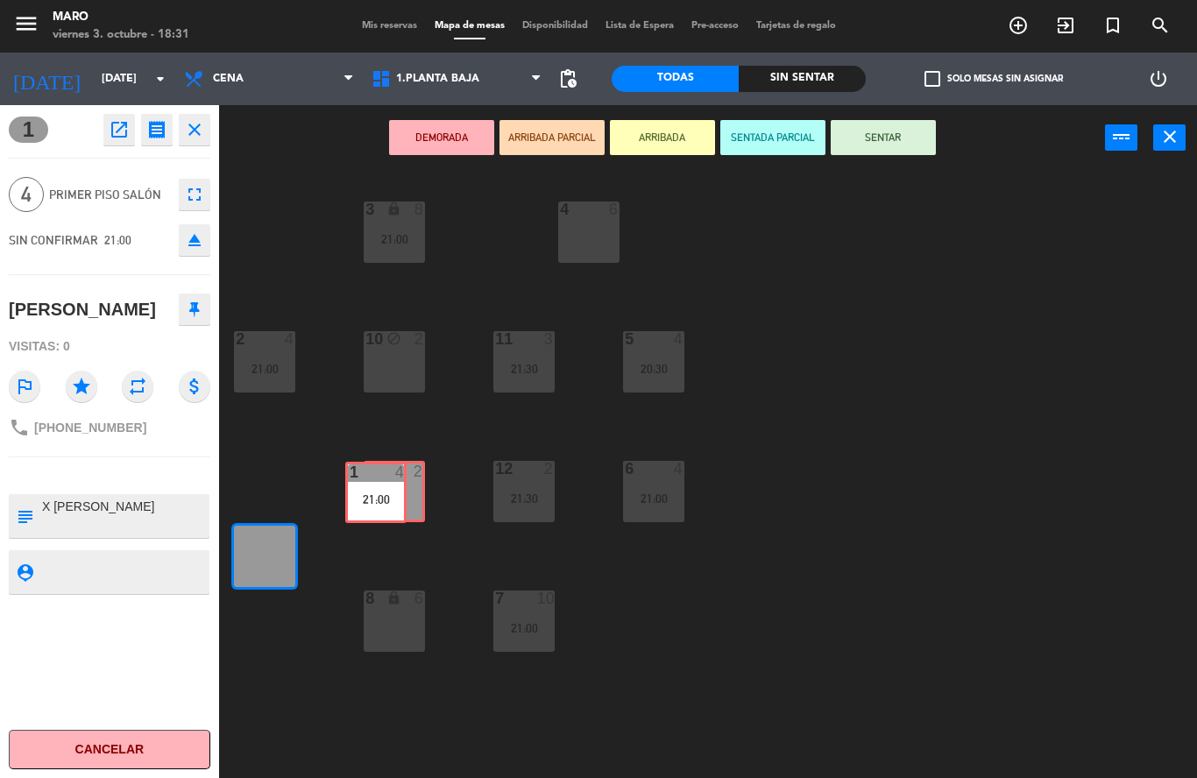
drag, startPoint x: 273, startPoint y: 546, endPoint x: 385, endPoint y: 482, distance: 128.4
click at [385, 482] on div "3 lock 8 21:00 4 6 2 4 21:00 10 block 2 11 3 21:30 5 4 20:30 12 2 21:30 9 block…" at bounding box center [714, 474] width 966 height 607
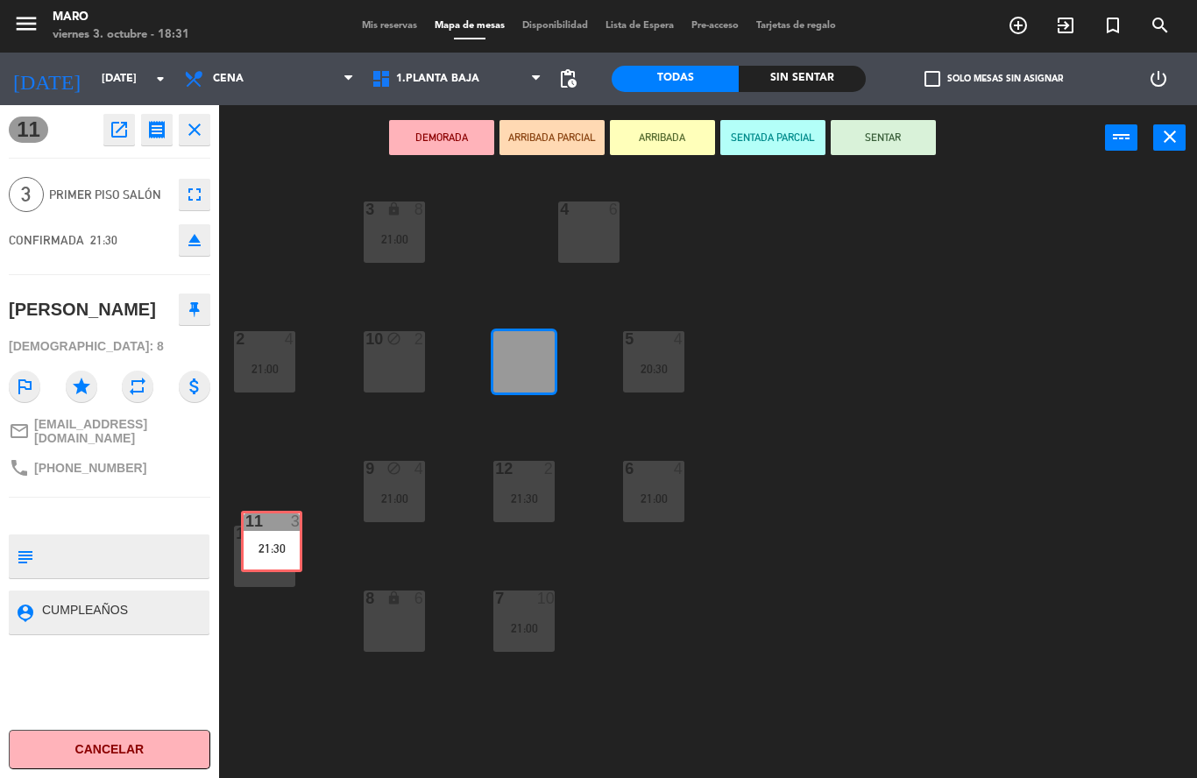
drag, startPoint x: 519, startPoint y: 345, endPoint x: 266, endPoint y: 525, distance: 309.8
click at [820, 274] on div "3 lock 8 21:00 4 6 2 4 21:00 10 block 2 11 3 21:30 5 4 20:30 12 2 21:30 9 block…" at bounding box center [714, 474] width 966 height 607
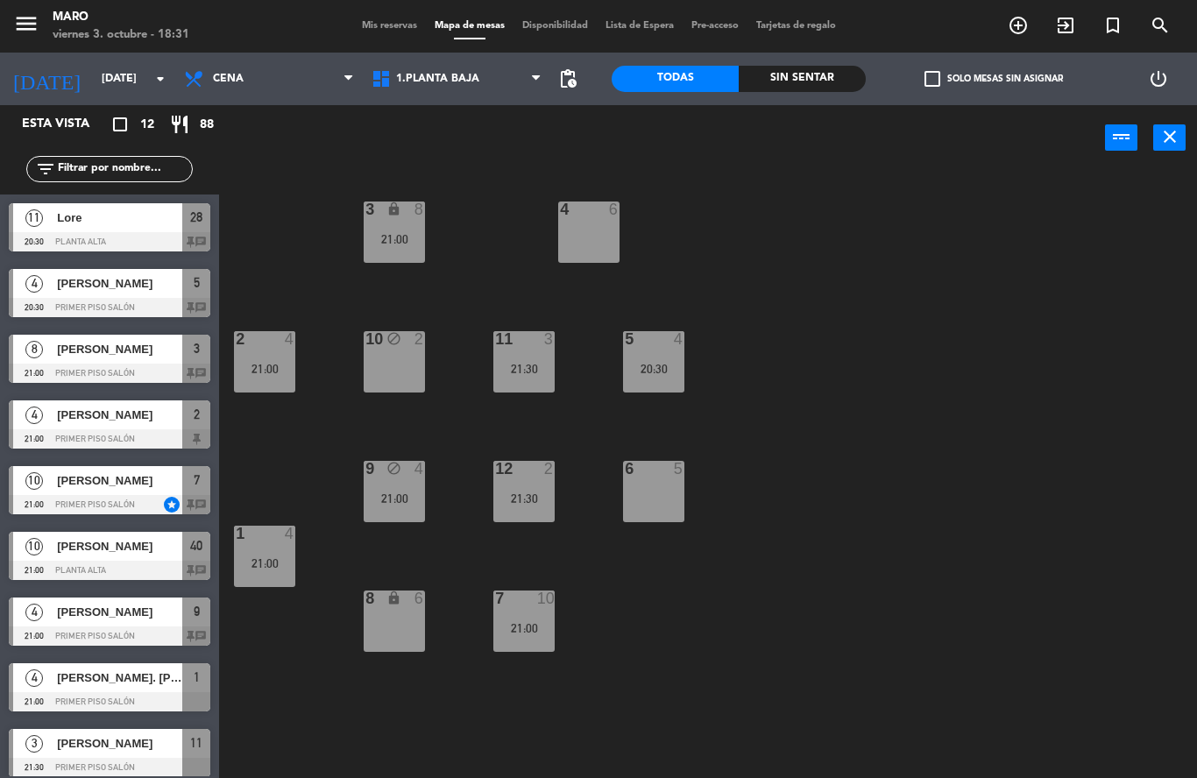
scroll to position [21, 0]
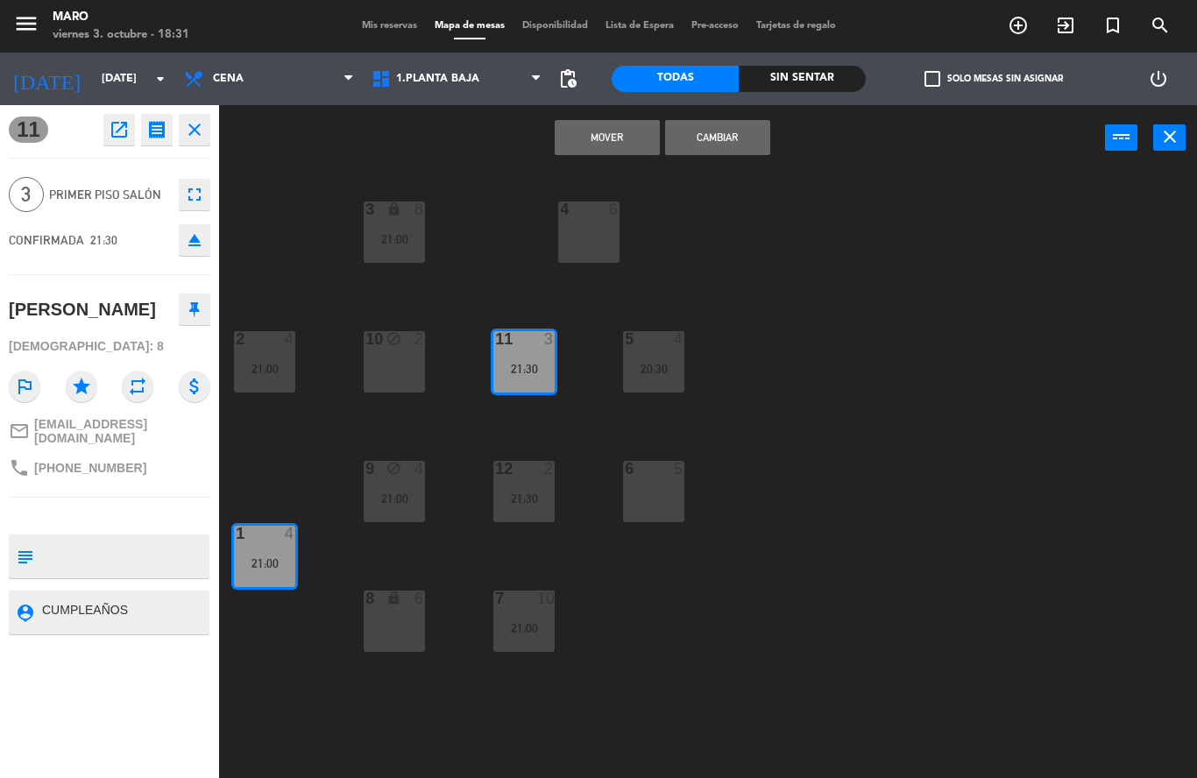
click at [722, 138] on button "Cambiar" at bounding box center [717, 137] width 105 height 35
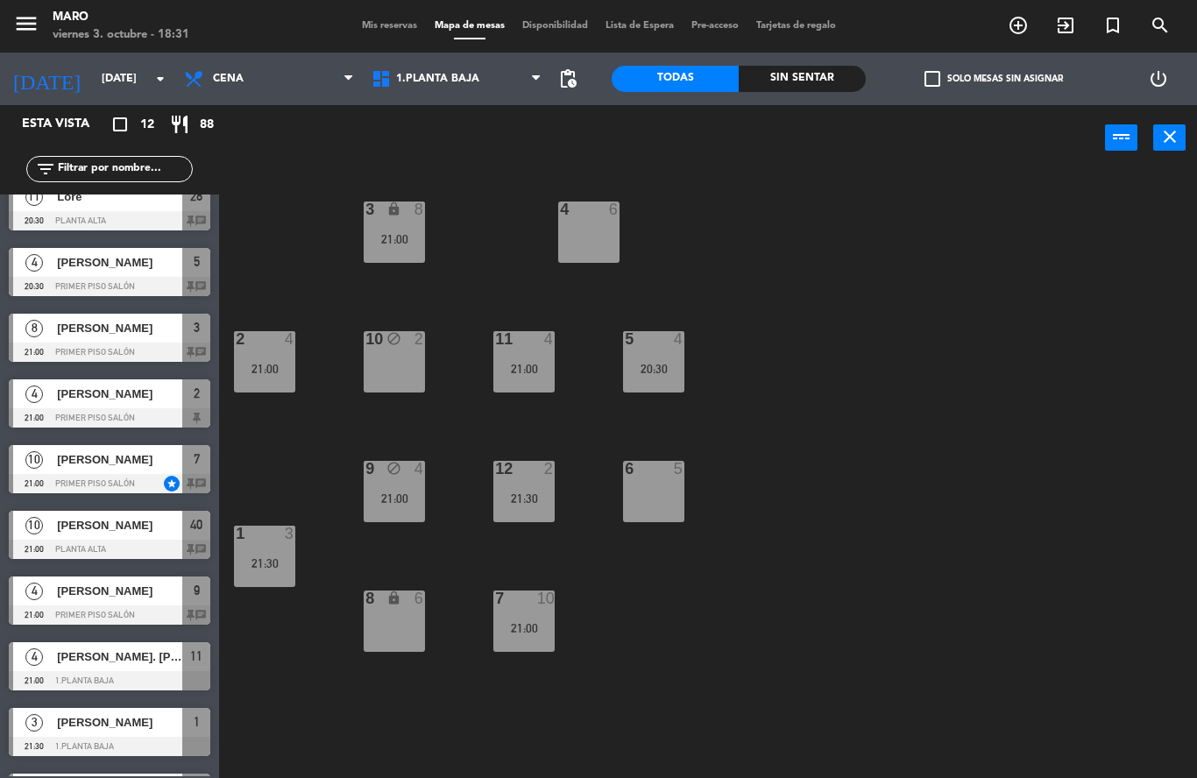
click at [840, 282] on div "3 lock 8 21:00 4 6 2 4 21:00 10 block 2 11 4 21:00 5 4 20:30 12 2 21:30 9 block…" at bounding box center [714, 474] width 966 height 607
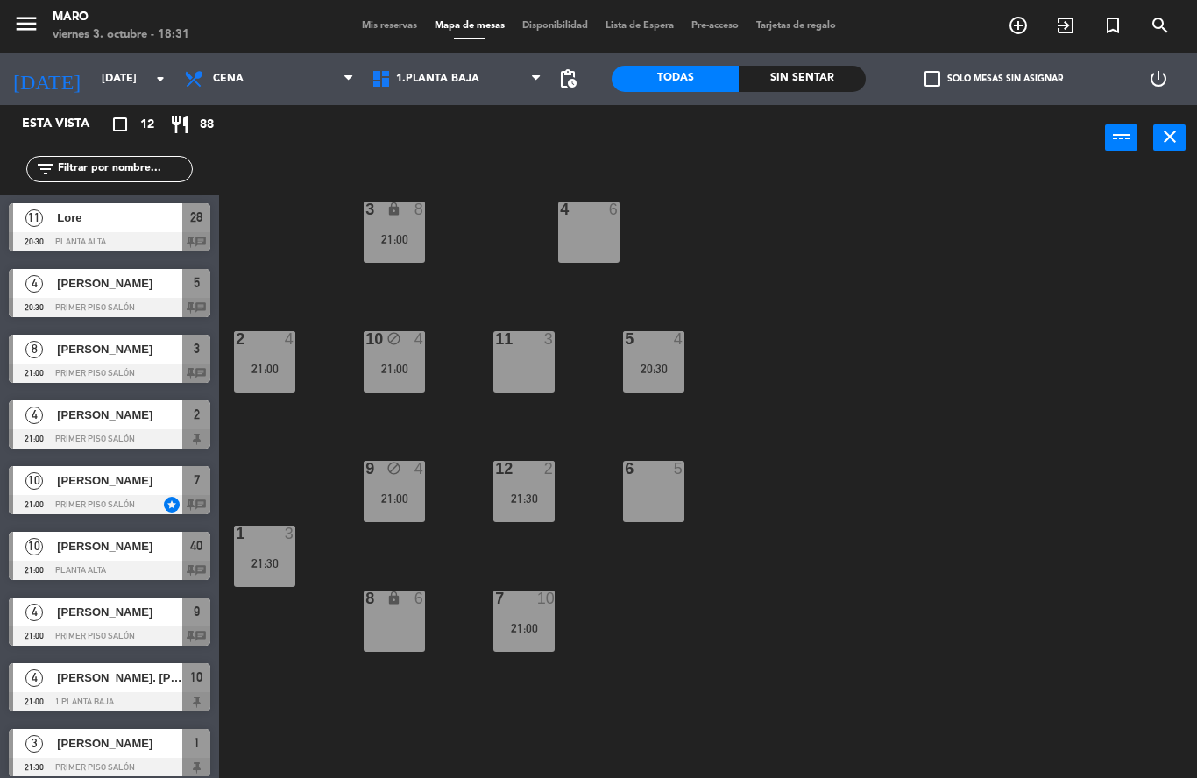
click at [382, 373] on div "21:00" at bounding box center [394, 369] width 61 height 12
click at [905, 351] on div "3 lock 8 21:00 4 6 2 4 21:00 10 block 4 21:00 11 3 5 4 20:30 12 2 21:30 9 block…" at bounding box center [714, 474] width 966 height 607
click at [849, 423] on div "3 lock 8 21:00 4 6 2 4 21:00 10 block 4 21:00 11 3 5 4 20:30 12 2 21:30 9 block…" at bounding box center [714, 474] width 966 height 607
click at [656, 505] on div "6 5" at bounding box center [653, 491] width 61 height 61
click at [794, 467] on div "3 lock 8 21:00 4 6 2 4 21:00 10 block 4 21:00 11 3 5 4 20:30 12 2 21:30 9 block…" at bounding box center [714, 474] width 966 height 607
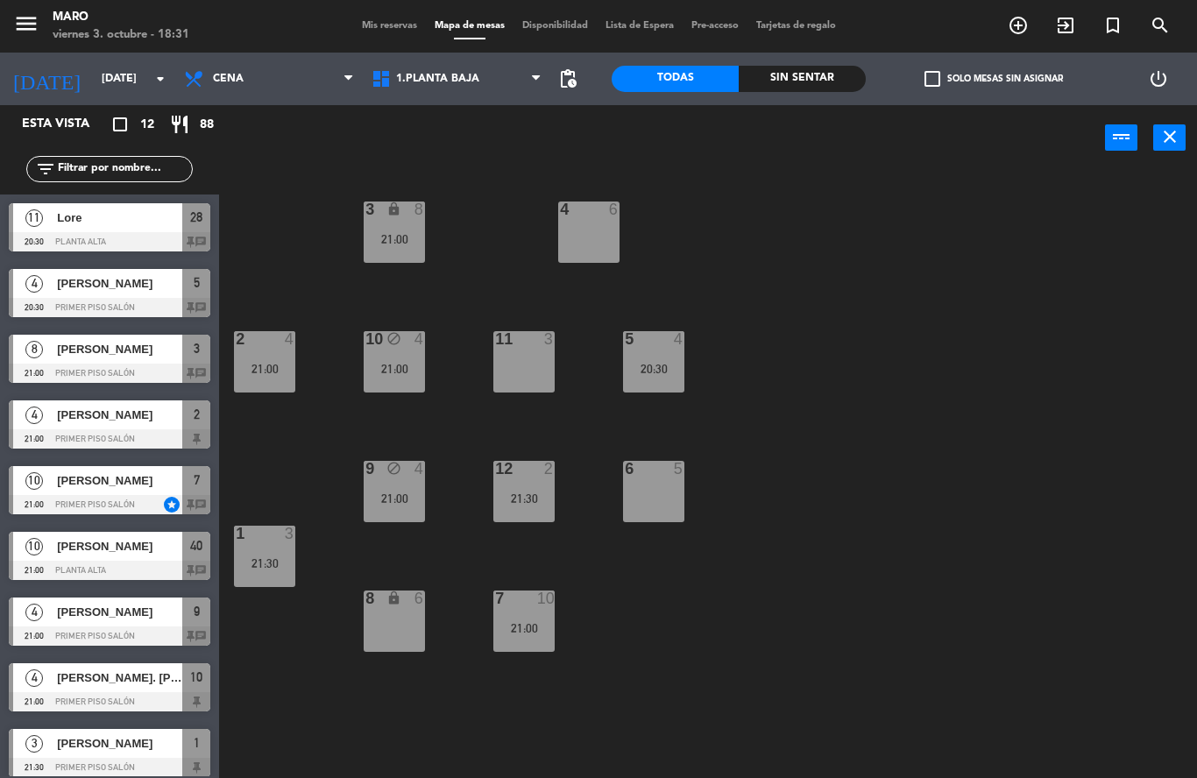
click at [657, 373] on div "20:30" at bounding box center [653, 369] width 61 height 12
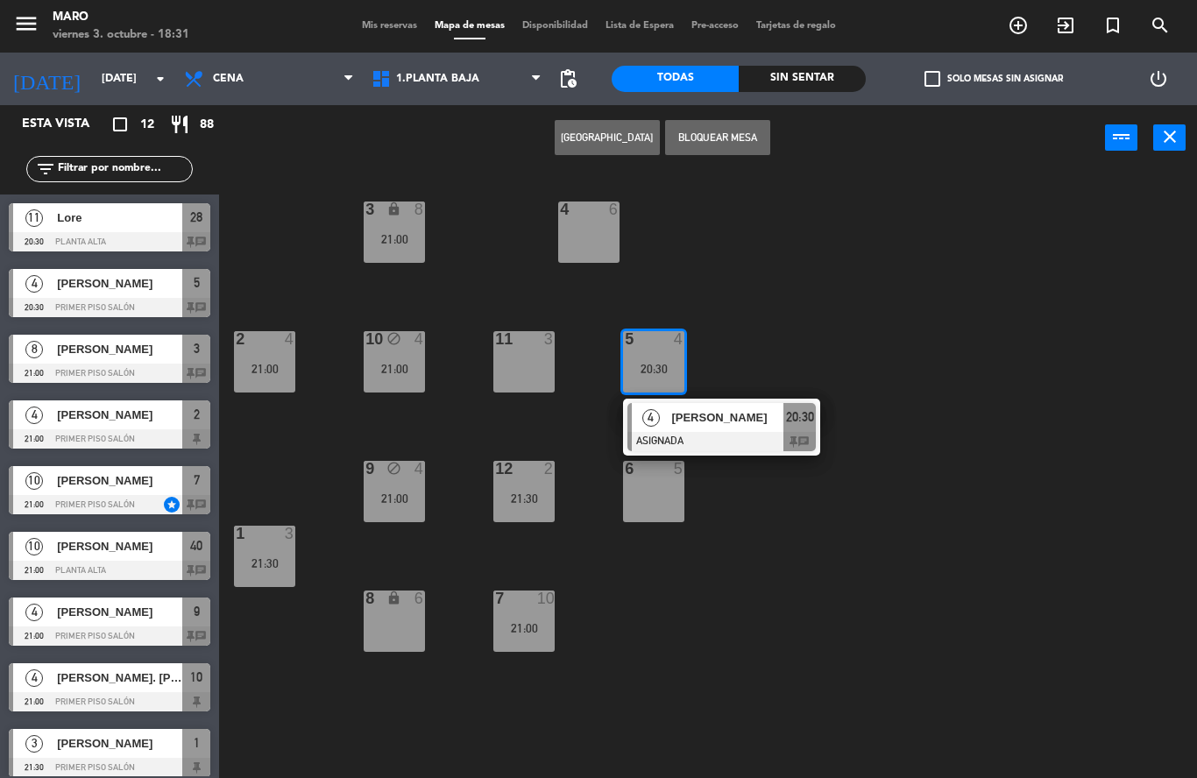
click at [788, 352] on div "3 lock 8 21:00 4 6 2 4 21:00 10 block 4 21:00 11 3 5 4 20:30 4 [PERSON_NAME] AS…" at bounding box center [714, 474] width 966 height 607
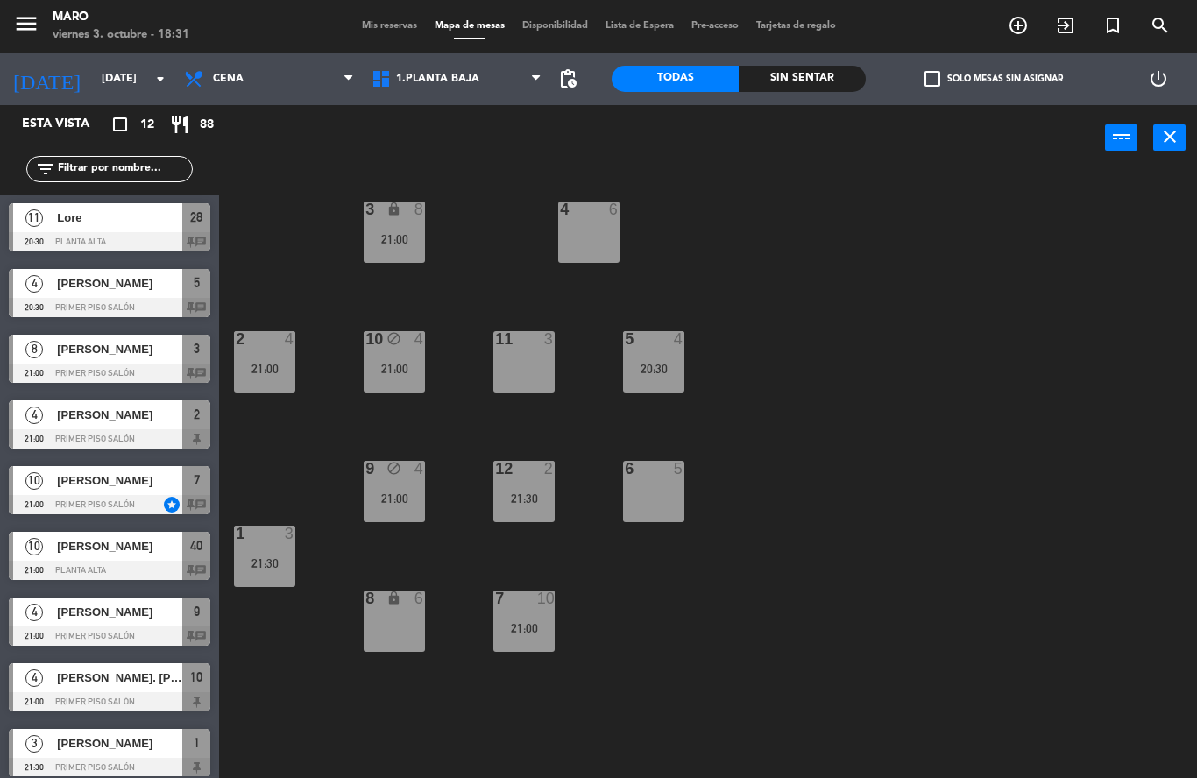
click at [402, 372] on div "21:00" at bounding box center [394, 369] width 61 height 12
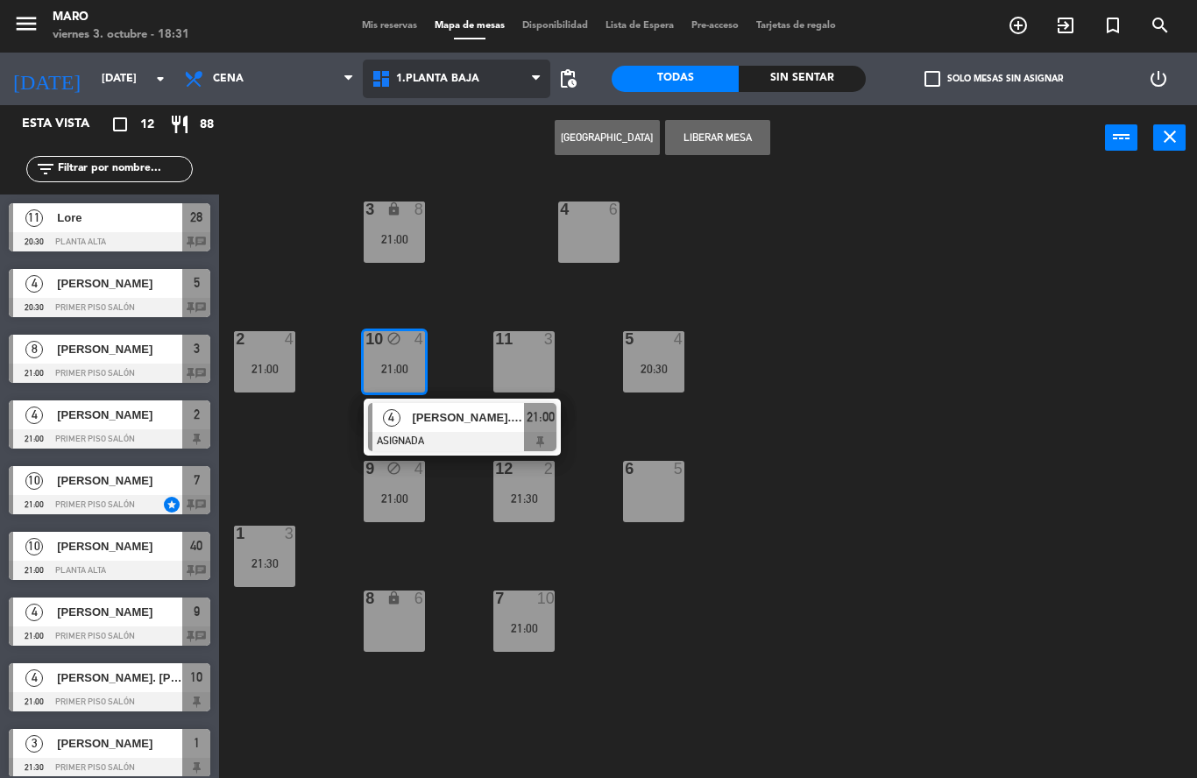
click at [503, 89] on span "1.Planta baja" at bounding box center [457, 79] width 188 height 39
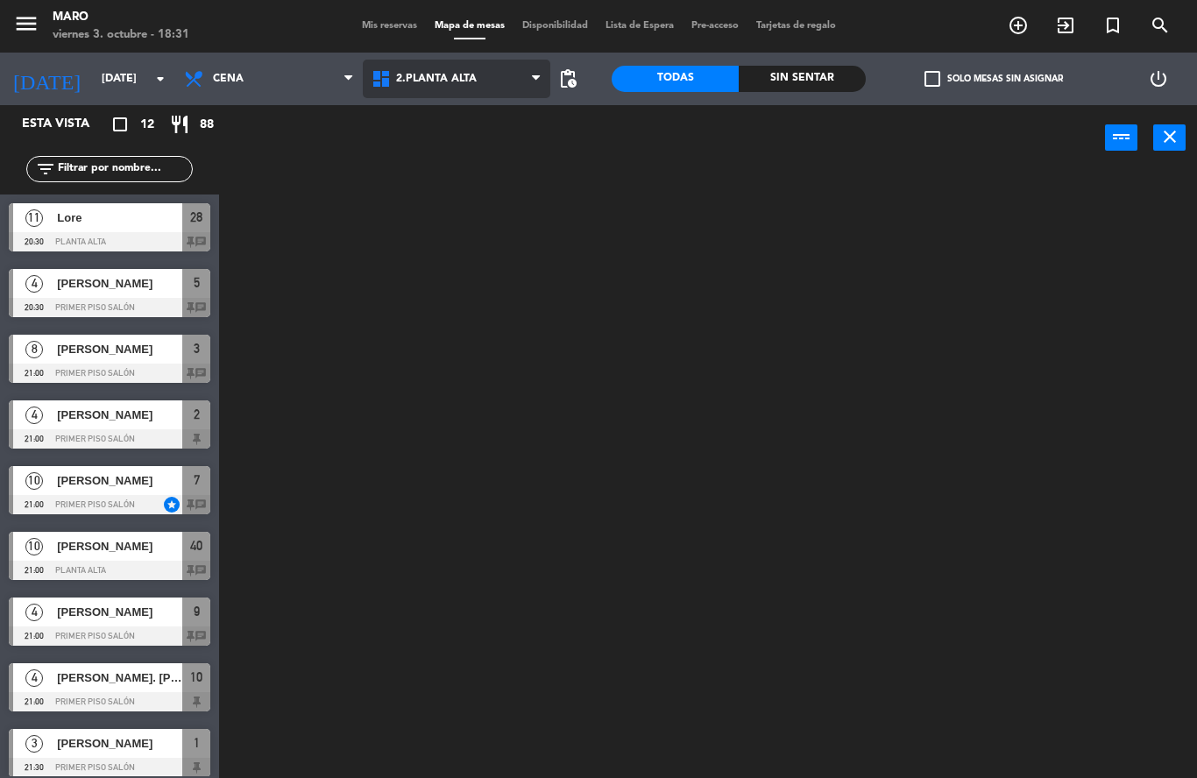
click at [492, 152] on ng-component "menu [PERSON_NAME][DATE] 3. octubre - 18:31 Mis reservas Mapa de mesas Disponib…" at bounding box center [598, 389] width 1197 height 778
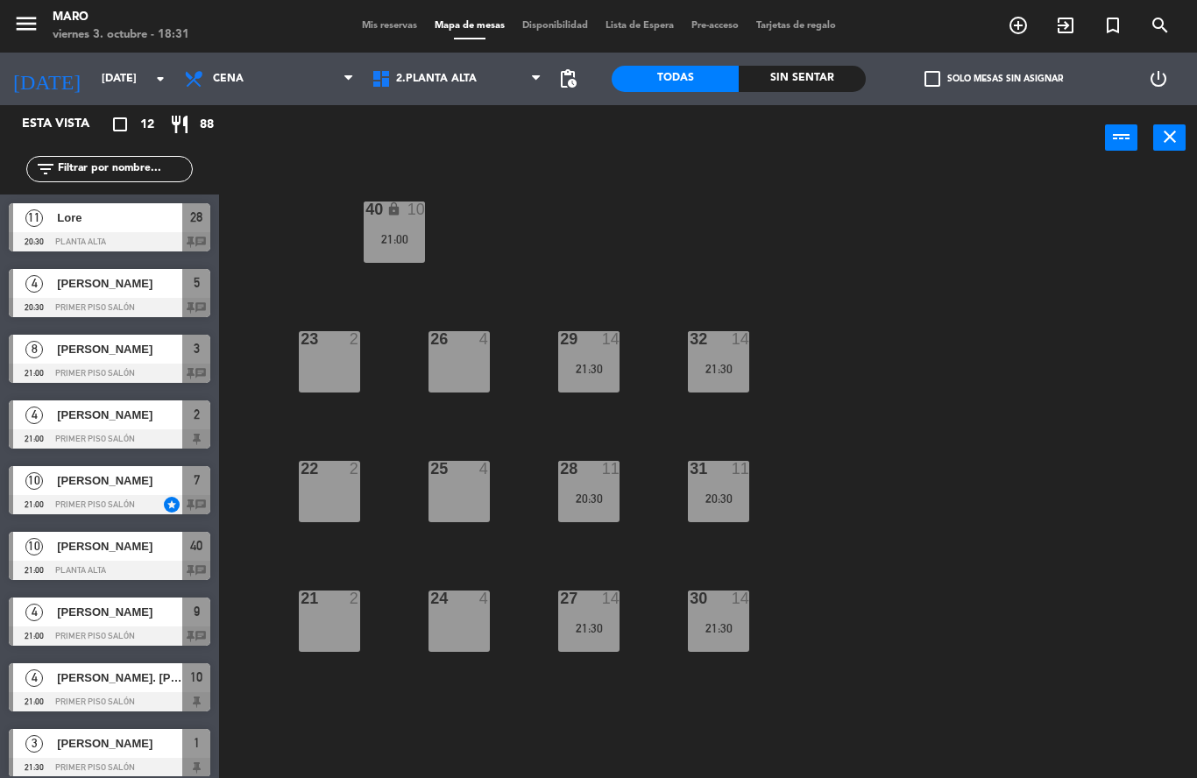
click at [389, 26] on span "Mis reservas" at bounding box center [389, 26] width 73 height 10
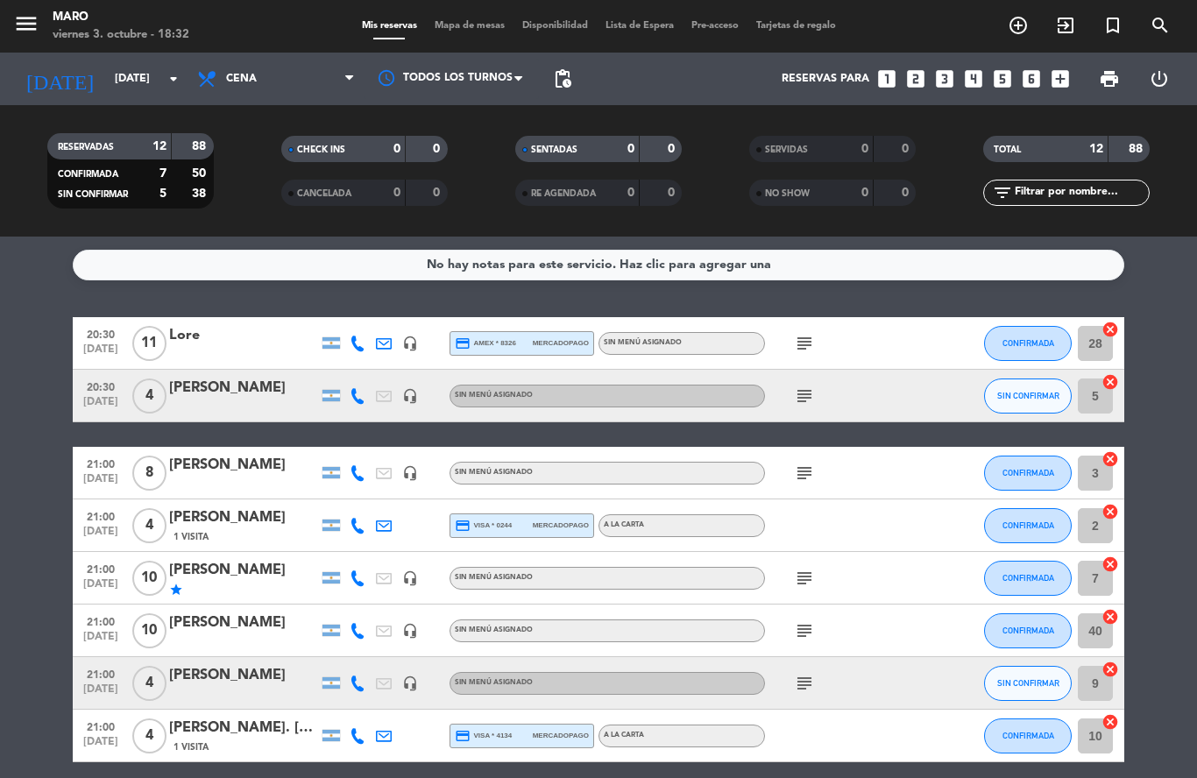
click at [465, 31] on span "Mapa de mesas" at bounding box center [470, 26] width 88 height 10
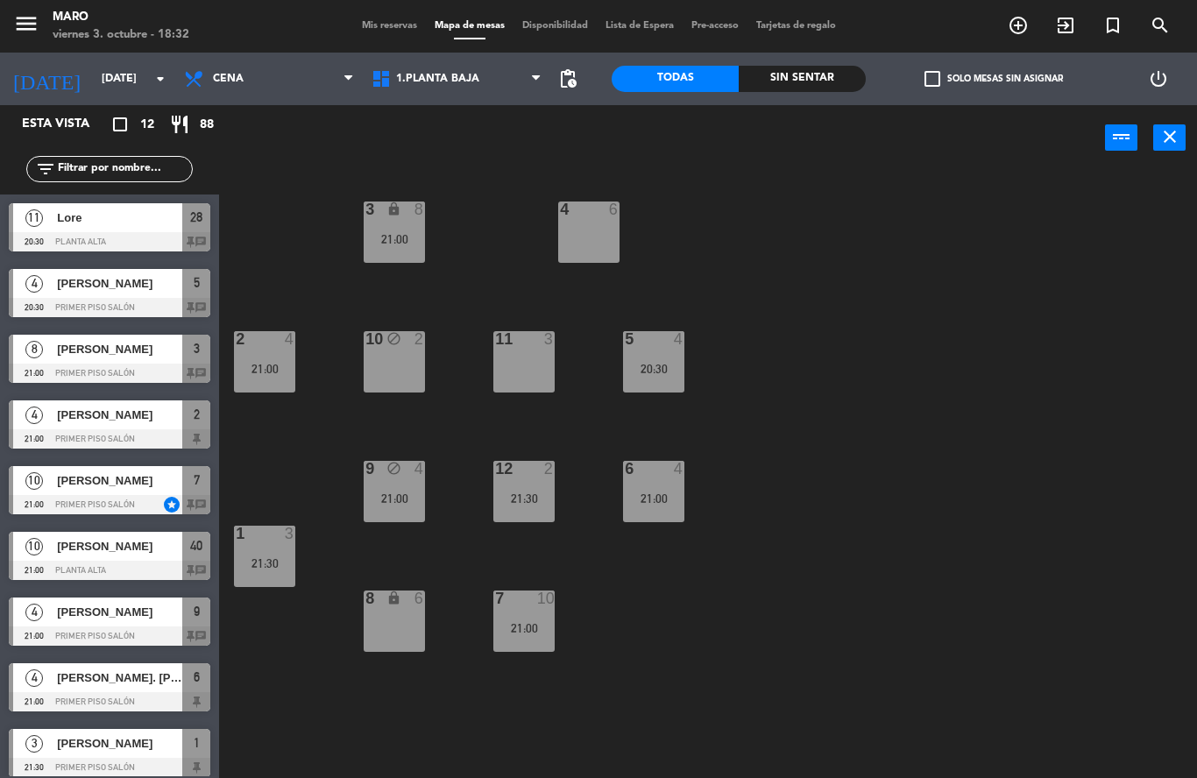
click at [247, 563] on div "21:30" at bounding box center [264, 563] width 61 height 12
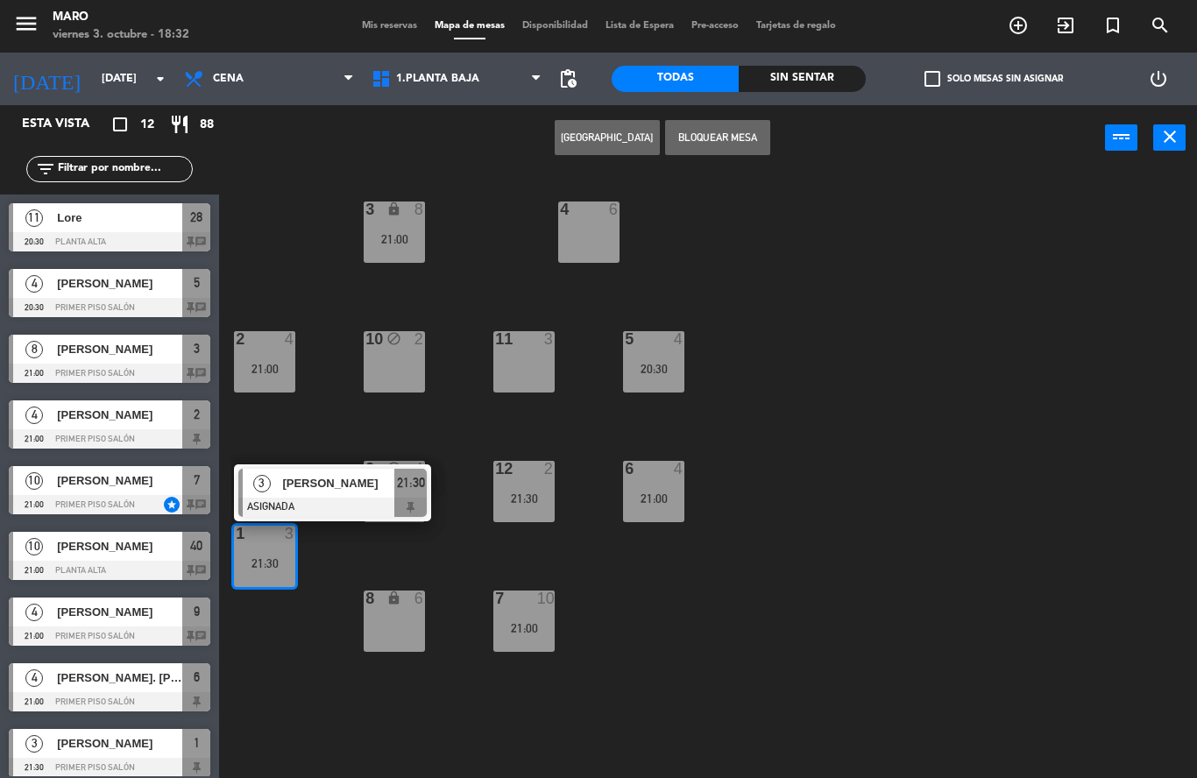
click at [877, 408] on div "3 lock 8 21:00 4 6 2 4 21:00 10 block 2 11 3 5 4 20:30 12 2 21:30 9 block 4 21:…" at bounding box center [714, 474] width 966 height 607
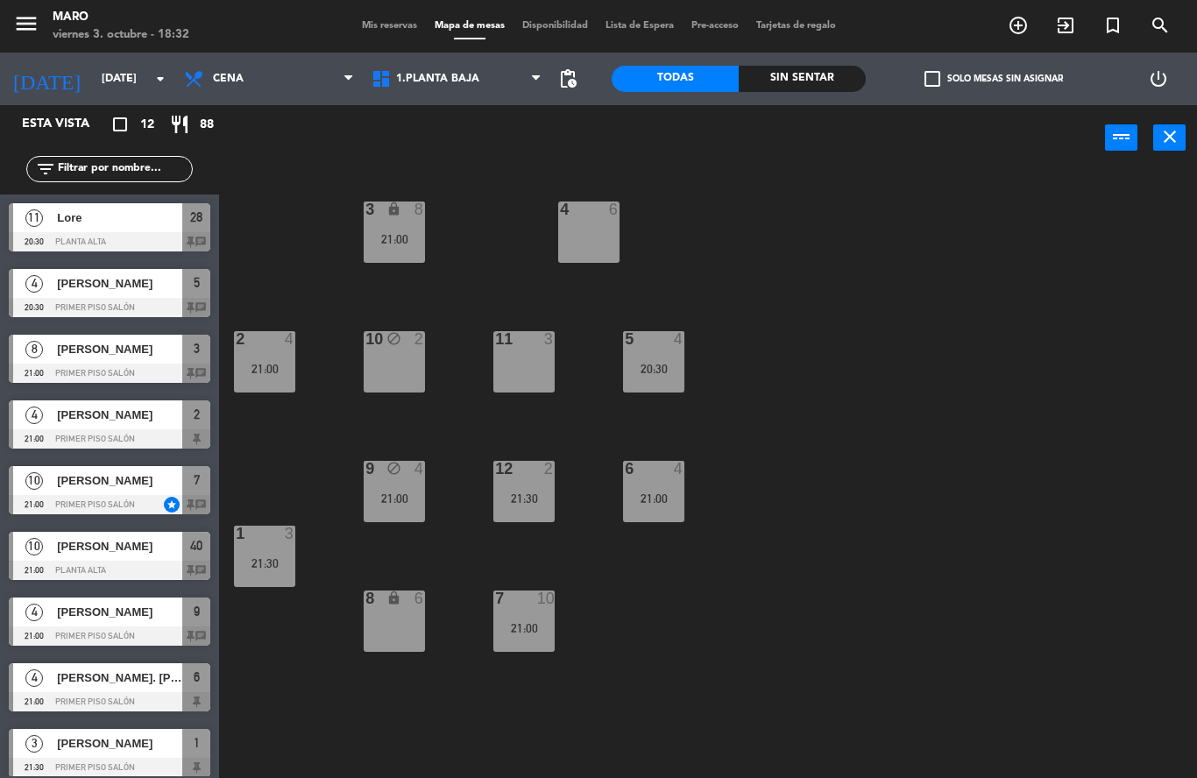
click at [673, 481] on div "6 4 21:00" at bounding box center [653, 491] width 61 height 61
click at [938, 343] on div "3 lock 8 21:00 4 6 2 4 21:00 10 block 2 11 3 5 4 20:30 12 2 21:30 9 block 4 21:…" at bounding box center [714, 474] width 966 height 607
click at [663, 372] on div "20:30" at bounding box center [653, 369] width 61 height 12
click at [940, 345] on div "3 lock 8 21:00 4 6 2 4 21:00 10 block 2 11 3 5 4 20:30 12 2 21:30 9 block 4 21:…" at bounding box center [714, 474] width 966 height 607
click at [402, 509] on div "9 block 4 21:00" at bounding box center [394, 491] width 61 height 61
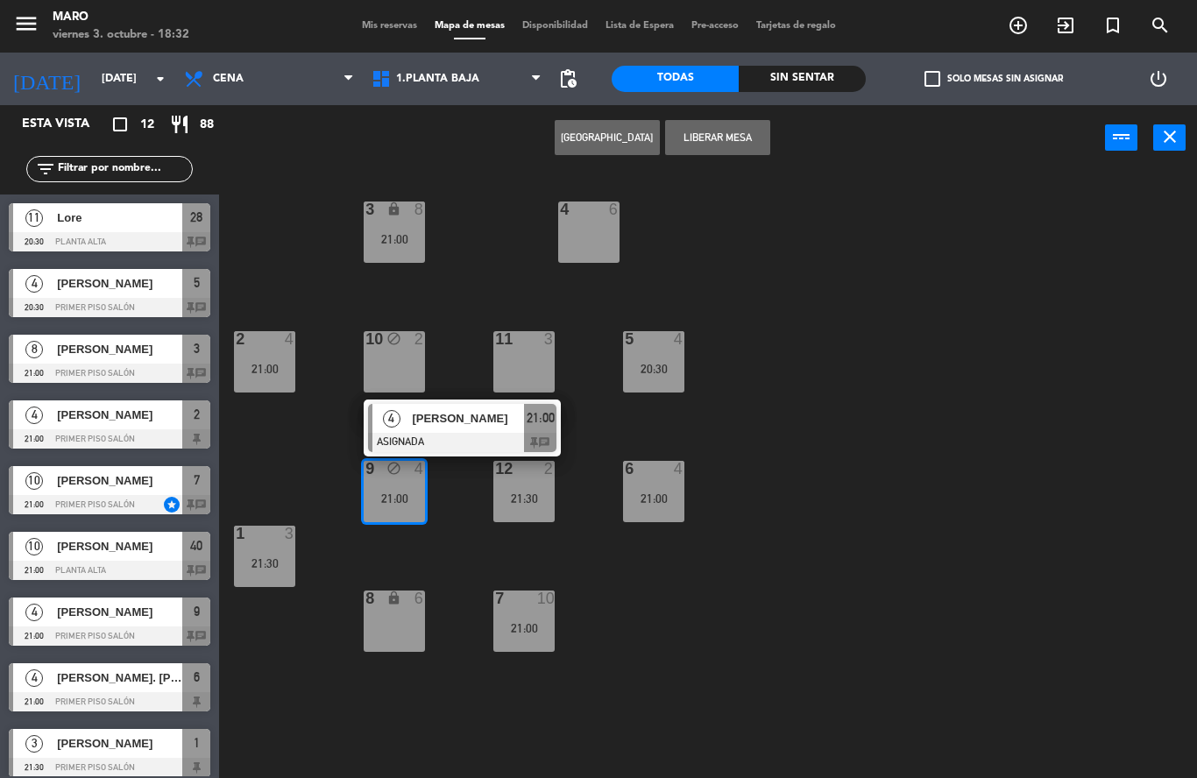
click at [920, 370] on div "3 lock 8 21:00 4 6 2 4 21:00 10 block 2 11 3 5 4 20:30 12 2 21:30 9 block 4 21:…" at bounding box center [714, 474] width 966 height 607
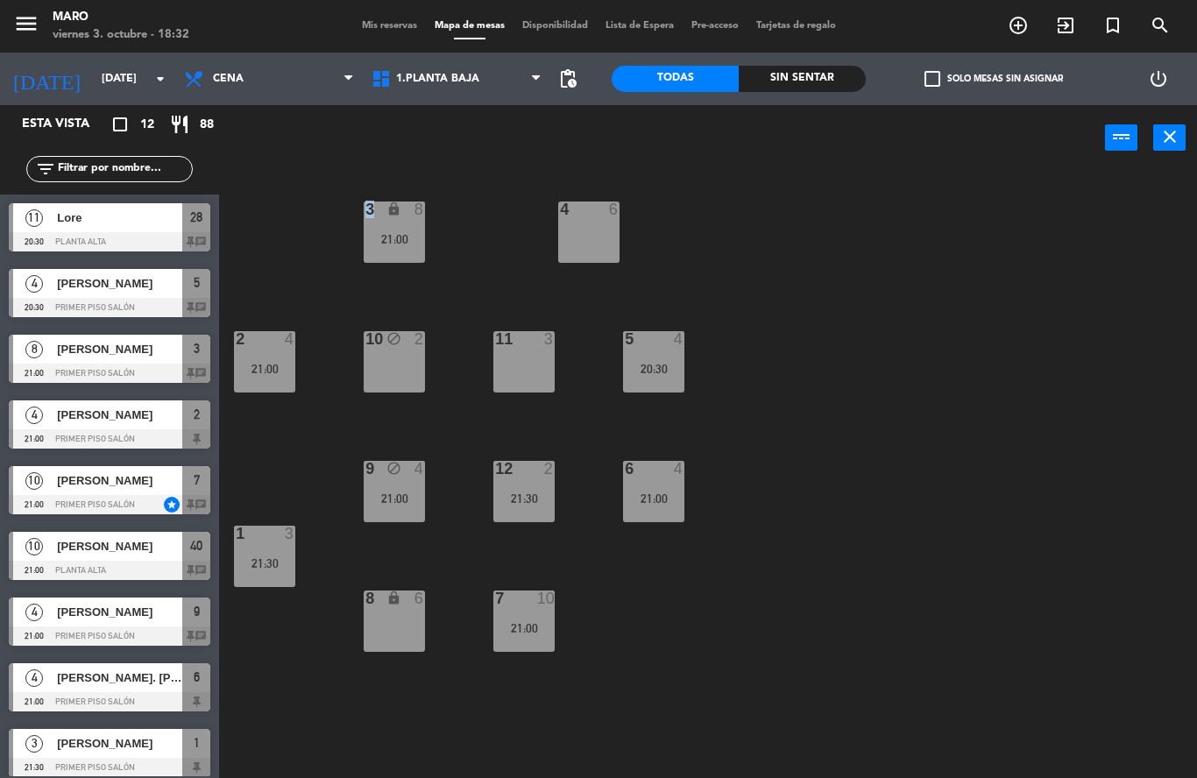
click at [848, 448] on div "3 lock 8 21:00 4 6 2 4 21:00 10 block 2 11 3 5 4 20:30 12 2 21:30 9 block 4 21:…" at bounding box center [714, 474] width 966 height 607
click at [873, 262] on div "3 lock 8 21:00 4 6 2 4 21:00 10 block 2 11 3 5 4 20:30 12 2 21:30 9 block 4 21:…" at bounding box center [714, 474] width 966 height 607
click at [518, 372] on div "11 3" at bounding box center [523, 361] width 61 height 61
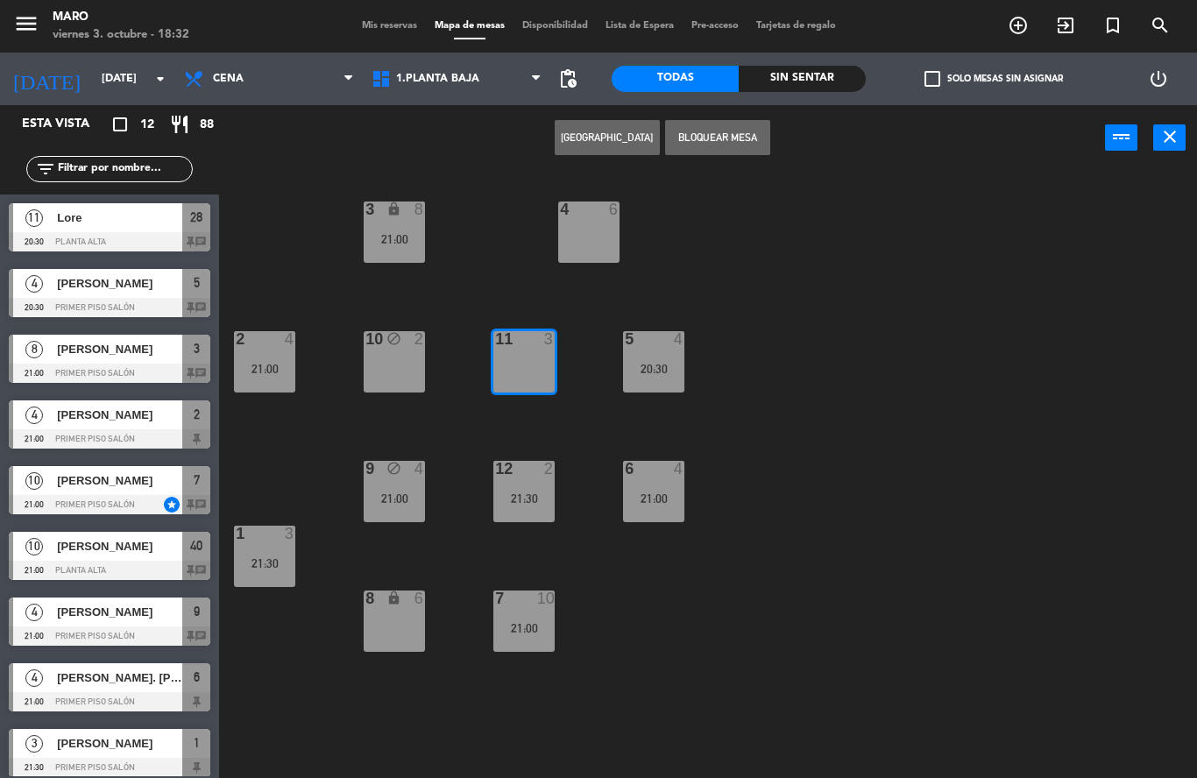
click at [528, 371] on div "11 3" at bounding box center [523, 361] width 61 height 61
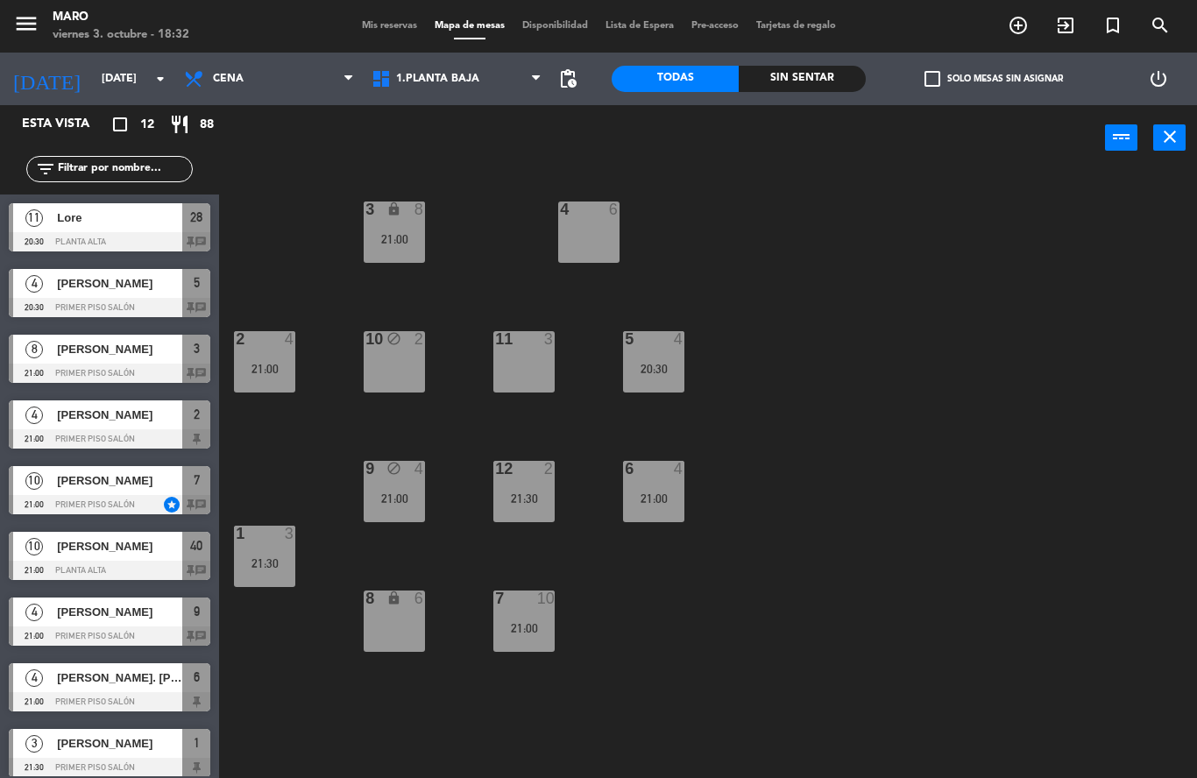
click at [528, 390] on div "11 3" at bounding box center [523, 361] width 61 height 61
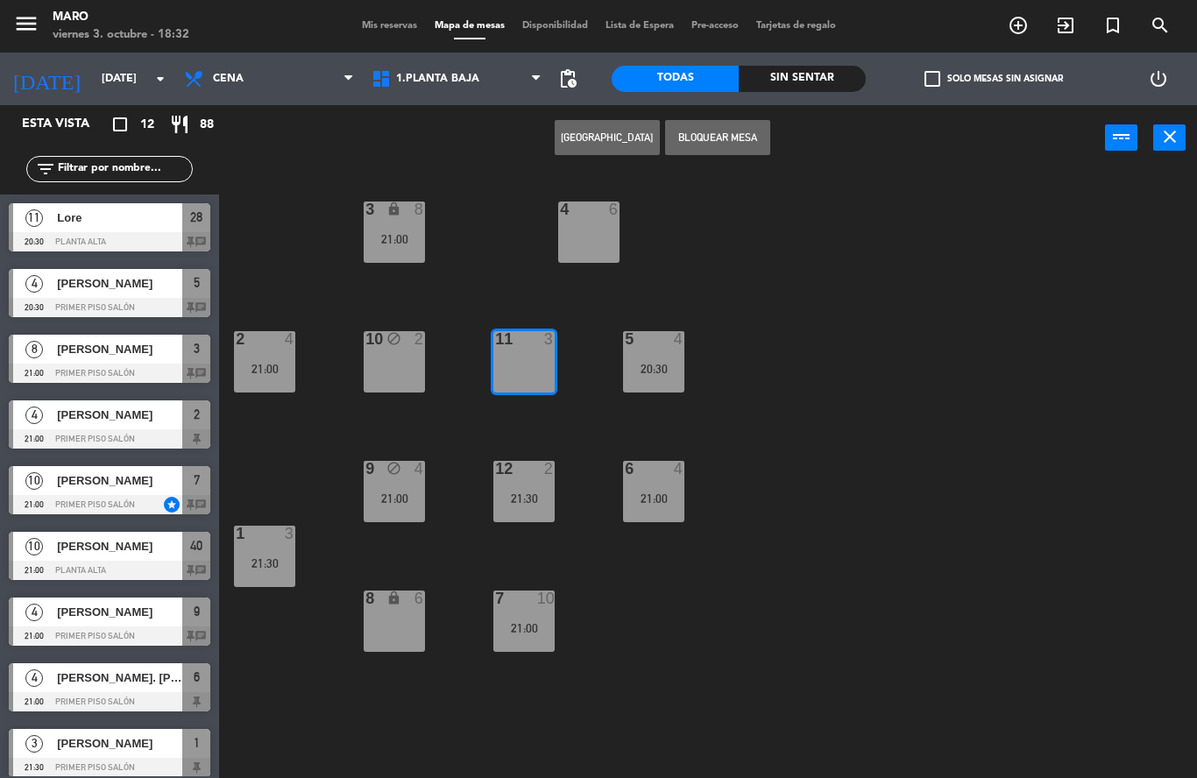
click at [720, 144] on button "Bloquear Mesa" at bounding box center [717, 137] width 105 height 35
click at [716, 126] on button "Bloquear Mesa" at bounding box center [717, 137] width 105 height 35
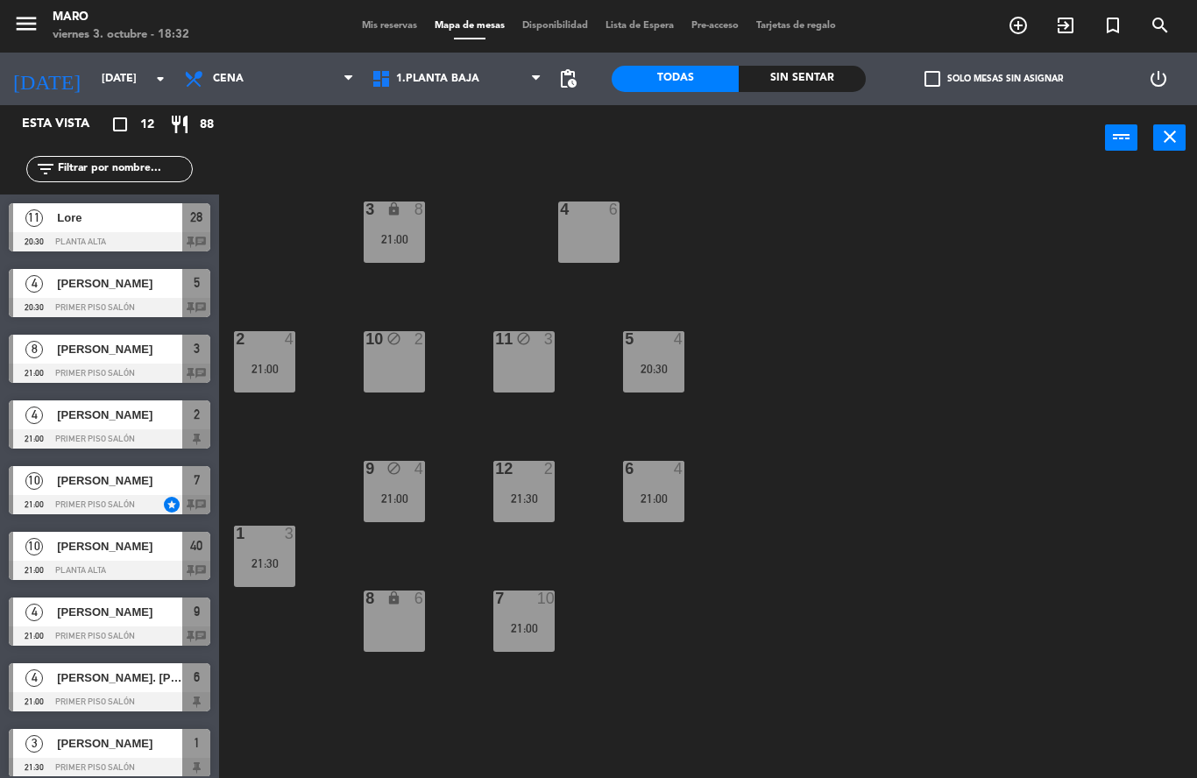
click at [778, 294] on div "3 lock 8 21:00 4 6 2 4 21:00 10 block 2 11 block 3 5 4 20:30 12 2 21:30 9 block…" at bounding box center [714, 474] width 966 height 607
click at [502, 82] on span "1.Planta baja" at bounding box center [457, 79] width 188 height 39
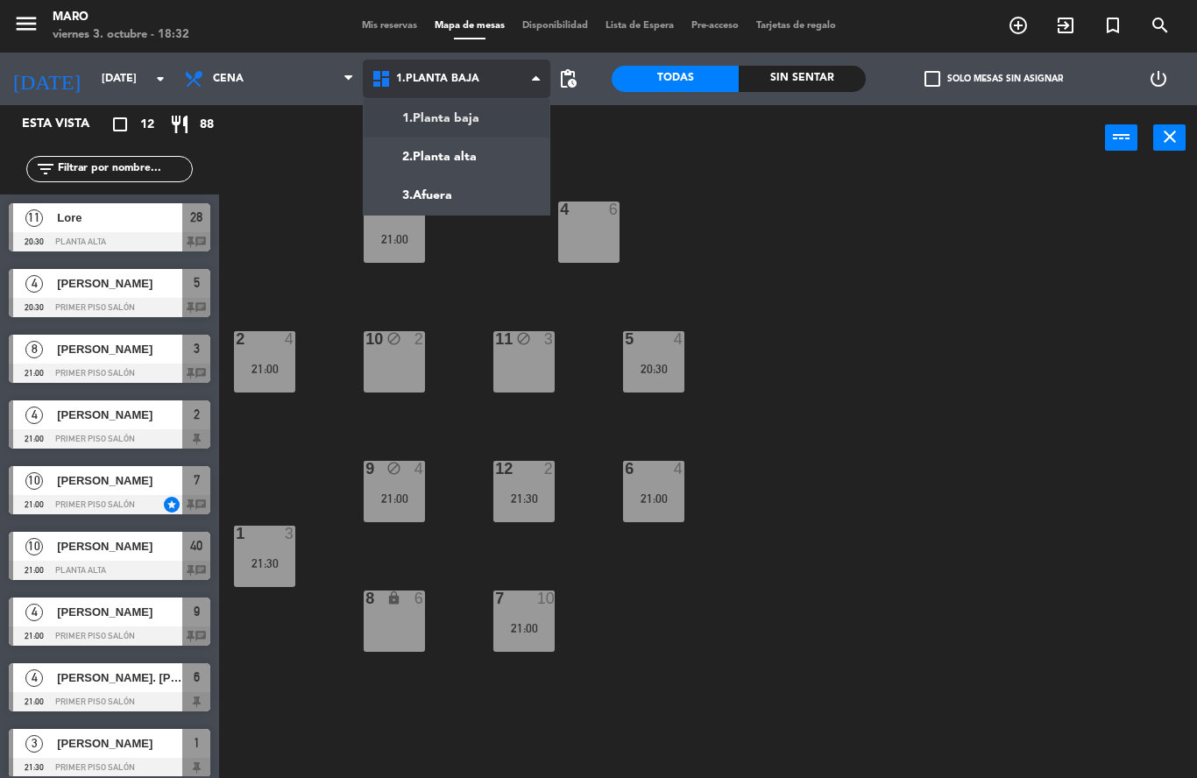
click at [493, 159] on ng-component "menu [PERSON_NAME][DATE] 3. octubre - 18:32 Mis reservas Mapa de mesas Disponib…" at bounding box center [598, 389] width 1197 height 778
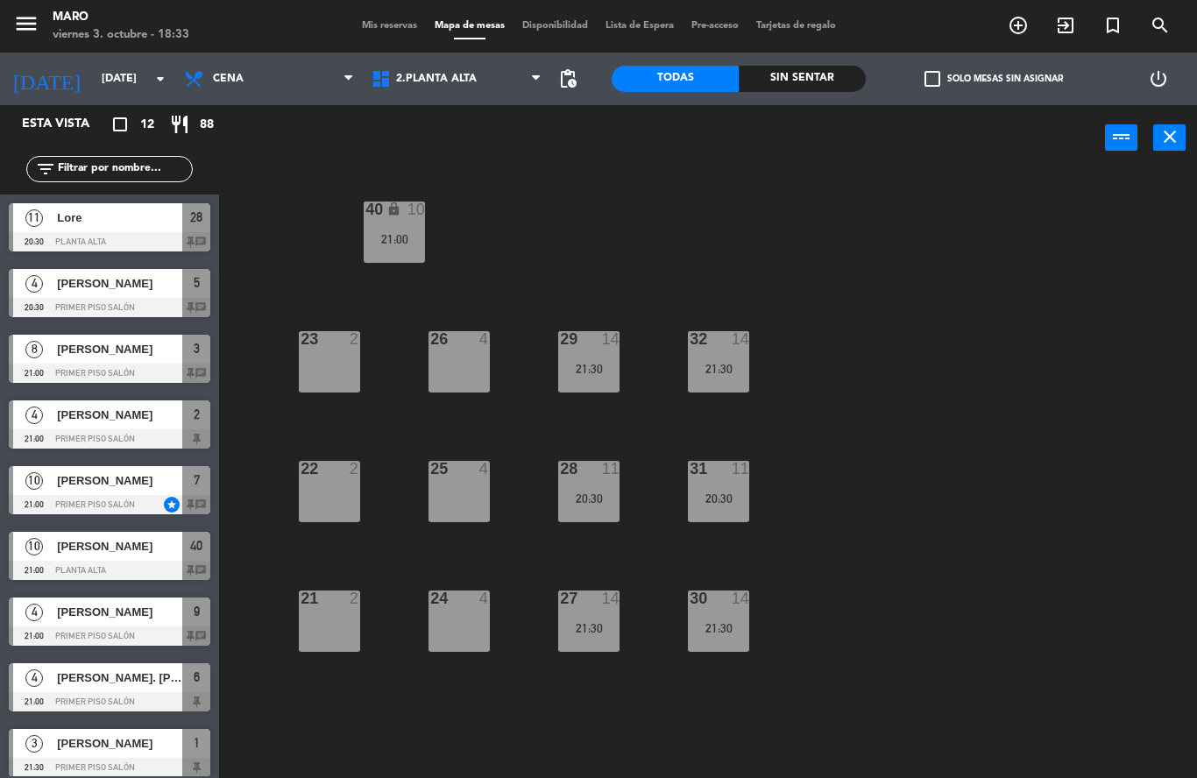
click at [395, 25] on span "Mis reservas" at bounding box center [389, 26] width 73 height 10
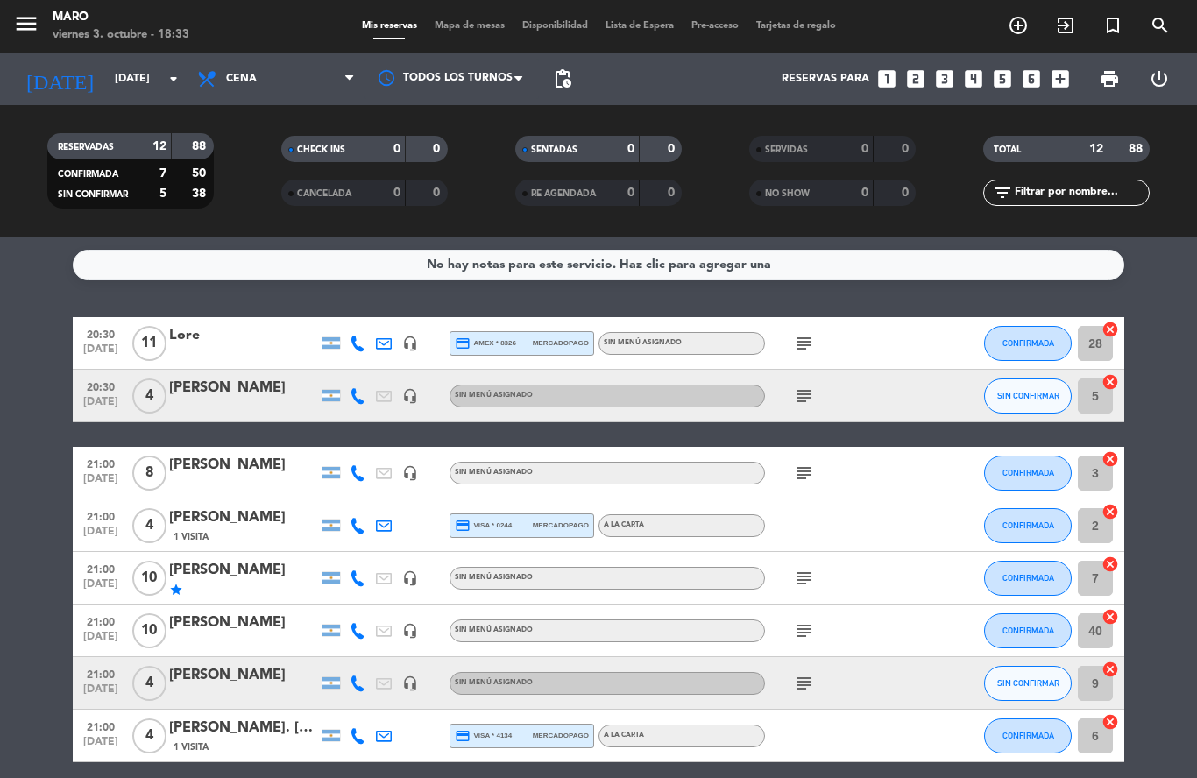
click at [470, 27] on span "Mapa de mesas" at bounding box center [470, 26] width 88 height 10
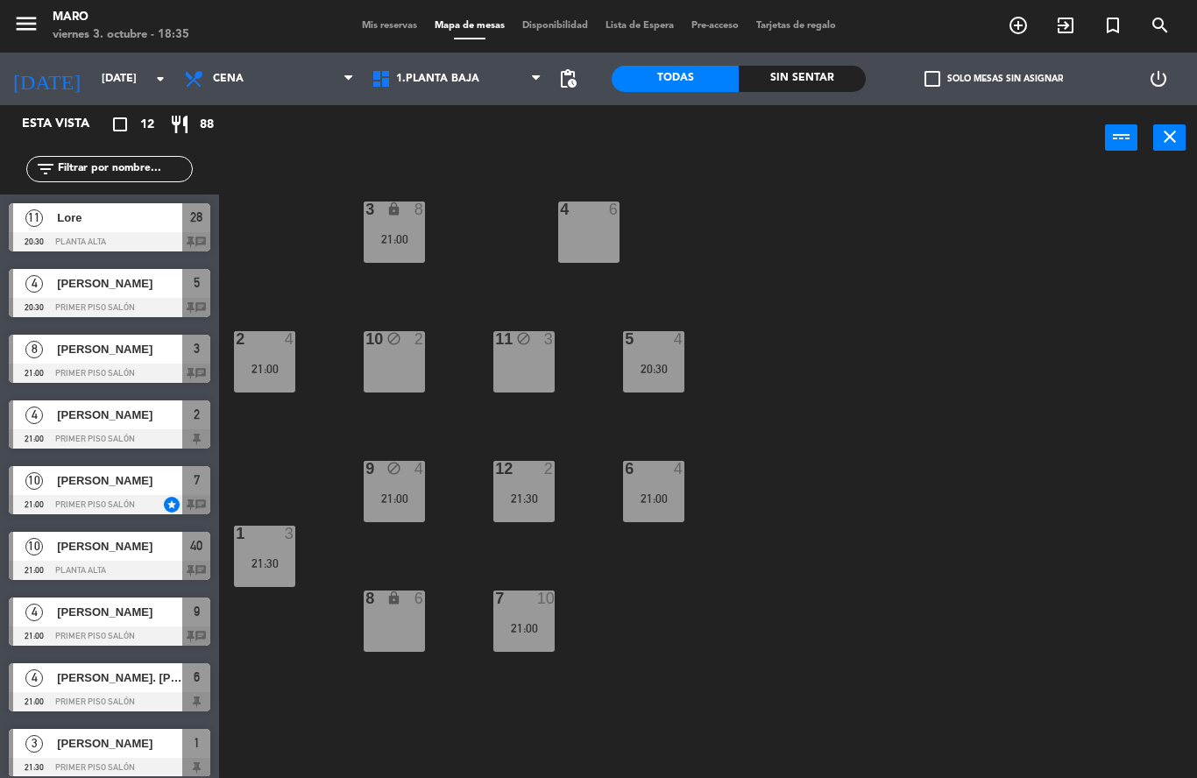
click at [391, 498] on div "21:00" at bounding box center [394, 499] width 61 height 12
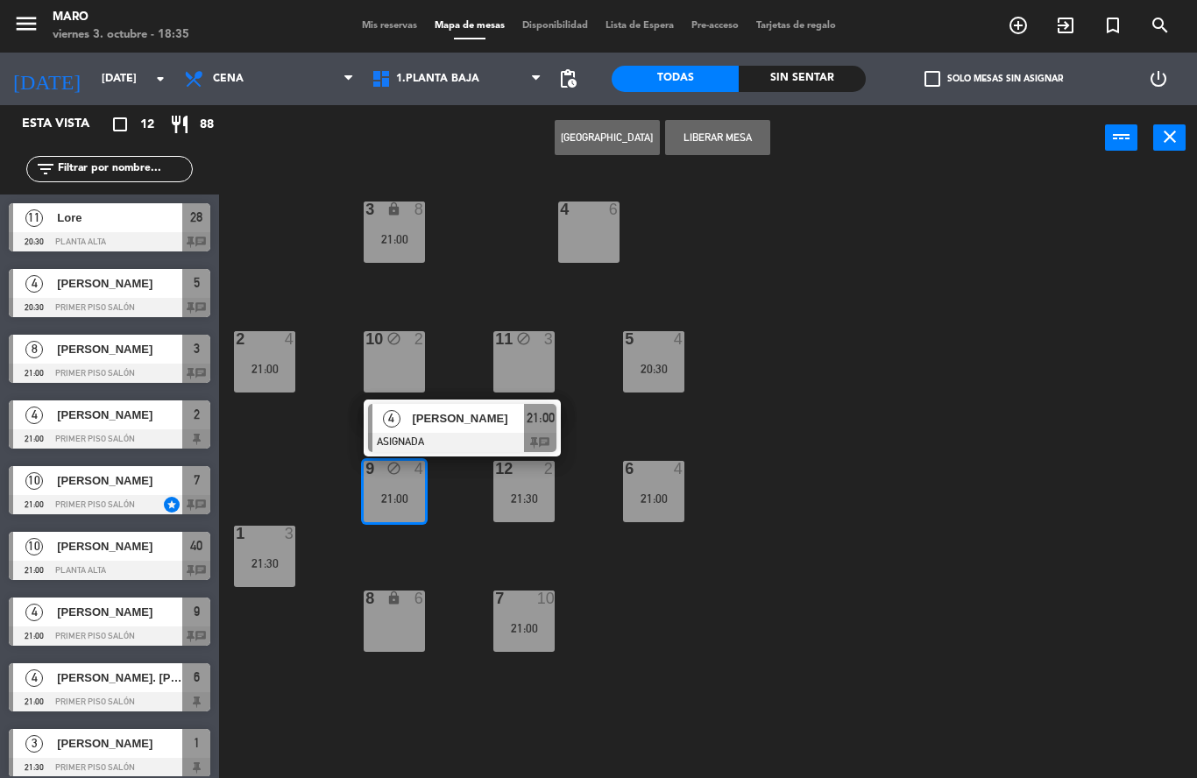
click at [876, 247] on div "3 lock 8 21:00 4 6 2 4 21:00 10 block 2 11 block 3 5 4 20:30 12 2 21:30 9 block…" at bounding box center [714, 474] width 966 height 607
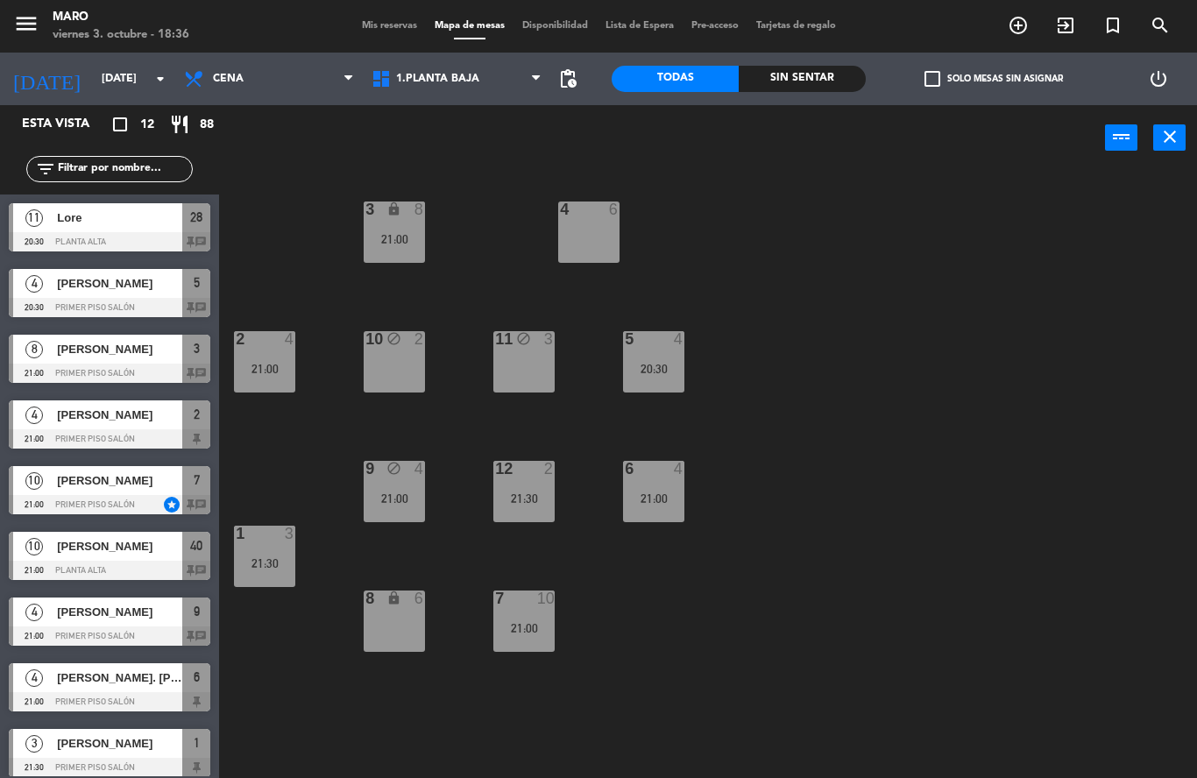
click at [522, 352] on div "11 block 3" at bounding box center [523, 361] width 61 height 61
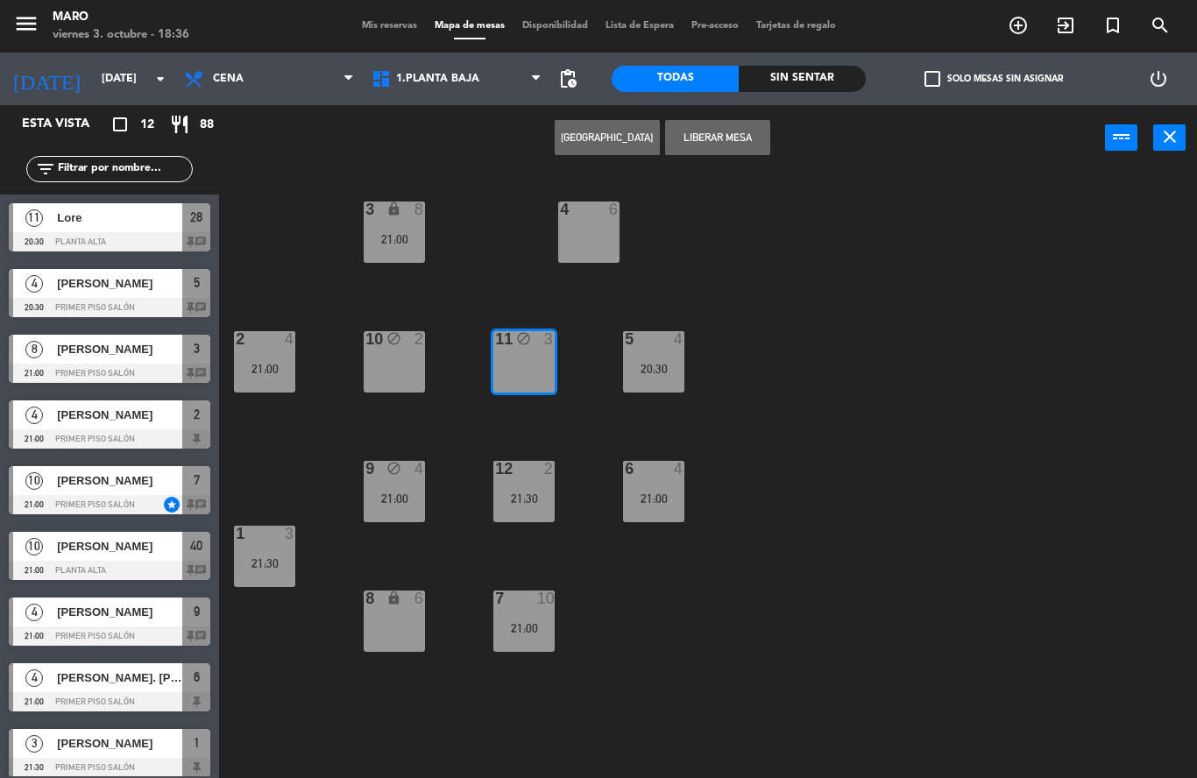
click at [719, 136] on button "Liberar Mesa" at bounding box center [717, 137] width 105 height 35
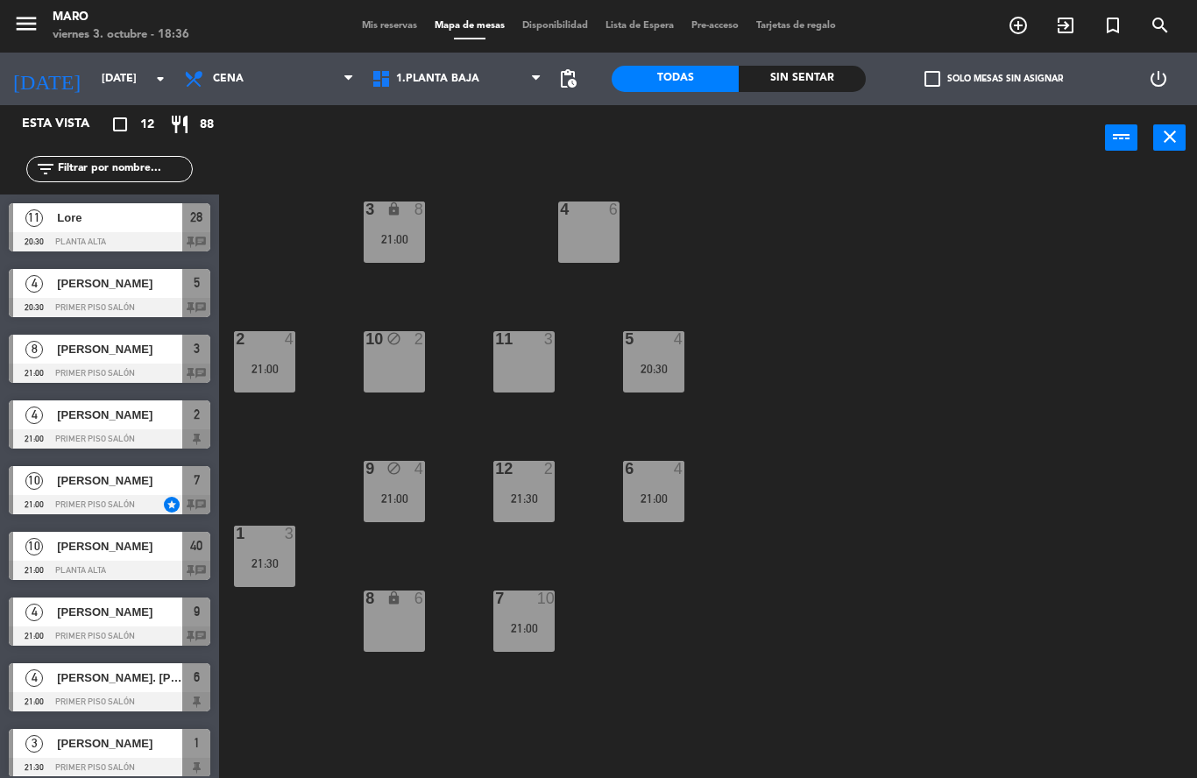
click at [765, 265] on div "3 lock 8 21:00 4 6 2 4 21:00 10 block 2 11 3 5 4 20:30 12 2 21:30 9 block 4 21:…" at bounding box center [714, 474] width 966 height 607
click at [407, 497] on div "21:00" at bounding box center [394, 499] width 61 height 12
click at [819, 227] on div "3 lock 8 21:00 4 4 21:00 2 4 21:00 10 block 2 11 3 5 4 20:30 12 2 21:30 9 block…" at bounding box center [714, 474] width 966 height 607
click at [408, 521] on div "9 block 2" at bounding box center [394, 491] width 61 height 61
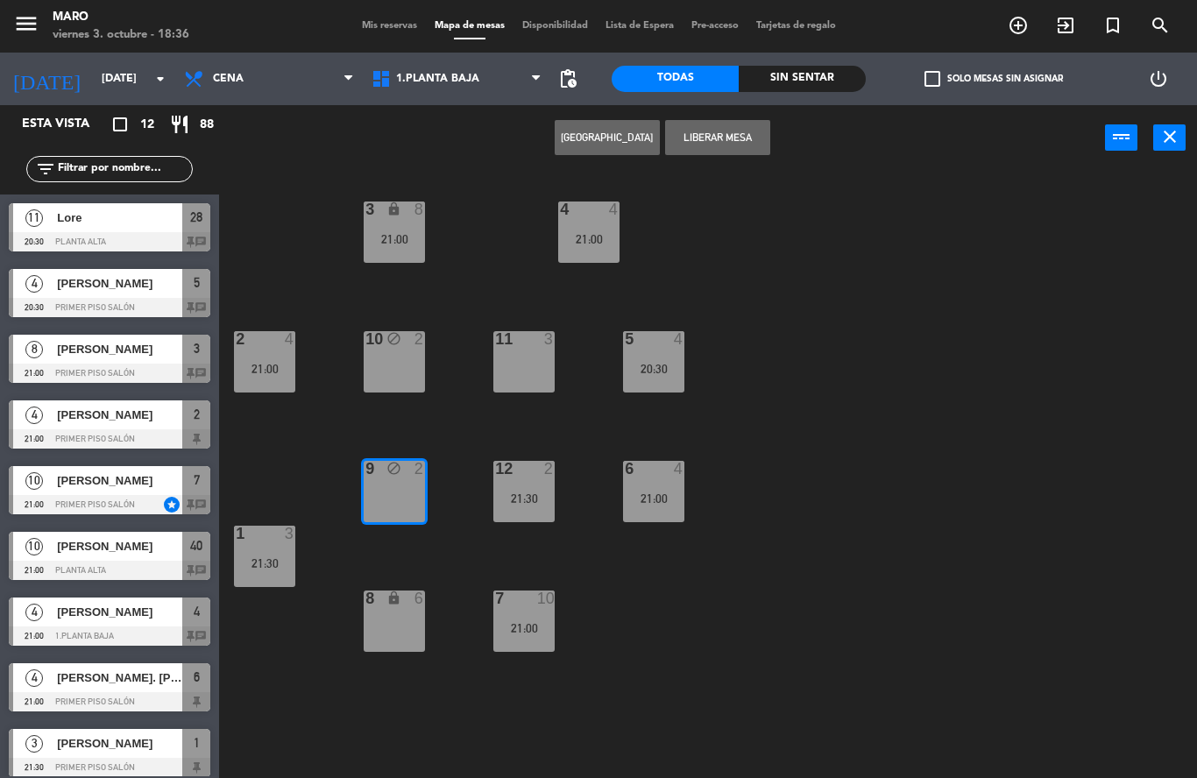
click at [753, 138] on button "Liberar Mesa" at bounding box center [717, 137] width 105 height 35
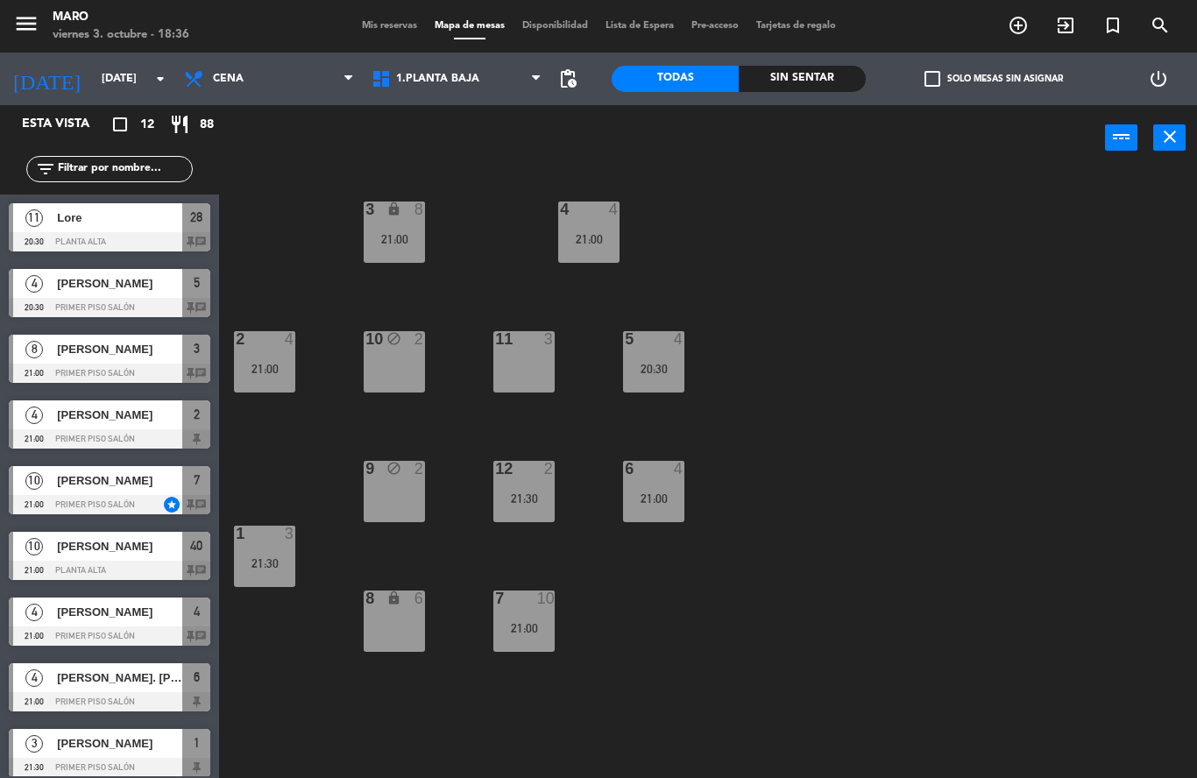
click at [415, 358] on div "10 block 2" at bounding box center [394, 361] width 61 height 61
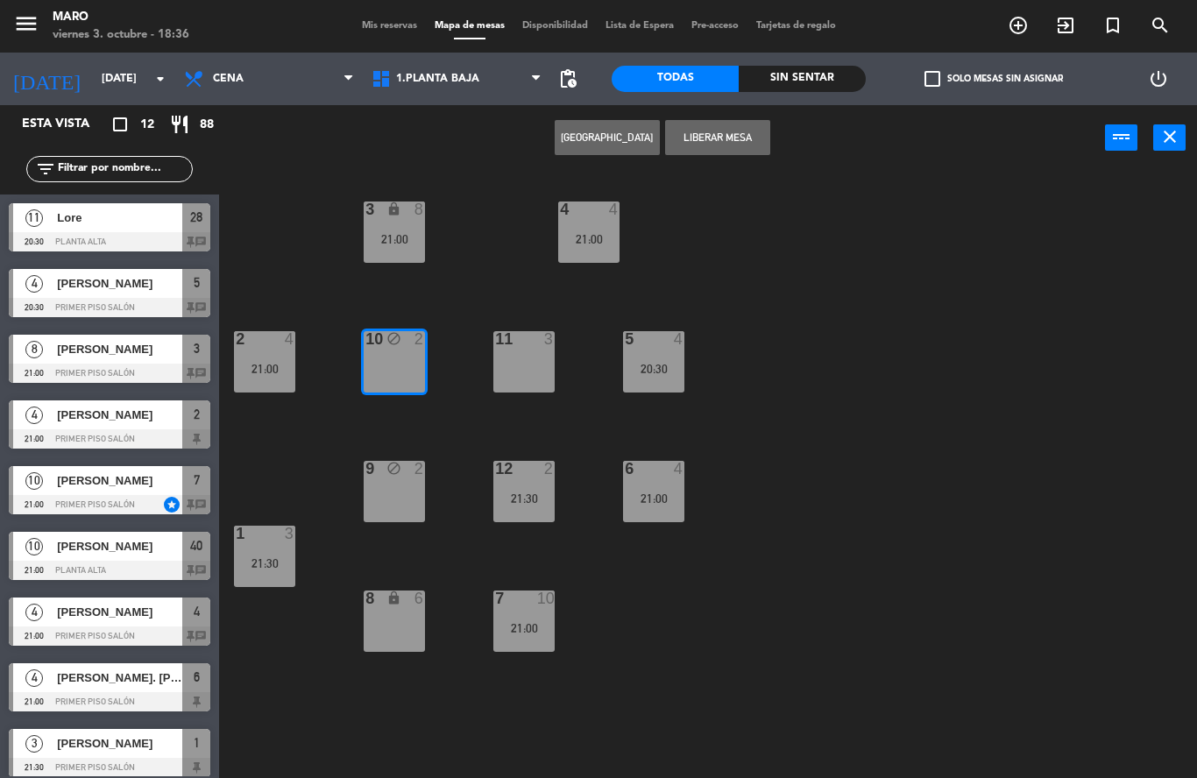
click at [751, 138] on button "Liberar Mesa" at bounding box center [717, 137] width 105 height 35
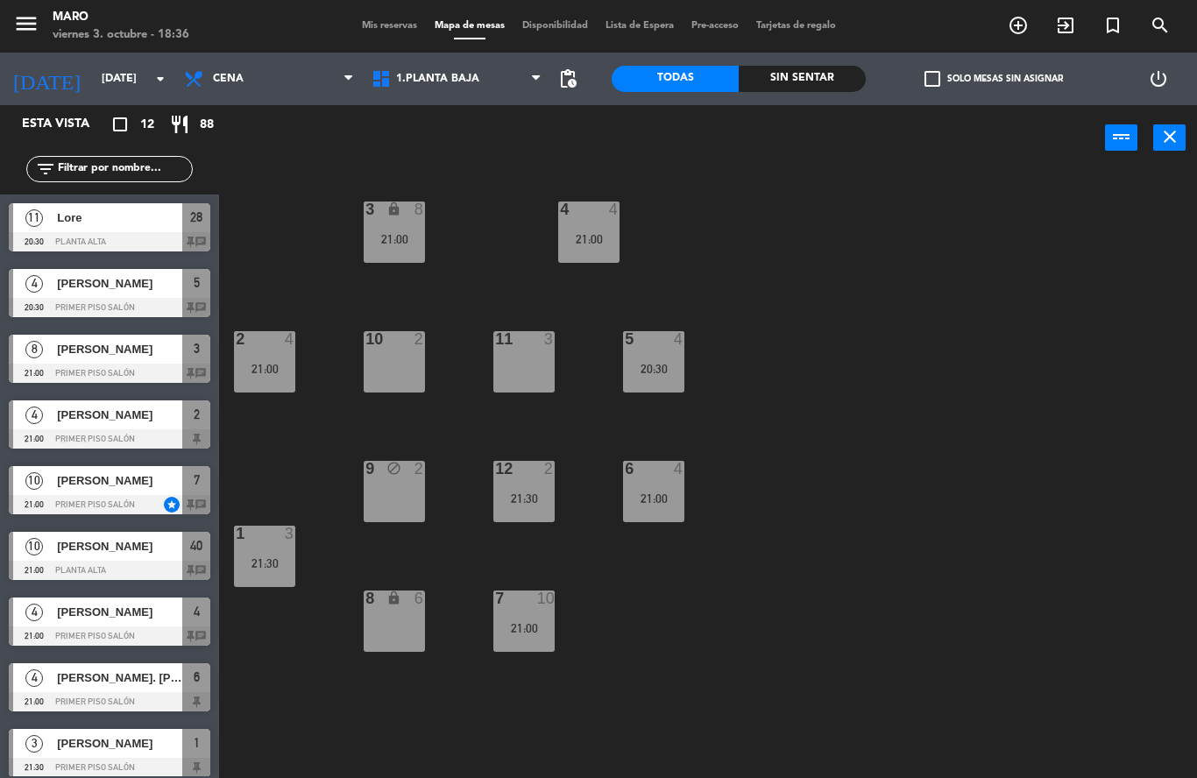
click at [408, 506] on div "9 block 2" at bounding box center [394, 491] width 61 height 61
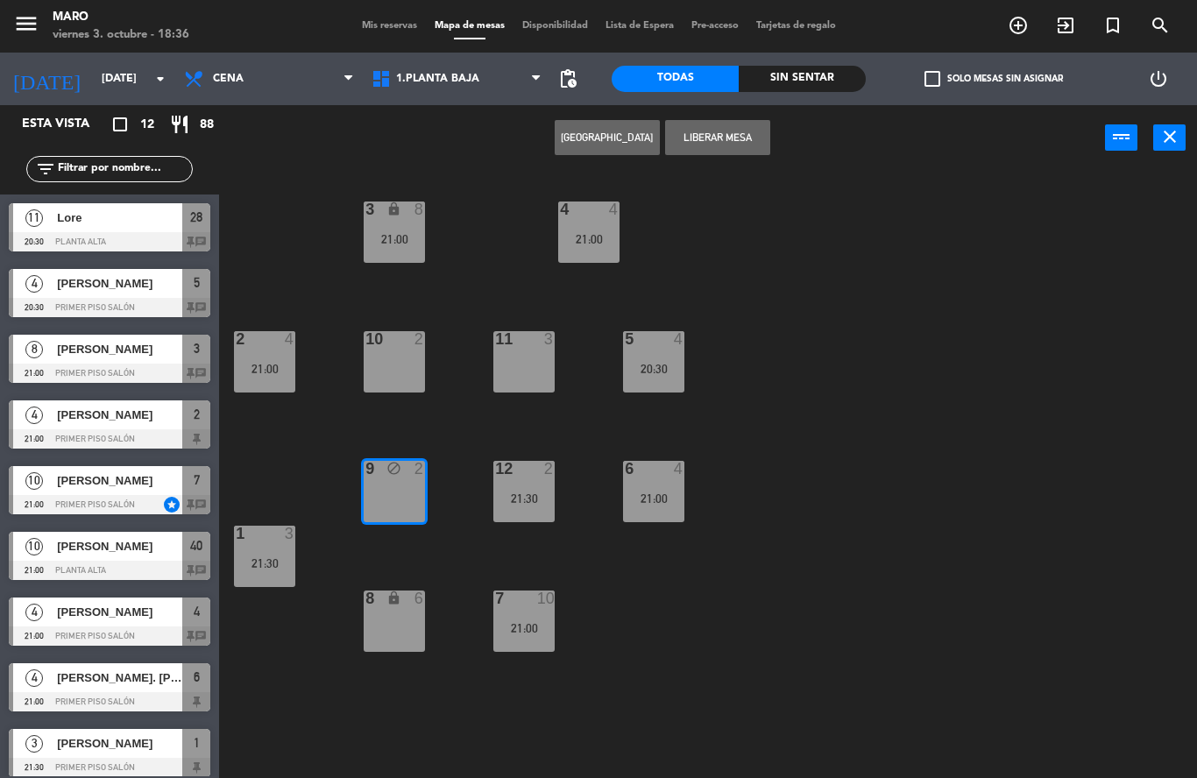
click at [742, 146] on button "Liberar Mesa" at bounding box center [717, 137] width 105 height 35
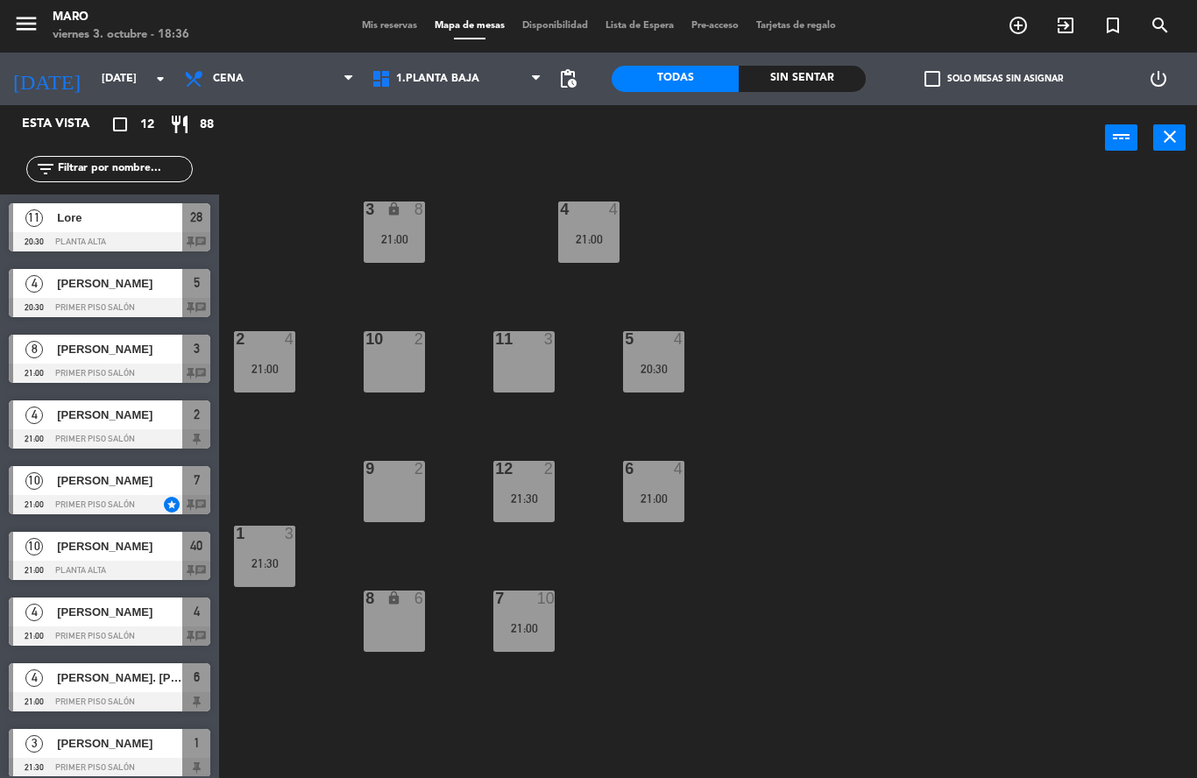
click at [788, 259] on div "3 lock 8 21:00 4 4 21:00 2 4 21:00 10 2 11 3 5 4 20:30 12 2 21:30 9 2 6 4 21:00…" at bounding box center [714, 474] width 966 height 607
click at [633, 606] on div "3 lock 8 21:00 4 4 21:00 2 4 21:00 10 2 11 3 5 4 20:30 12 2 21:30 9 2 6 4 21:00…" at bounding box center [714, 474] width 966 height 607
